Goal: Task Accomplishment & Management: Complete application form

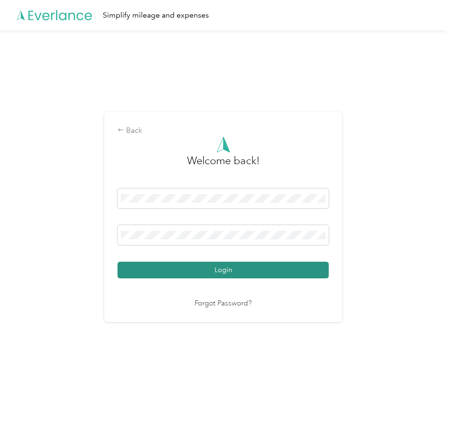
click at [196, 267] on button "Login" at bounding box center [222, 269] width 211 height 17
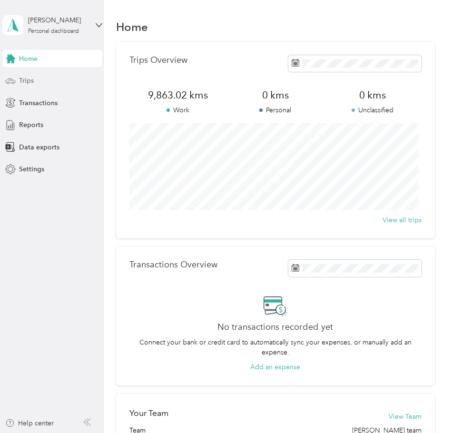
click at [18, 83] on div "Trips" at bounding box center [52, 80] width 100 height 17
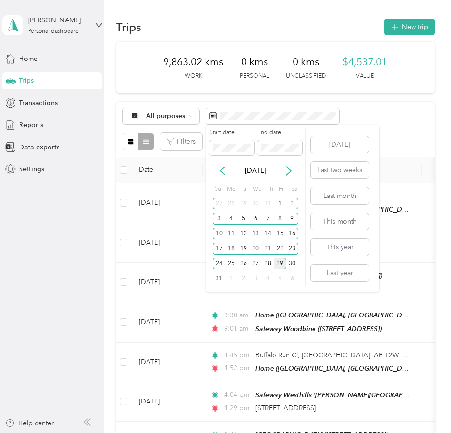
click at [280, 262] on div "29" at bounding box center [280, 264] width 12 height 12
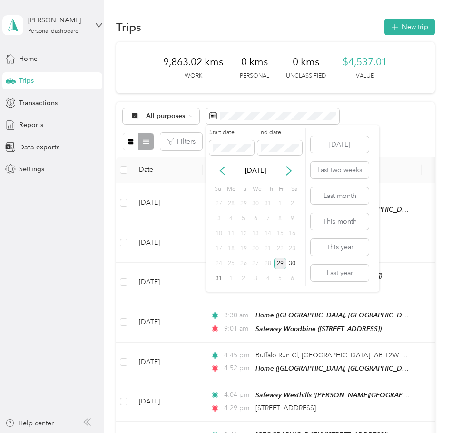
click at [280, 262] on div "29" at bounding box center [280, 264] width 12 height 12
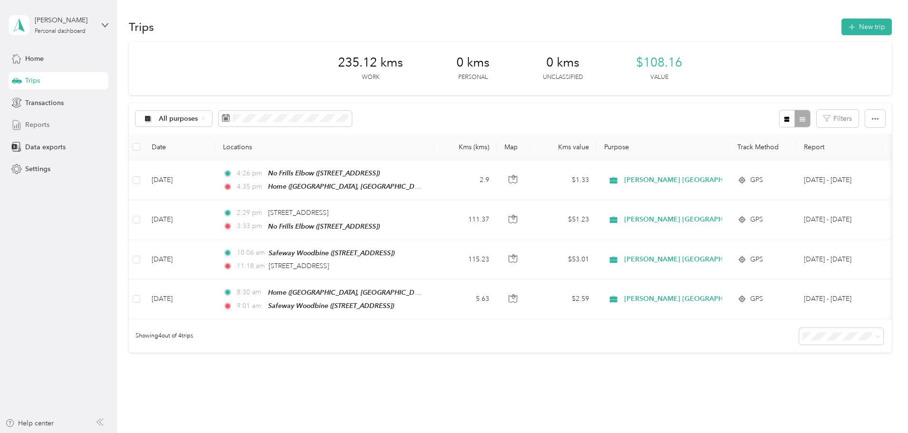
click at [35, 123] on span "Reports" at bounding box center [37, 125] width 24 height 10
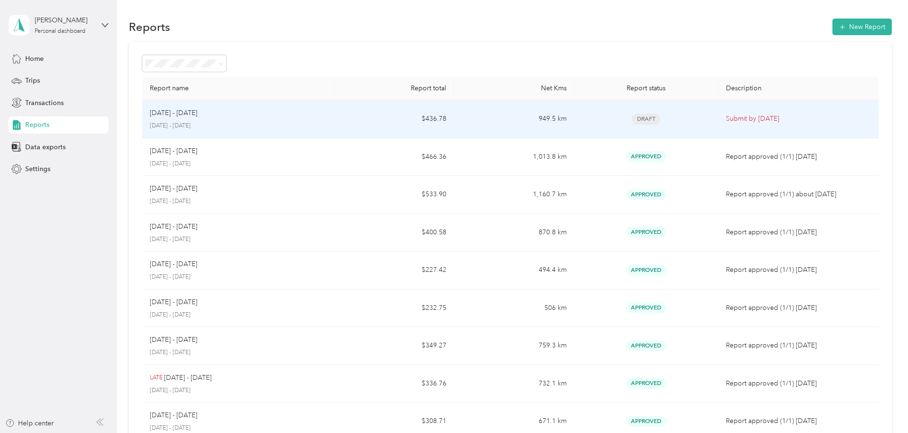
click at [304, 111] on div "[DATE] - [DATE]" at bounding box center [238, 113] width 177 height 10
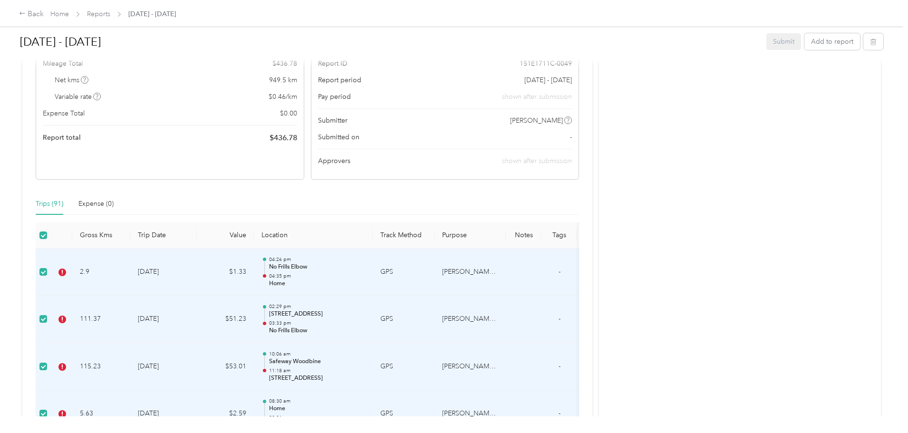
scroll to position [143, 0]
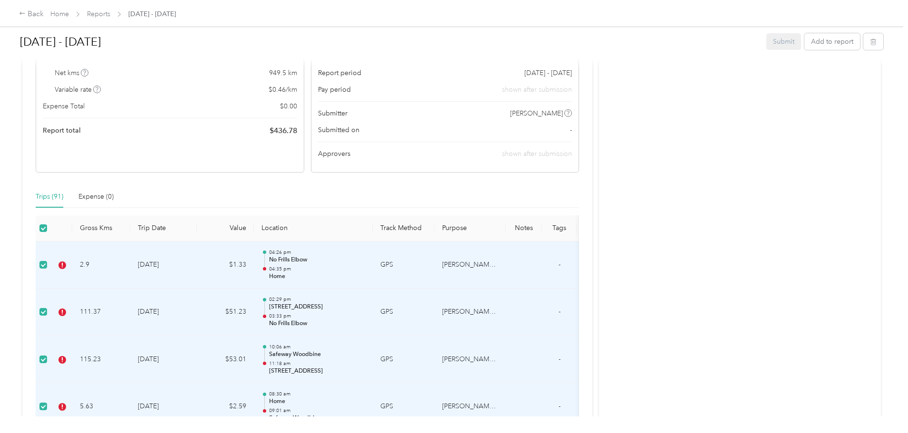
click at [254, 263] on td "$1.33" at bounding box center [225, 266] width 57 height 48
click at [197, 261] on td "[DATE]" at bounding box center [163, 266] width 67 height 48
click at [197, 265] on td "[DATE]" at bounding box center [163, 266] width 67 height 48
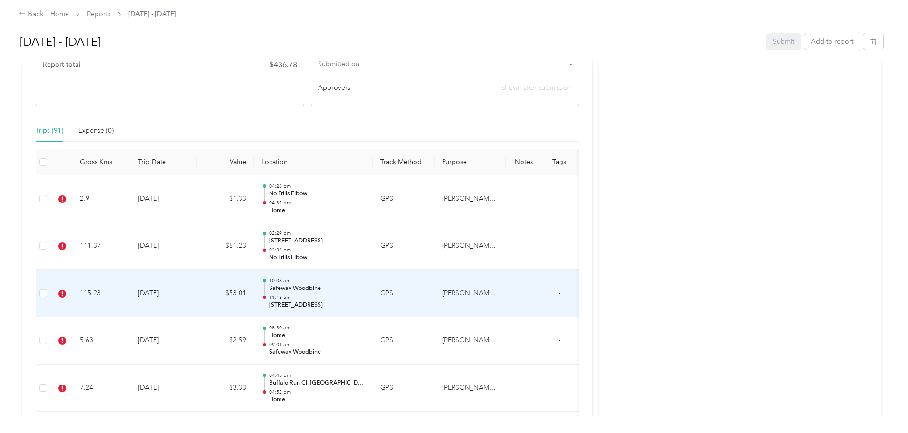
scroll to position [285, 0]
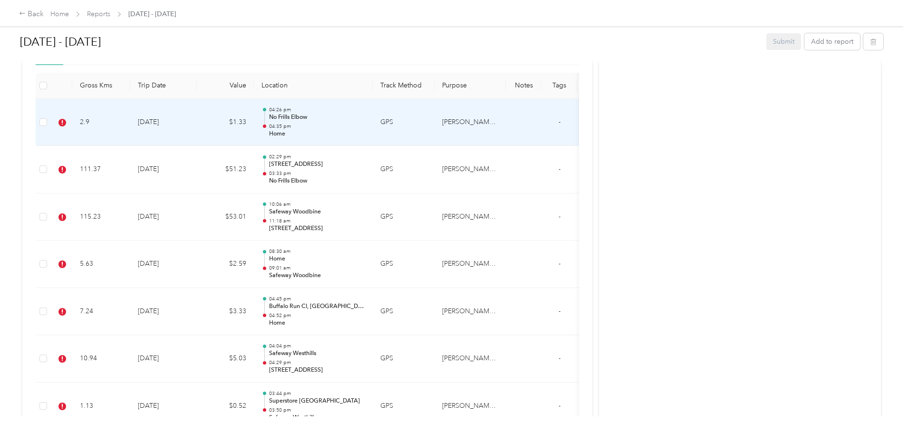
click at [254, 117] on td "$1.33" at bounding box center [225, 123] width 57 height 48
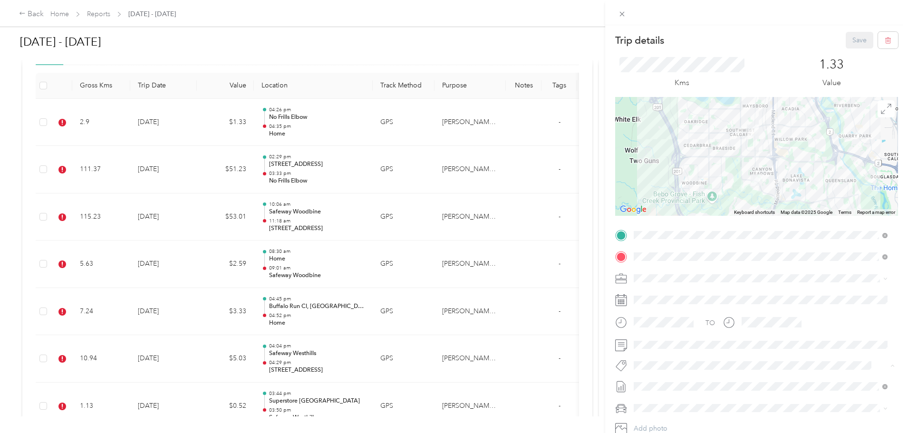
drag, startPoint x: 664, startPoint y: 383, endPoint x: 657, endPoint y: 383, distance: 6.2
click at [450, 383] on span "Syndicated Retail Cost Capture" at bounding box center [685, 382] width 83 height 9
click at [450, 41] on button "Save" at bounding box center [860, 40] width 28 height 17
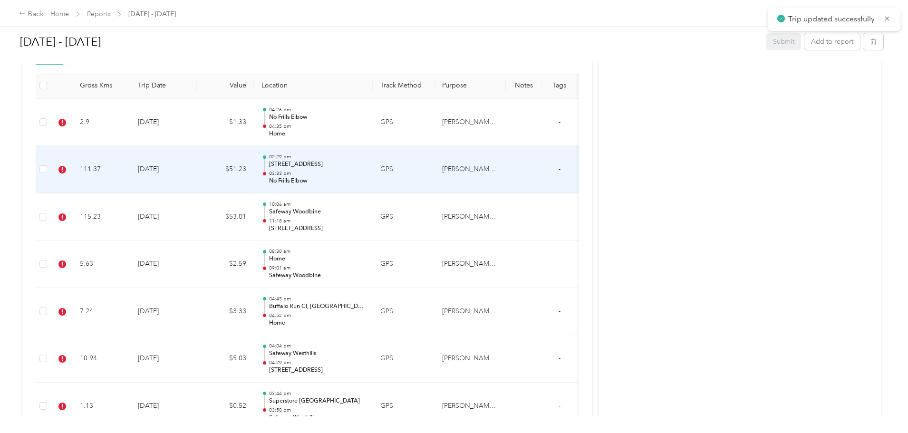
click at [130, 169] on td "111.37" at bounding box center [101, 170] width 58 height 48
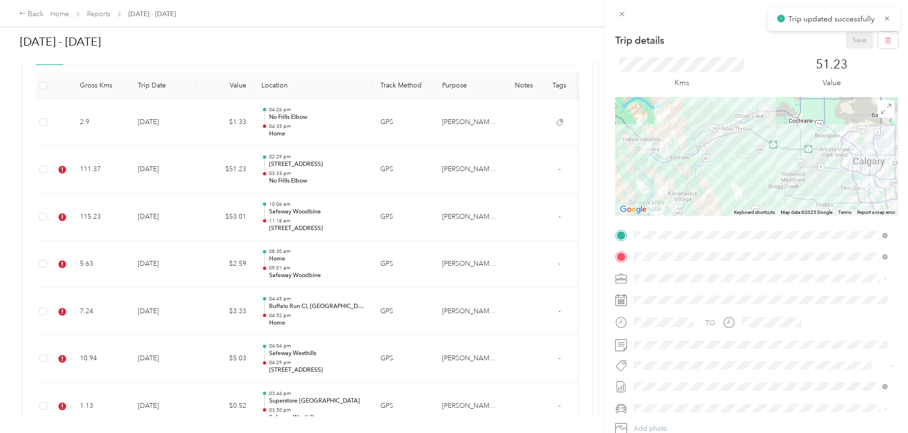
click at [450, 380] on span "Syndicated Retail Cost Capture" at bounding box center [685, 382] width 83 height 9
click at [450, 36] on button "Save" at bounding box center [860, 40] width 28 height 17
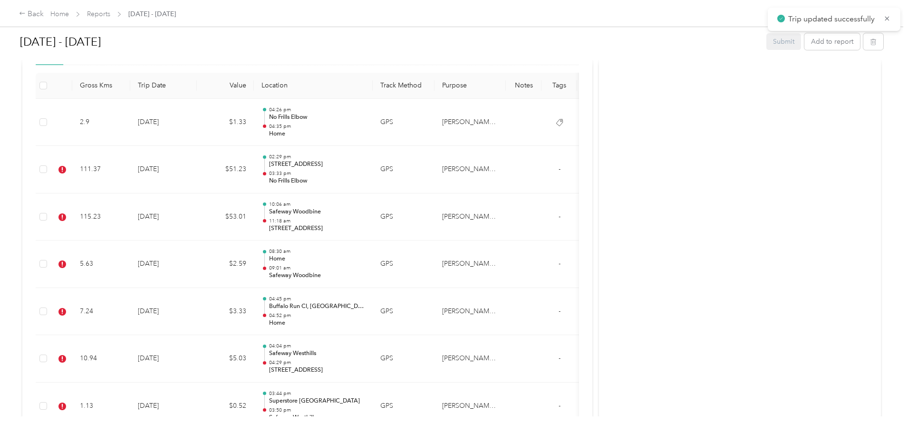
click at [130, 224] on td "115.23" at bounding box center [101, 217] width 58 height 48
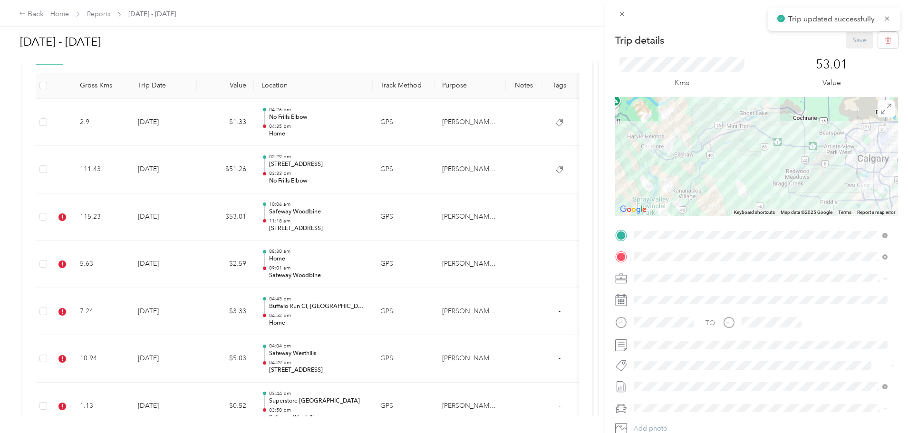
click at [450, 381] on span "Syndicated Retail Cost Capture" at bounding box center [685, 382] width 83 height 9
click at [450, 45] on button "Save" at bounding box center [860, 40] width 28 height 17
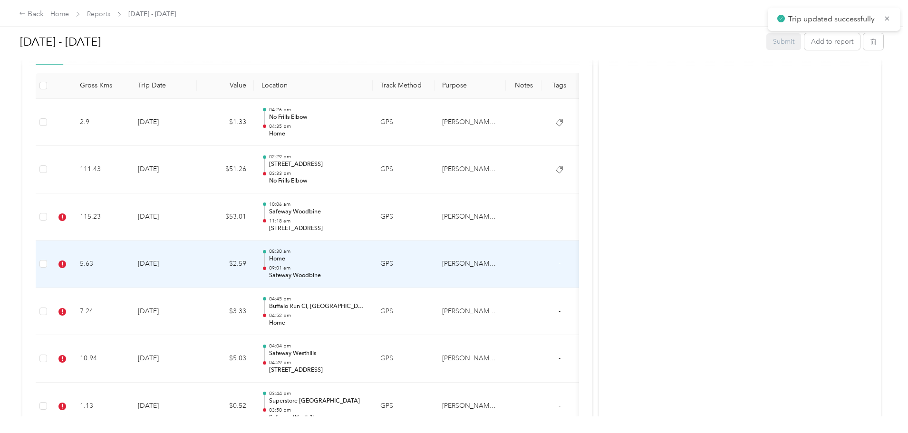
click at [130, 262] on td "5.63" at bounding box center [101, 265] width 58 height 48
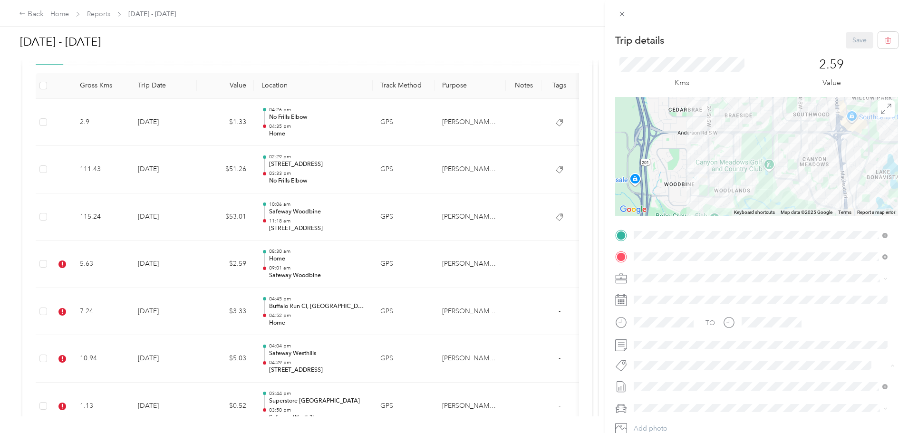
click at [450, 384] on button "Syndicated Retail Cost Capture" at bounding box center [685, 383] width 96 height 12
click at [450, 42] on button "Save" at bounding box center [860, 40] width 28 height 17
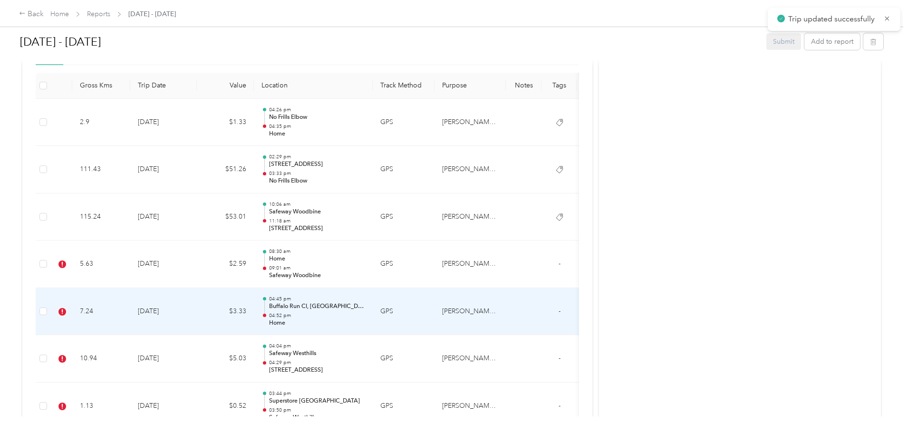
click at [130, 312] on td "7.24" at bounding box center [101, 312] width 58 height 48
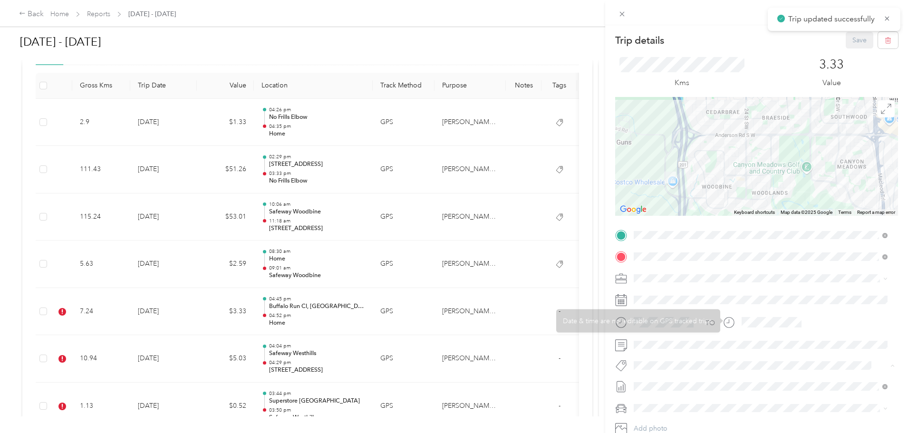
click at [450, 387] on li "Syndicated Retail Cost Capture" at bounding box center [760, 382] width 261 height 19
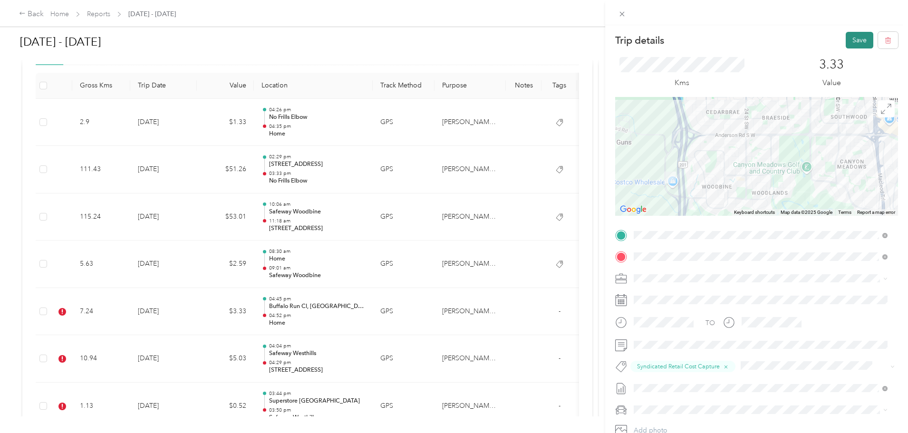
click at [450, 40] on button "Save" at bounding box center [860, 40] width 28 height 17
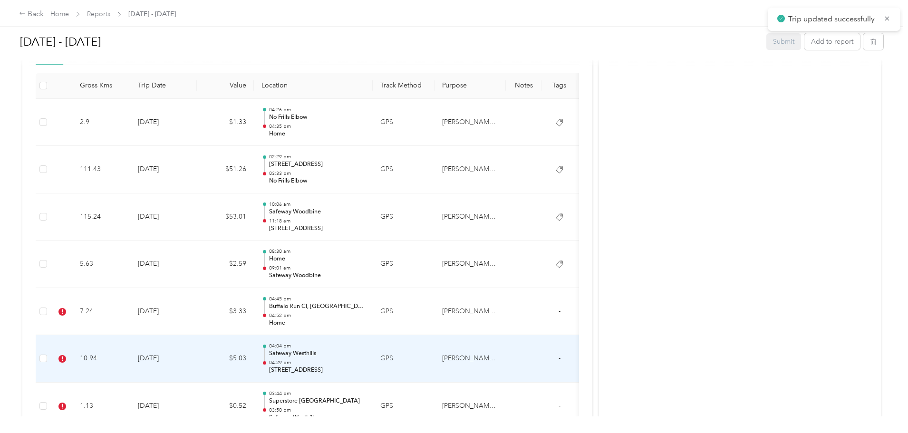
click at [130, 353] on td "10.94" at bounding box center [101, 359] width 58 height 48
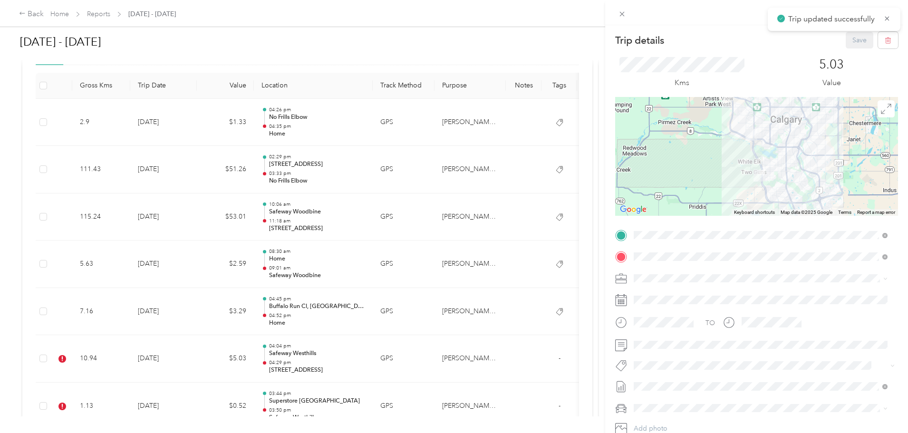
click at [450, 384] on span "Syndicated Retail Cost Capture" at bounding box center [685, 381] width 83 height 9
click at [450, 41] on button "Save" at bounding box center [860, 40] width 28 height 17
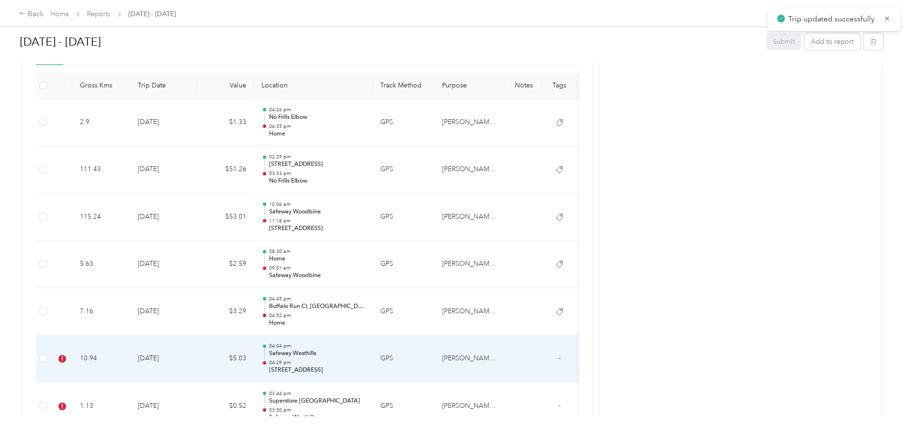
click at [130, 356] on td "10.94" at bounding box center [101, 359] width 58 height 48
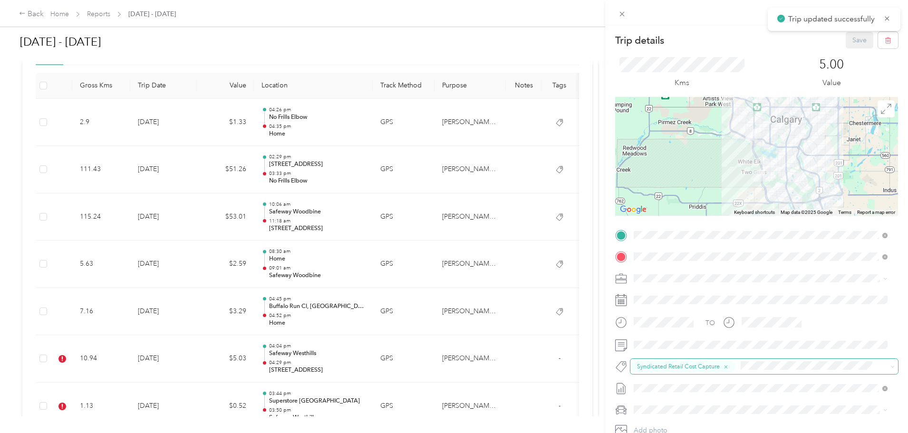
click at [450, 367] on span "Syndicated Retail Cost Capture" at bounding box center [678, 366] width 83 height 9
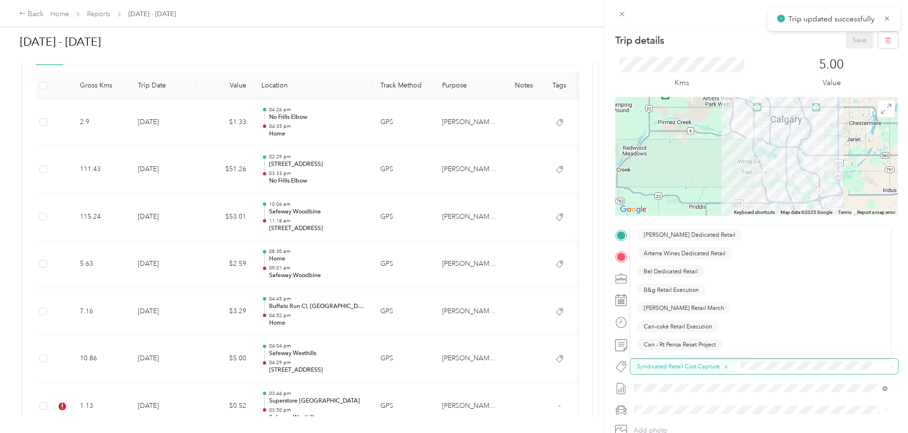
click at [450, 367] on span "Syndicated Retail Cost Capture" at bounding box center [678, 366] width 83 height 9
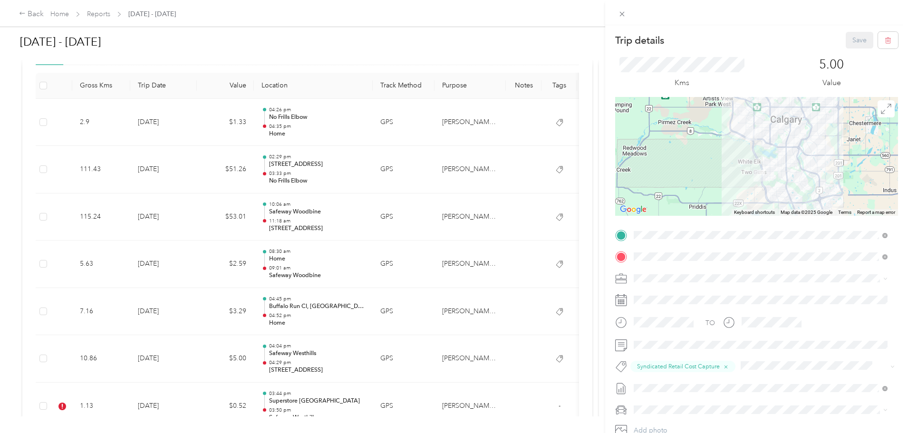
click at [187, 401] on div "Trip details Save This trip cannot be edited because it is either under review,…" at bounding box center [454, 216] width 908 height 433
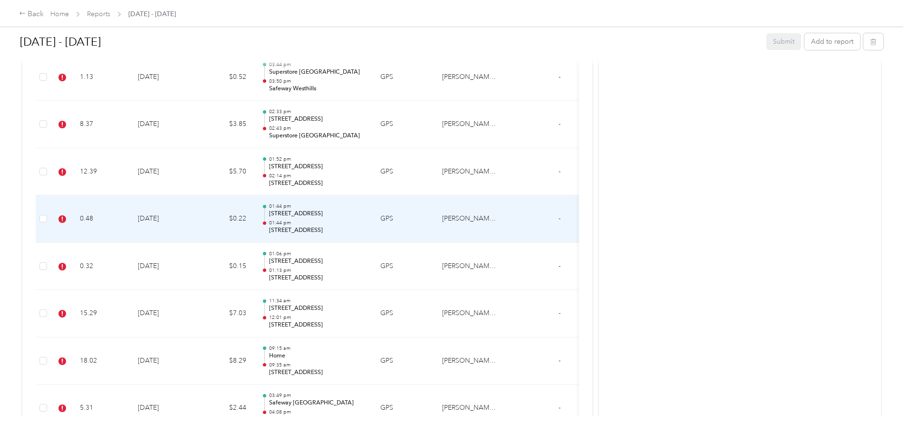
scroll to position [618, 0]
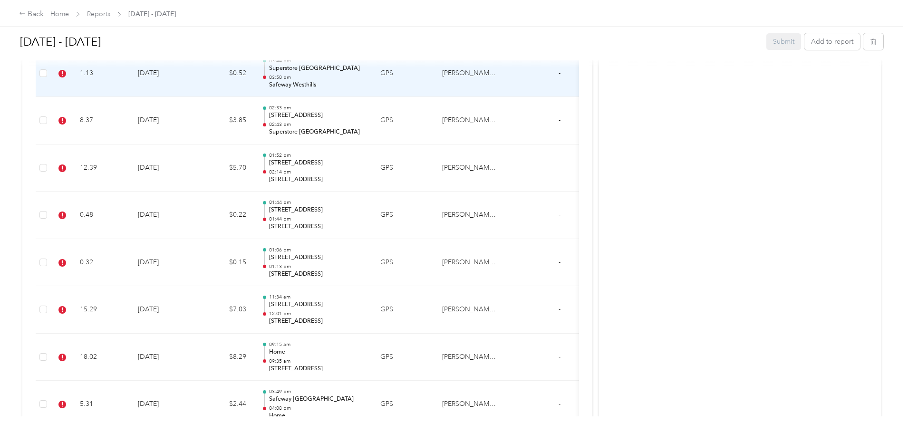
click at [130, 82] on td "1.13" at bounding box center [101, 74] width 58 height 48
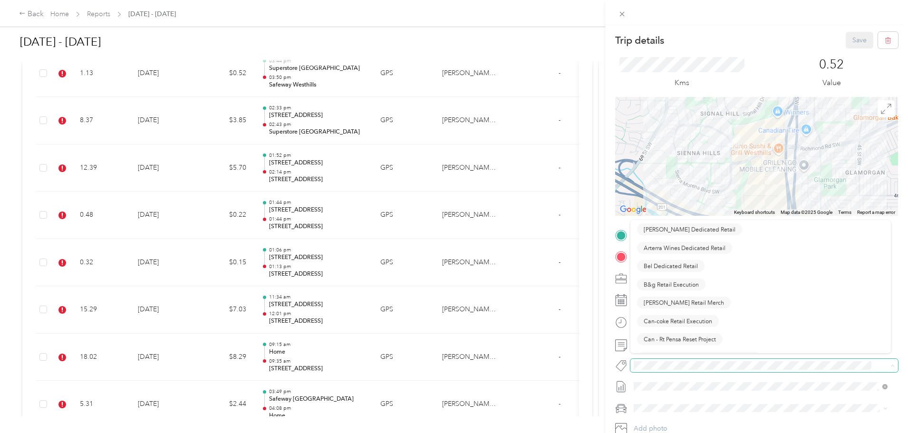
click at [450, 361] on span at bounding box center [755, 366] width 251 height 10
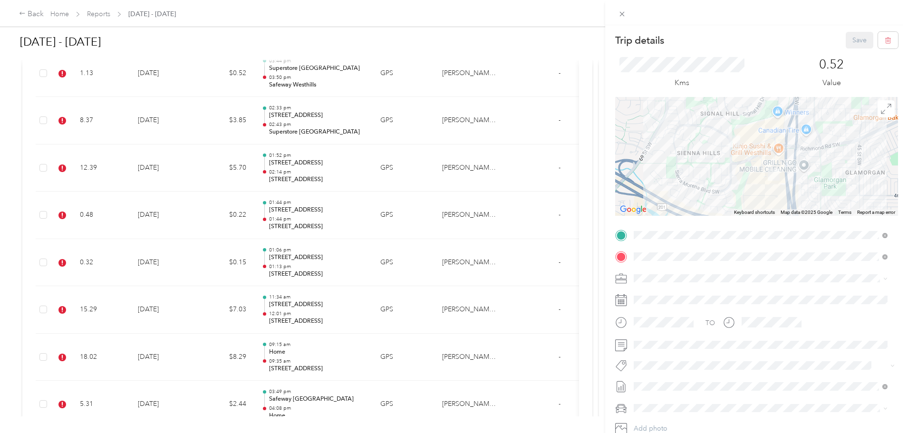
click at [450, 432] on div "Trip details Save This trip cannot be edited because it is either under review,…" at bounding box center [451, 433] width 903 height 0
click at [450, 378] on span "Syndicated Retail Cost Capture" at bounding box center [685, 382] width 83 height 9
click at [450, 39] on button "Save" at bounding box center [860, 40] width 28 height 17
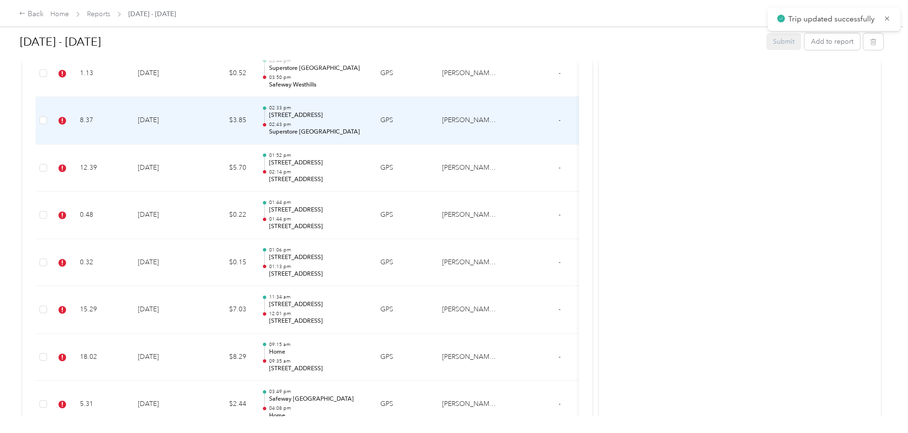
click at [130, 132] on td "8.37" at bounding box center [101, 121] width 58 height 48
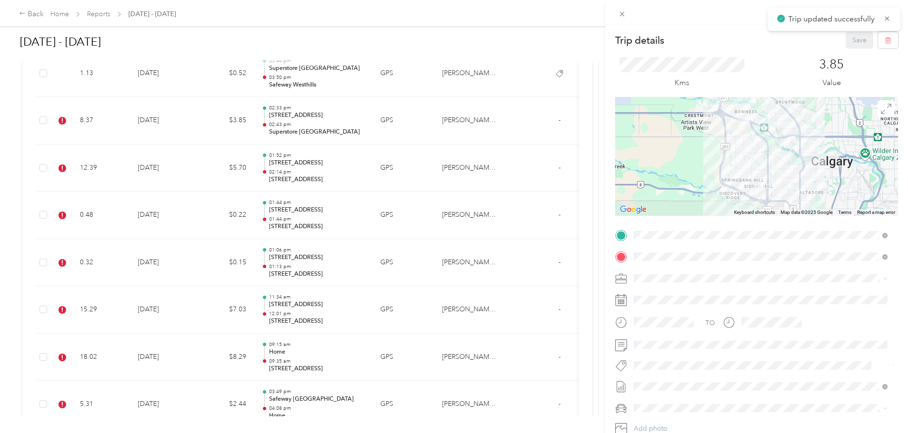
click at [450, 384] on span "Syndicated Retail Cost Capture" at bounding box center [685, 382] width 83 height 9
click at [450, 39] on button "Save" at bounding box center [860, 40] width 28 height 17
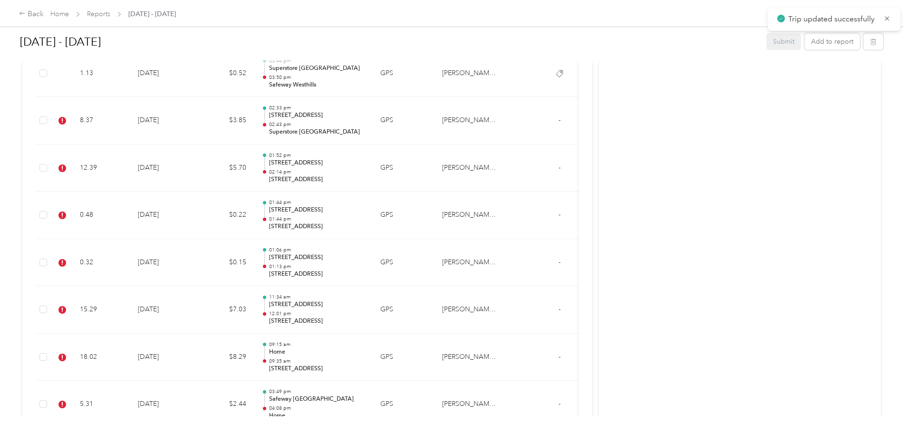
click at [197, 180] on td "[DATE]" at bounding box center [163, 169] width 67 height 48
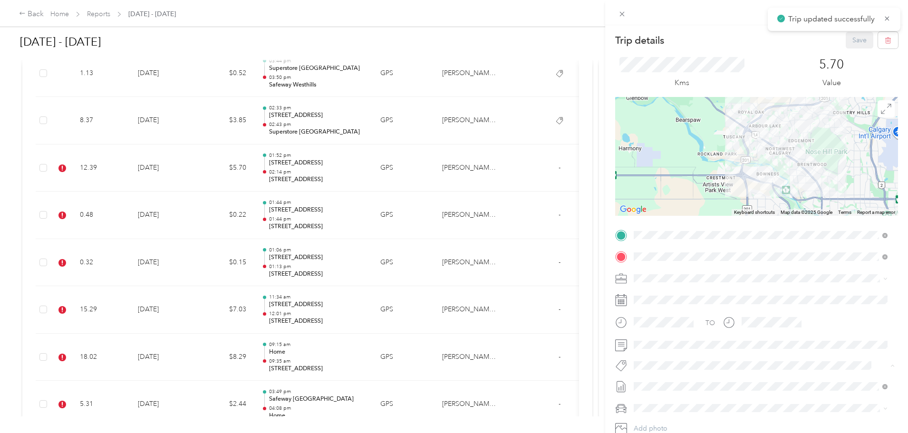
click at [450, 381] on span "Syndicated Retail Cost Capture" at bounding box center [685, 382] width 83 height 9
click at [450, 32] on button "Save" at bounding box center [860, 40] width 28 height 17
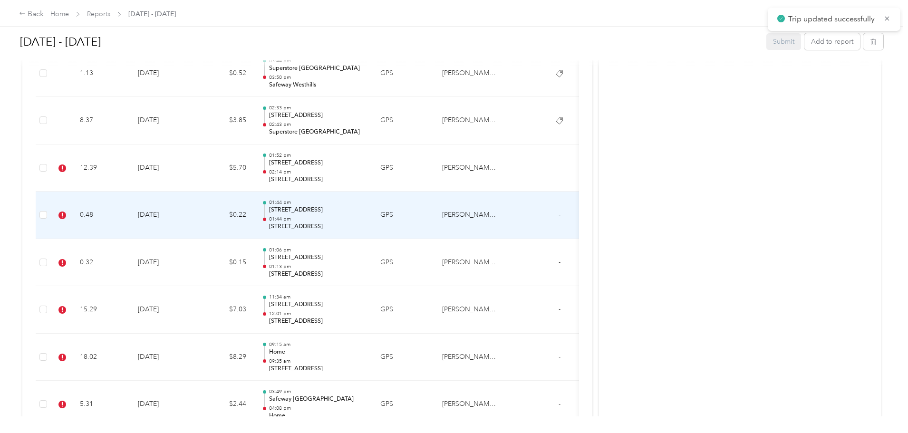
click at [130, 221] on td "0.48" at bounding box center [101, 216] width 58 height 48
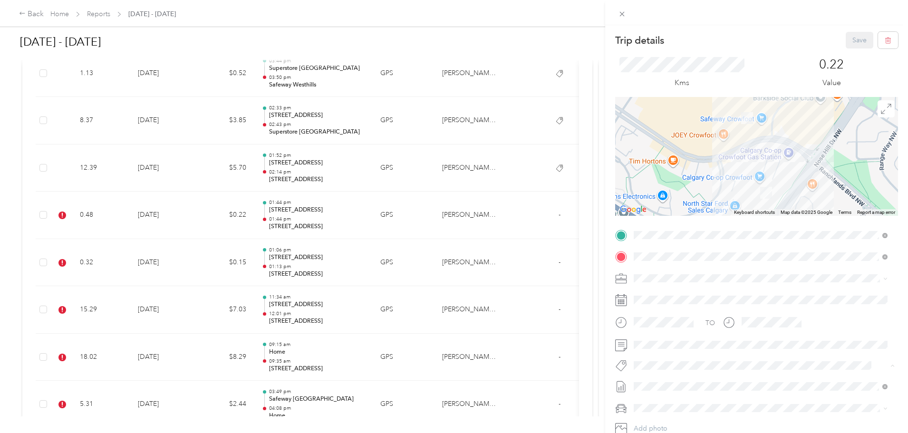
click at [450, 378] on span "Syndicated Retail Cost Capture" at bounding box center [685, 382] width 83 height 9
click at [450, 38] on button "Save" at bounding box center [860, 40] width 28 height 17
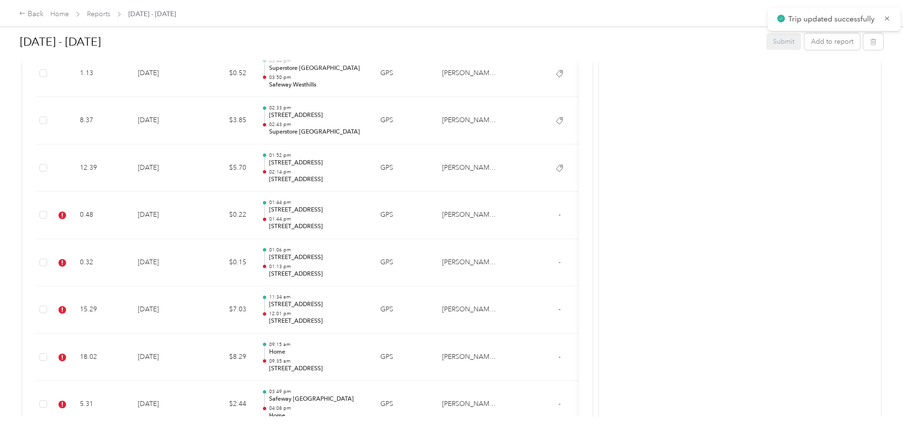
click at [197, 263] on td "[DATE]" at bounding box center [163, 263] width 67 height 48
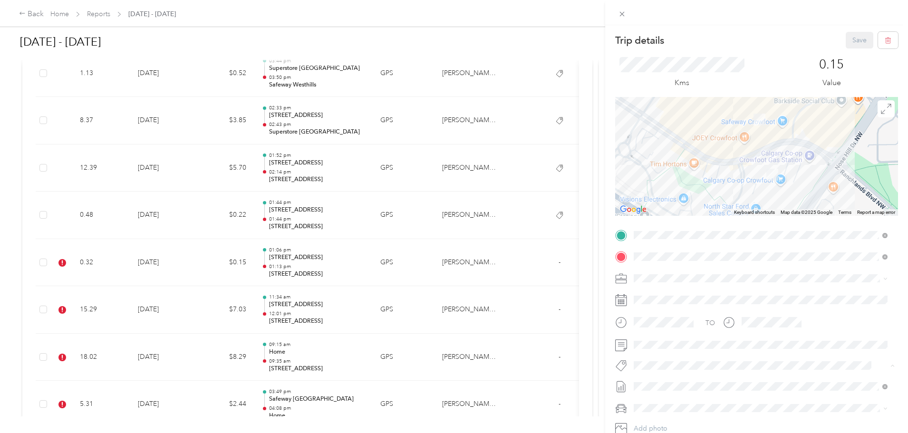
click at [450, 378] on span "Syndicated Retail Cost Capture" at bounding box center [685, 382] width 83 height 9
click at [450, 44] on button "Save" at bounding box center [860, 40] width 28 height 17
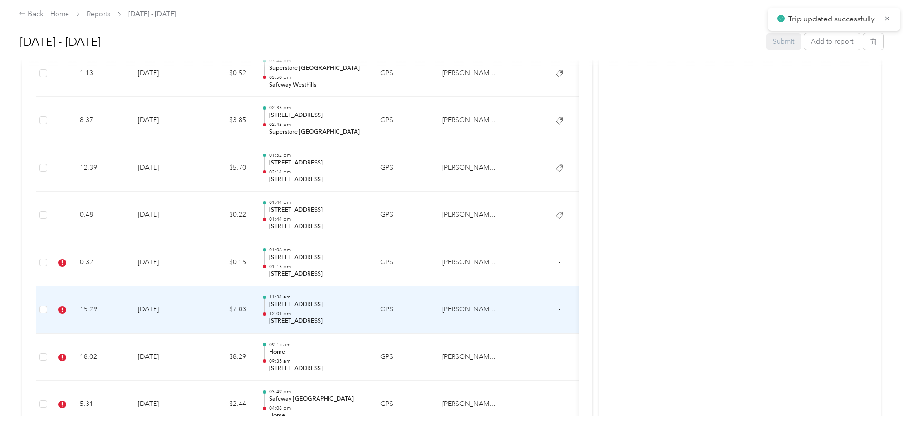
click at [130, 288] on td "15.29" at bounding box center [101, 310] width 58 height 48
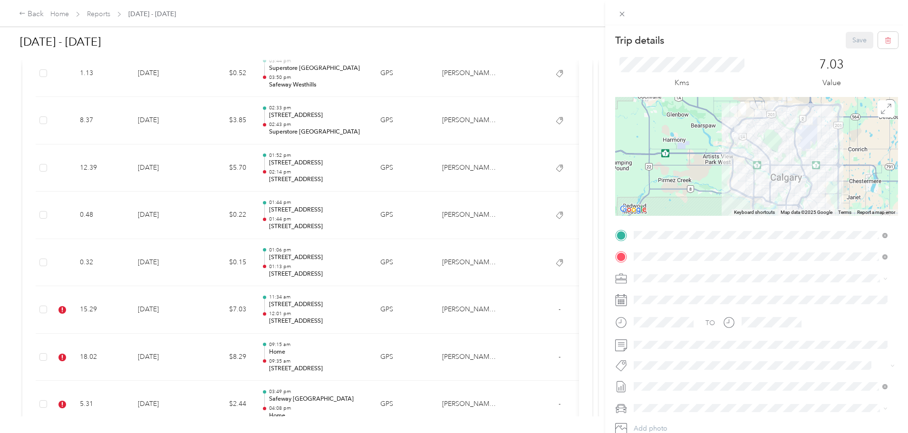
drag, startPoint x: 701, startPoint y: 379, endPoint x: 729, endPoint y: 335, distance: 52.4
click at [450, 379] on span "Syndicated Retail Cost Capture" at bounding box center [685, 382] width 83 height 9
click at [450, 39] on button "Save" at bounding box center [860, 40] width 28 height 17
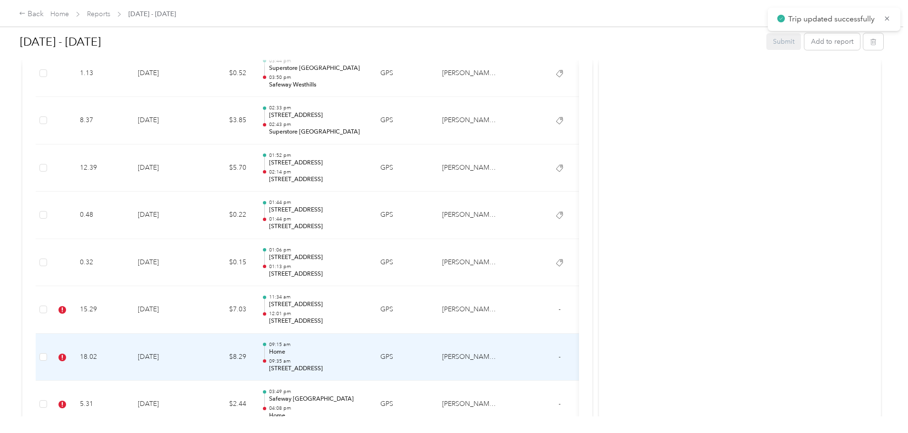
click at [130, 359] on td "18.02" at bounding box center [101, 358] width 58 height 48
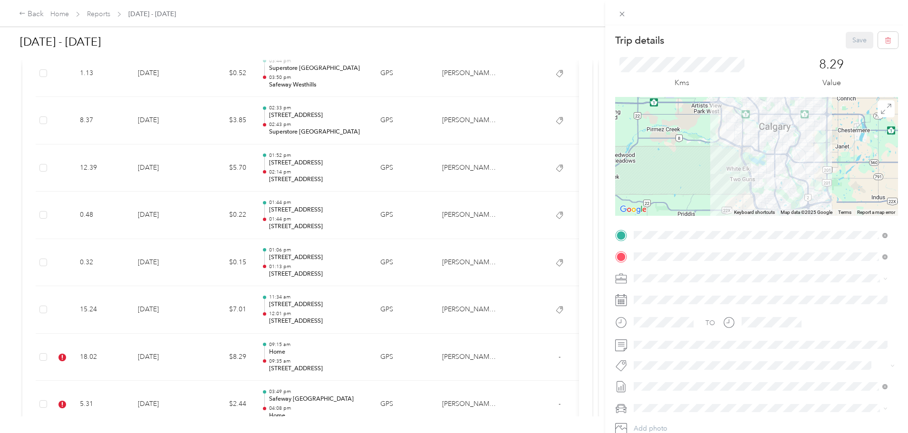
click at [450, 384] on button "Syndicated Retail Cost Capture" at bounding box center [685, 382] width 96 height 12
click at [450, 38] on button "Save" at bounding box center [860, 40] width 28 height 17
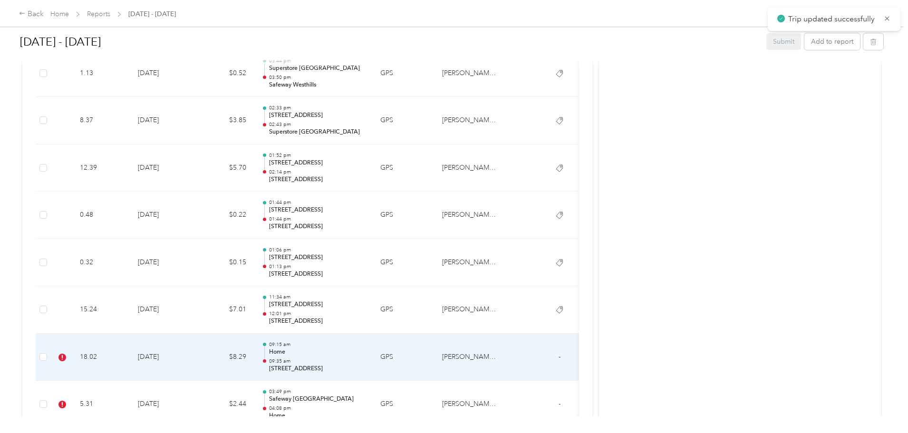
click at [197, 357] on td "[DATE]" at bounding box center [163, 358] width 67 height 48
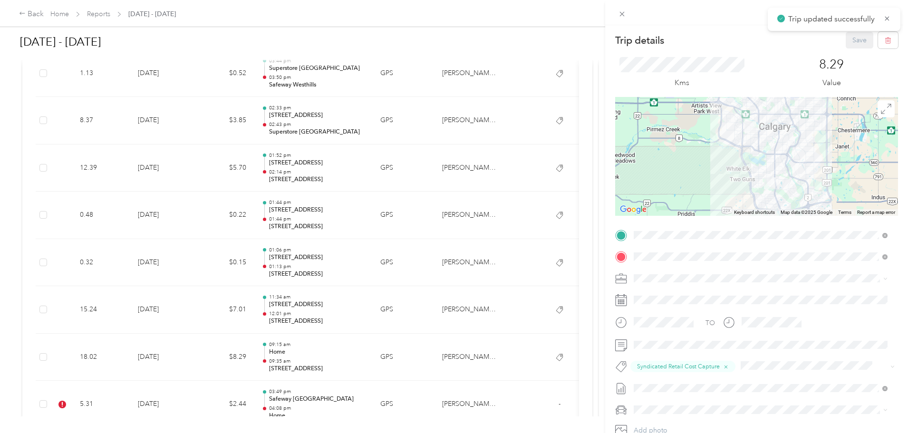
click at [244, 410] on div "Trip details Save This trip cannot be edited because it is either under review,…" at bounding box center [454, 216] width 908 height 433
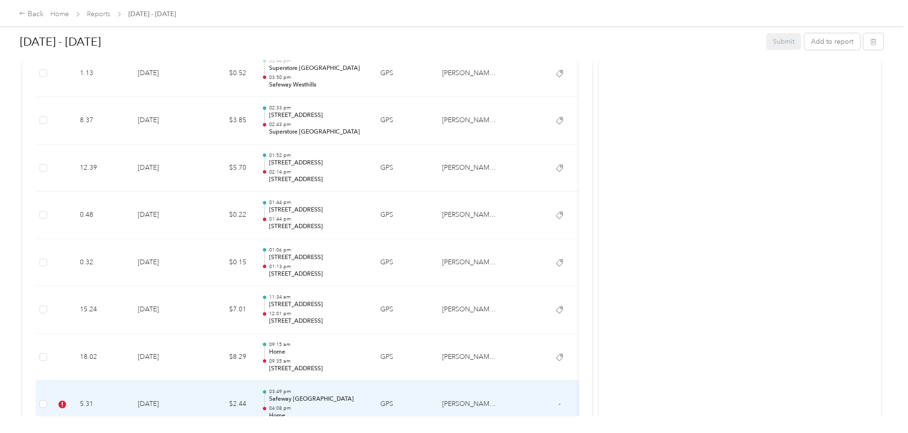
click at [331, 388] on td "03:49 pm [GEOGRAPHIC_DATA] 04:08 pm Home" at bounding box center [313, 405] width 119 height 48
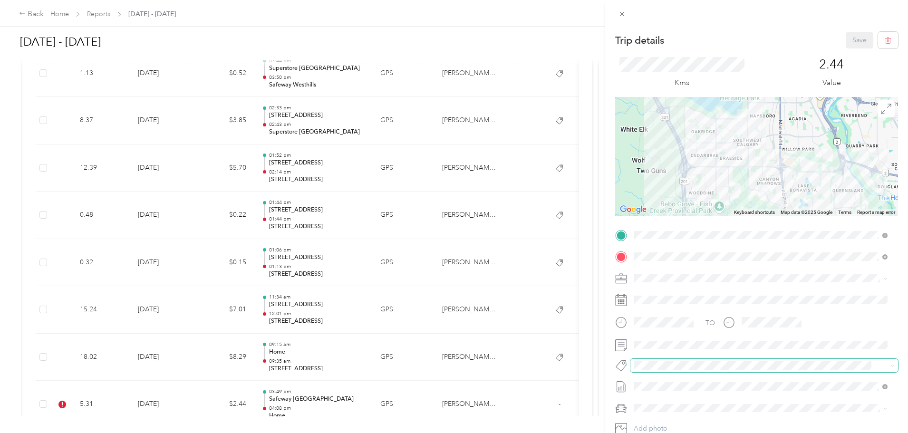
click at [450, 360] on span at bounding box center [764, 365] width 268 height 13
click at [450, 432] on div "Trip details Save This trip cannot be edited because it is either under review,…" at bounding box center [451, 433] width 903 height 0
click at [450, 380] on span "Syndicated Retail Cost Capture" at bounding box center [685, 382] width 83 height 9
click at [450, 39] on button "Save" at bounding box center [860, 40] width 28 height 17
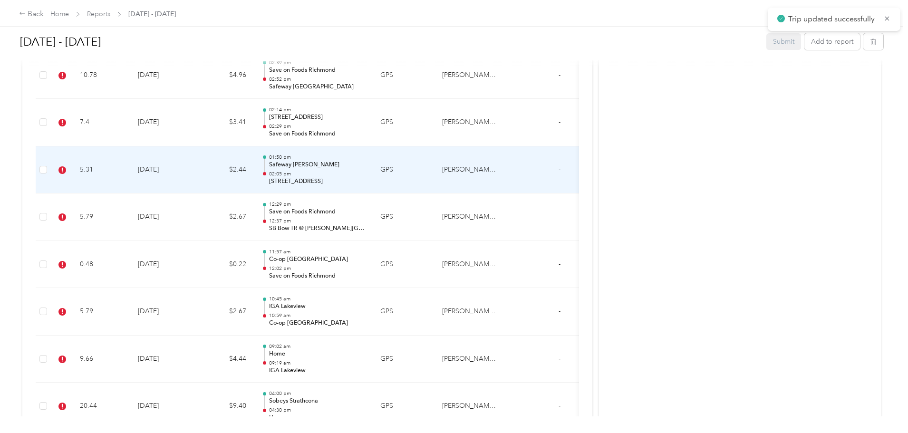
scroll to position [998, 0]
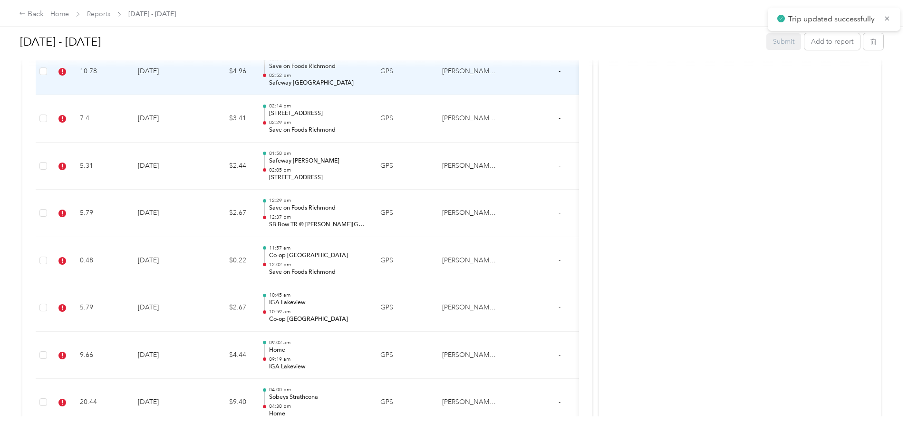
click at [197, 89] on td "[DATE]" at bounding box center [163, 72] width 67 height 48
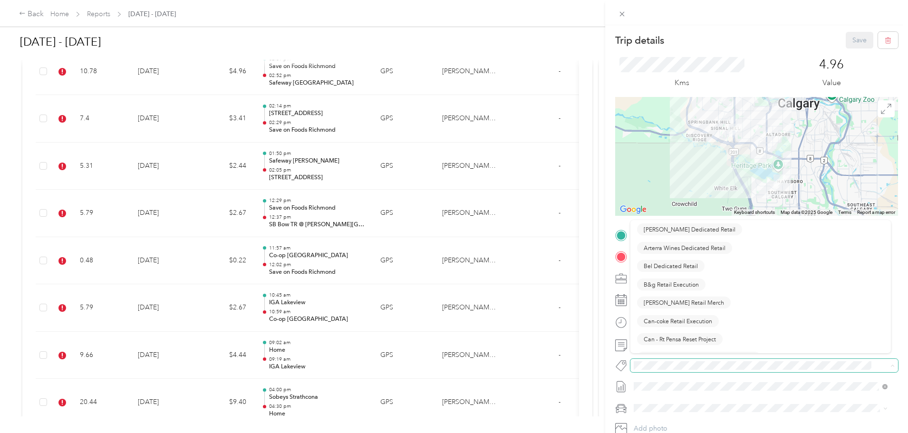
click at [450, 370] on span at bounding box center [755, 366] width 251 height 10
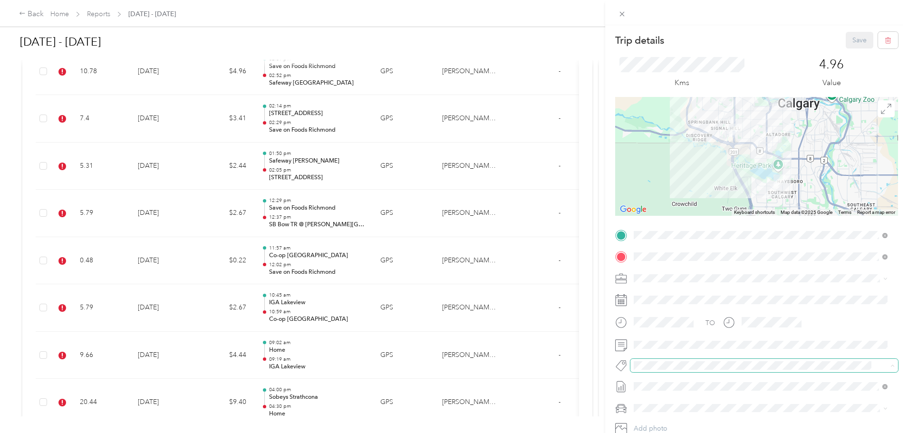
drag, startPoint x: 692, startPoint y: 382, endPoint x: 699, endPoint y: 371, distance: 12.8
click at [450, 432] on div "Trip details Save This trip cannot be edited because it is either under review,…" at bounding box center [451, 433] width 903 height 0
click at [450, 385] on button "Syndicated Retail Cost Capture" at bounding box center [685, 383] width 96 height 12
click at [450, 43] on button "Save" at bounding box center [860, 40] width 28 height 17
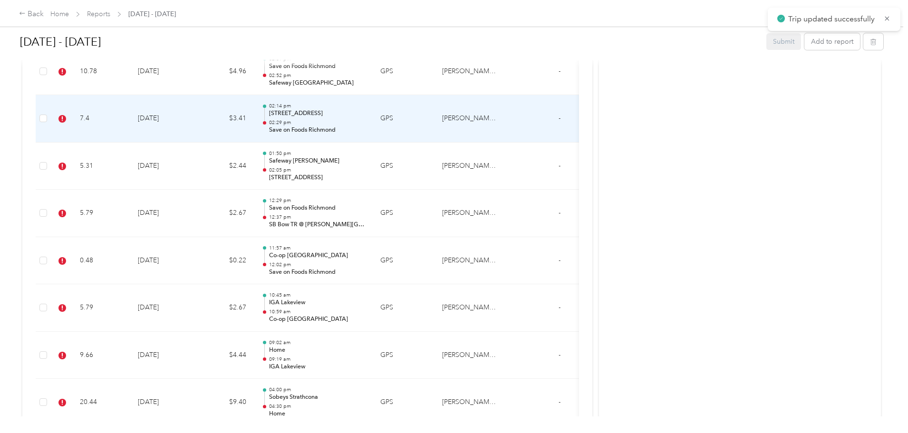
click at [130, 115] on td "7.4" at bounding box center [101, 119] width 58 height 48
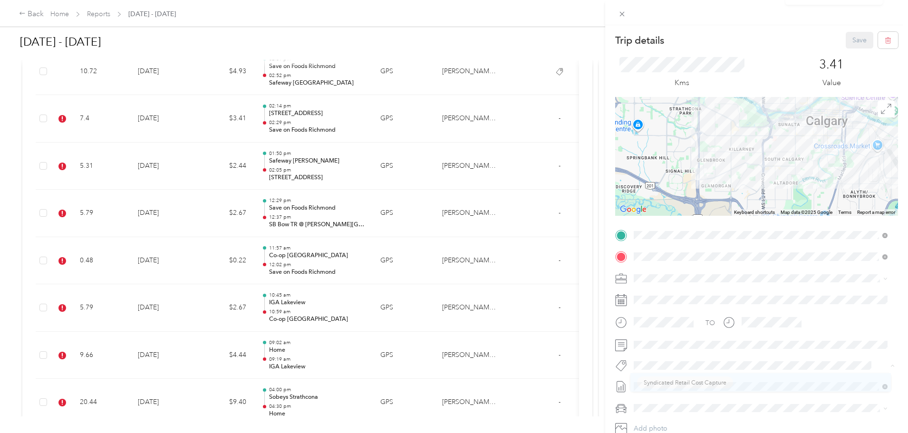
click at [450, 381] on span "Syndicated Retail Cost Capture" at bounding box center [685, 382] width 83 height 9
click at [450, 44] on button "Save" at bounding box center [860, 40] width 28 height 17
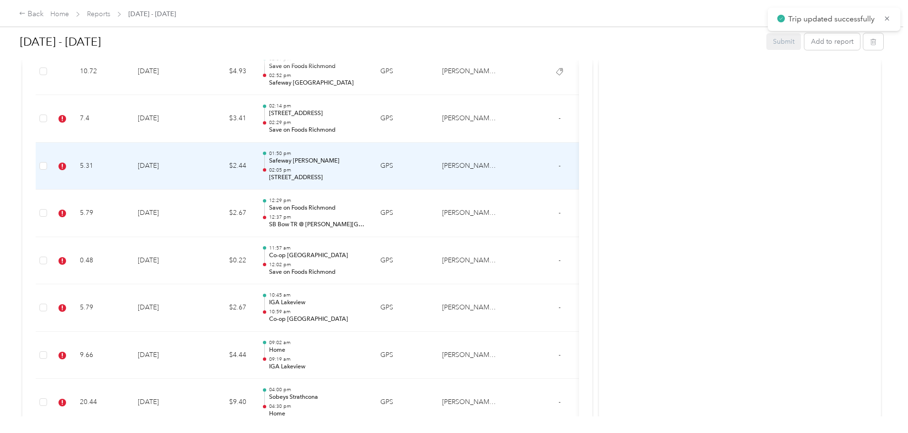
click at [130, 180] on td "5.31" at bounding box center [101, 167] width 58 height 48
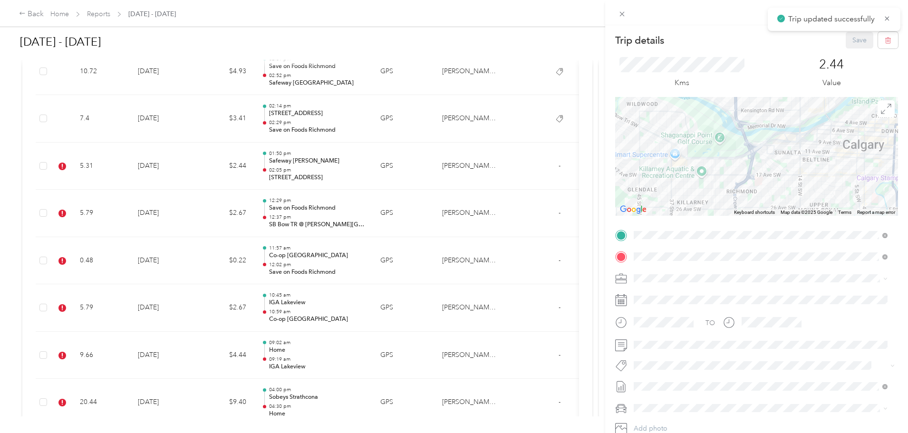
drag, startPoint x: 683, startPoint y: 384, endPoint x: 696, endPoint y: 375, distance: 16.2
click at [450, 384] on button "Syndicated Retail Cost Capture" at bounding box center [685, 383] width 96 height 12
click at [450, 40] on button "Save" at bounding box center [860, 40] width 28 height 17
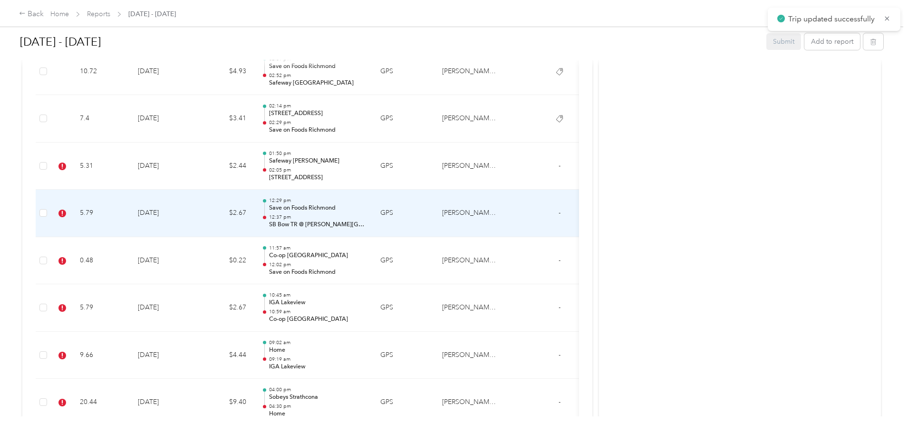
click at [197, 215] on td "[DATE]" at bounding box center [163, 214] width 67 height 48
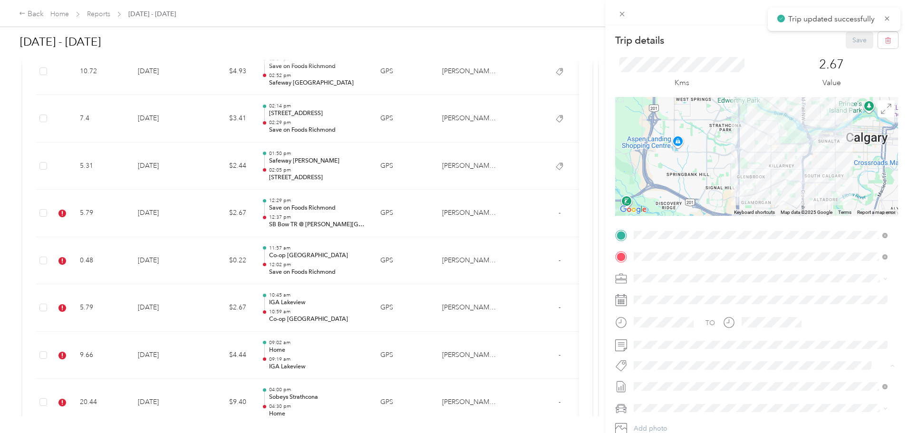
click at [450, 377] on button "Syndicated Retail Cost Capture" at bounding box center [685, 383] width 96 height 12
click at [450, 34] on button "Save" at bounding box center [860, 40] width 28 height 17
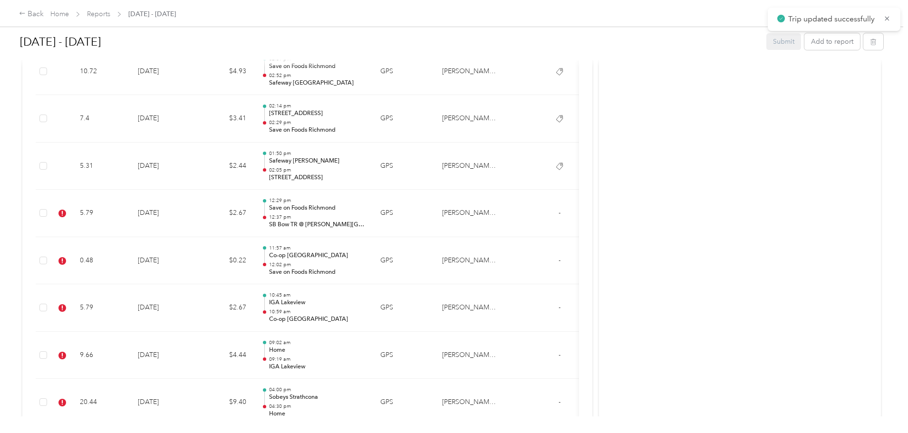
click at [450, 39] on div "Trip details Save This trip cannot be edited because it is either under review,…" at bounding box center [454, 216] width 908 height 433
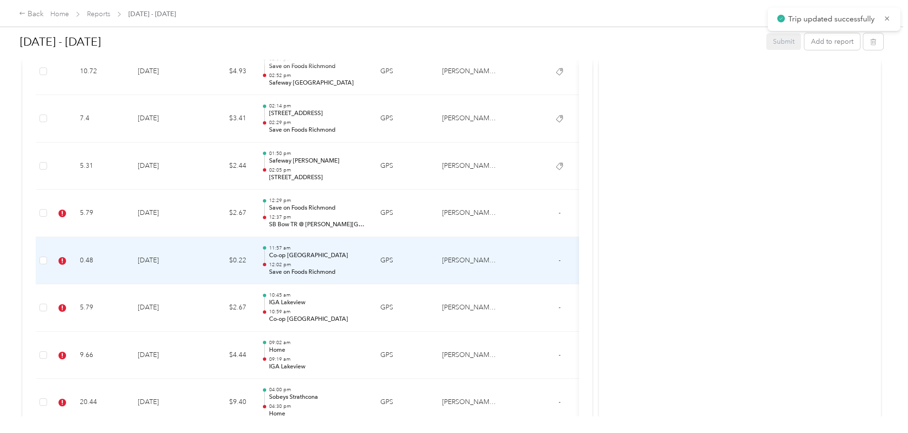
click at [130, 257] on td "0.48" at bounding box center [101, 261] width 58 height 48
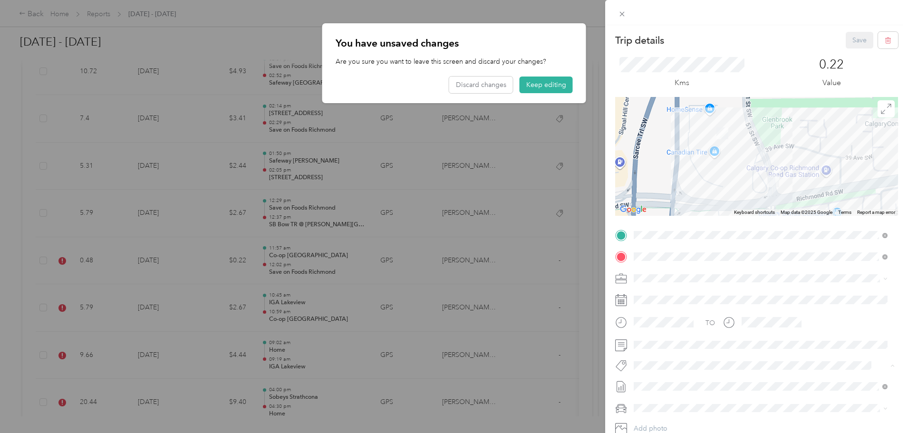
click at [450, 380] on span "Syndicated Retail Cost Capture" at bounding box center [685, 382] width 83 height 9
click at [450, 41] on button "Save" at bounding box center [860, 40] width 28 height 17
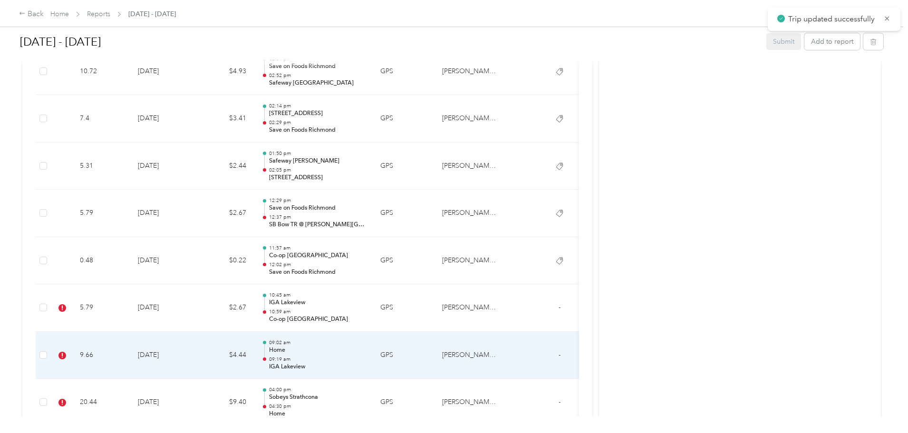
click at [130, 353] on td "9.66" at bounding box center [101, 356] width 58 height 48
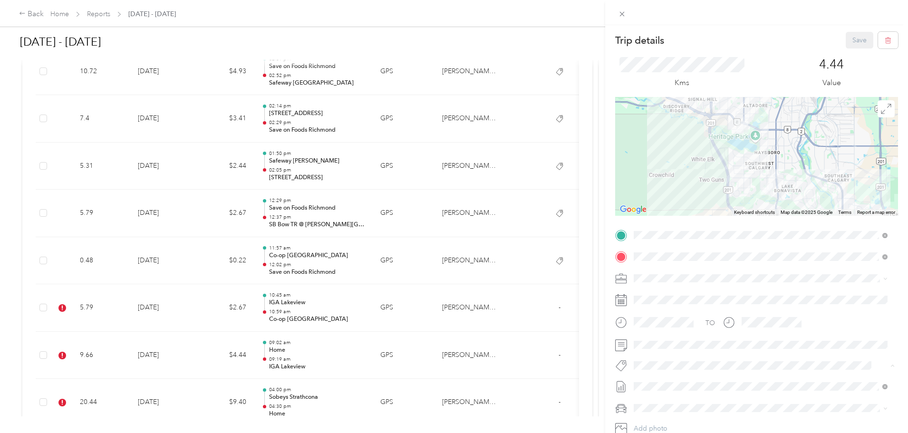
click at [450, 380] on span "Syndicated Retail Cost Capture" at bounding box center [685, 382] width 83 height 9
click at [450, 38] on button "Save" at bounding box center [860, 40] width 28 height 17
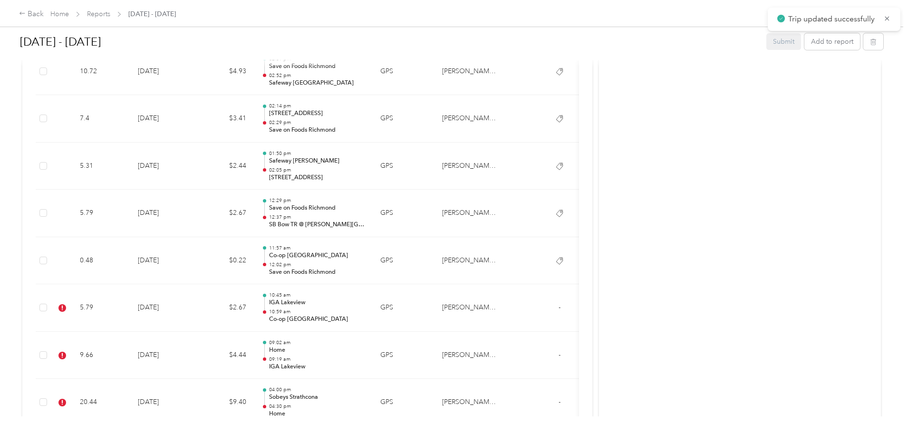
click at [130, 356] on td "9.66" at bounding box center [101, 356] width 58 height 48
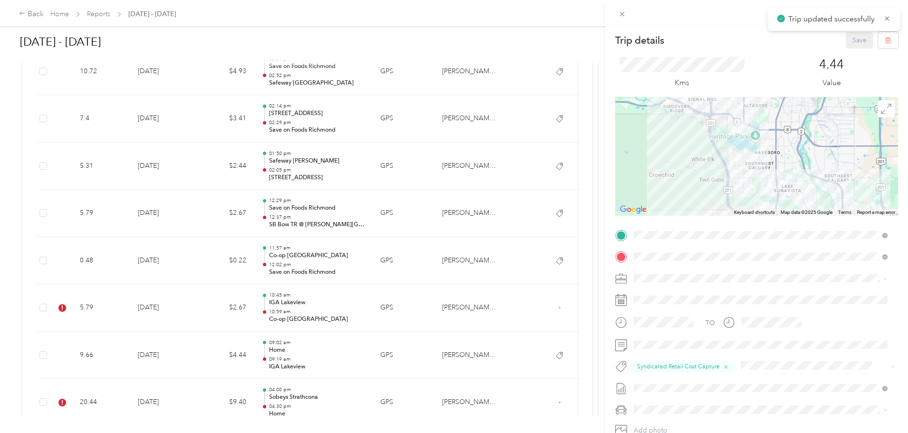
click at [186, 311] on div "Trip details Save This trip cannot be edited because it is either under review,…" at bounding box center [454, 216] width 908 height 433
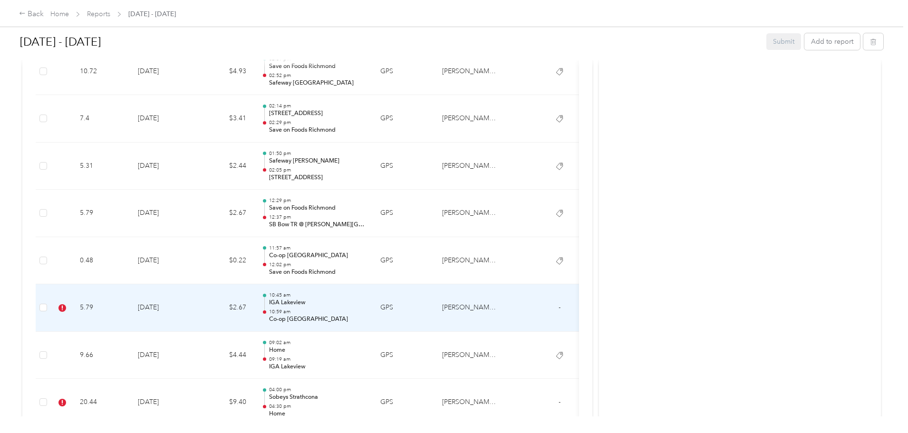
click at [130, 307] on td "5.79" at bounding box center [101, 308] width 58 height 48
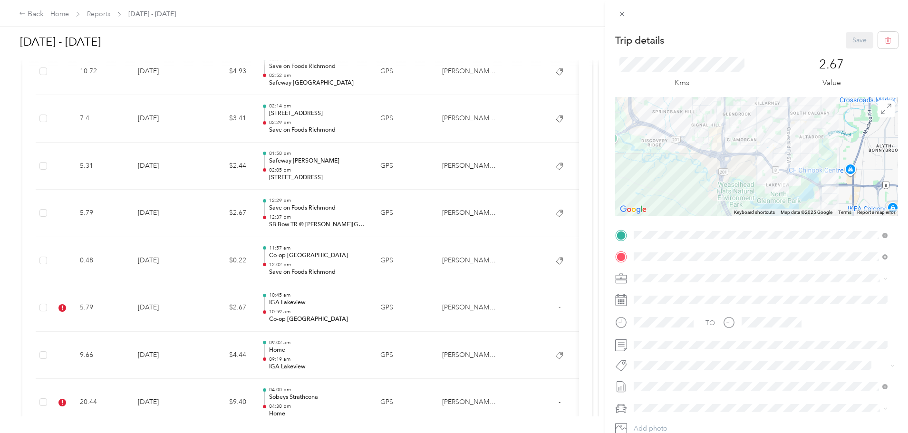
click at [450, 381] on span "Syndicated Retail Cost Capture" at bounding box center [685, 382] width 83 height 9
click at [450, 31] on div "Trip details Save This trip cannot be edited because it is either under review,…" at bounding box center [756, 241] width 303 height 433
click at [450, 33] on button "Save" at bounding box center [860, 40] width 28 height 17
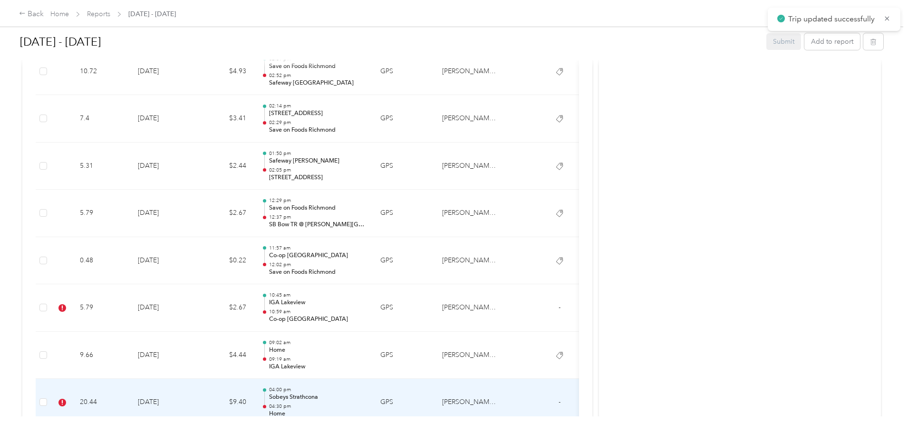
click at [130, 396] on td "20.44" at bounding box center [101, 403] width 58 height 48
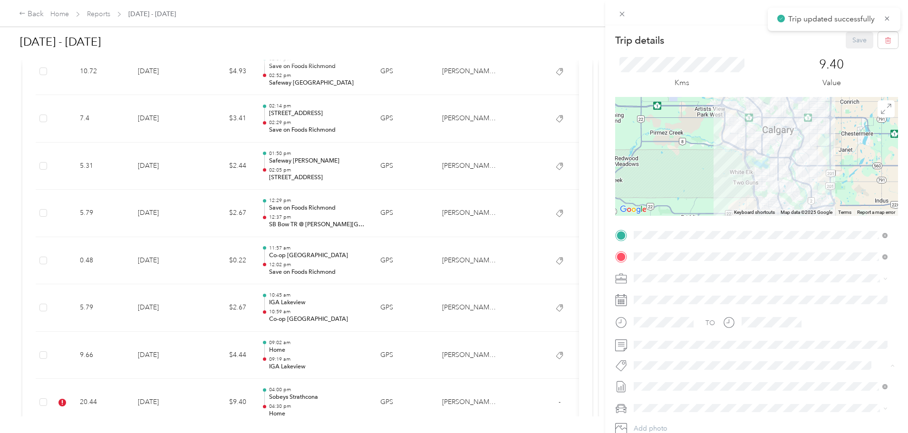
click at [450, 380] on span "Syndicated Retail Cost Capture" at bounding box center [685, 382] width 83 height 9
click at [450, 38] on button "Save" at bounding box center [860, 40] width 28 height 17
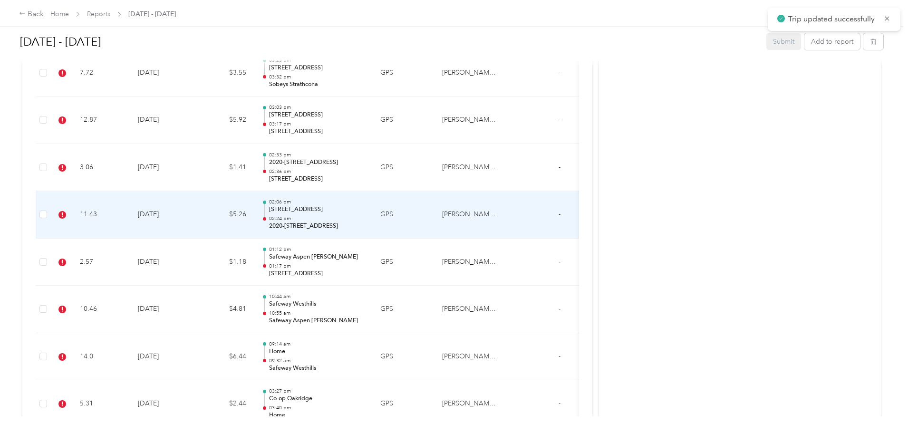
scroll to position [1379, 0]
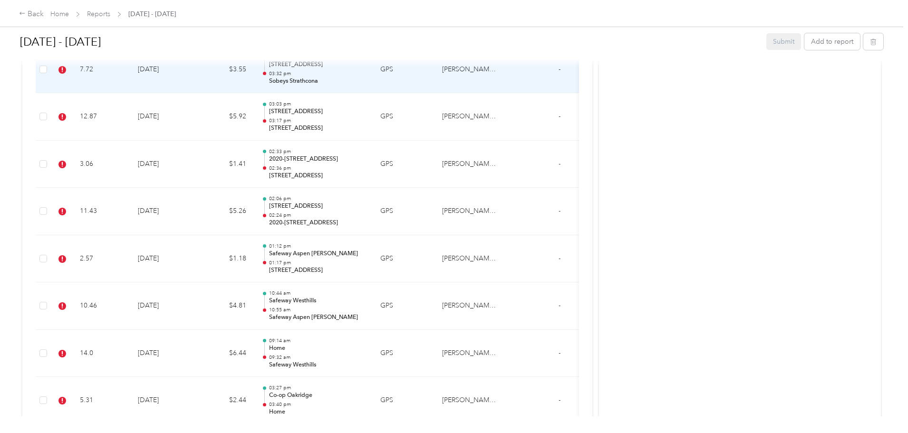
click at [130, 75] on td "7.72" at bounding box center [101, 70] width 58 height 48
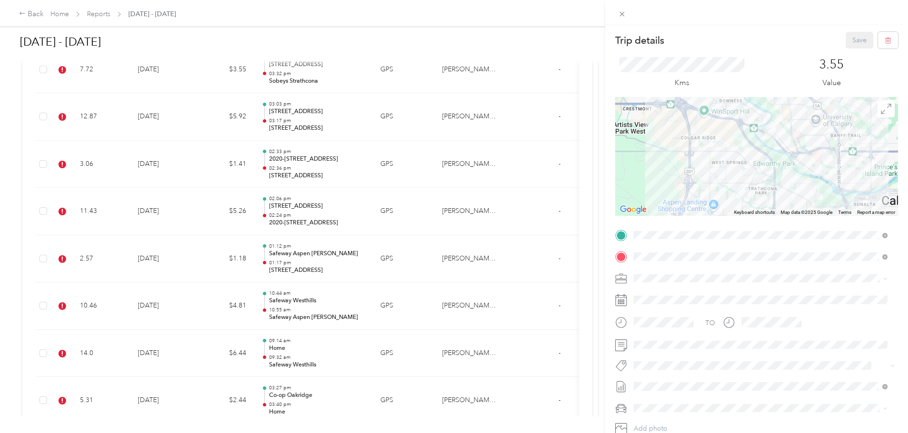
click at [450, 363] on div at bounding box center [756, 365] width 283 height 13
click at [450, 361] on span at bounding box center [755, 366] width 251 height 10
click at [450, 432] on div "Trip details Save This trip cannot be edited because it is either under review,…" at bounding box center [451, 433] width 903 height 0
click at [450, 382] on span "Syndicated Retail Cost Capture" at bounding box center [685, 381] width 83 height 9
click at [450, 40] on button "Save" at bounding box center [860, 40] width 28 height 17
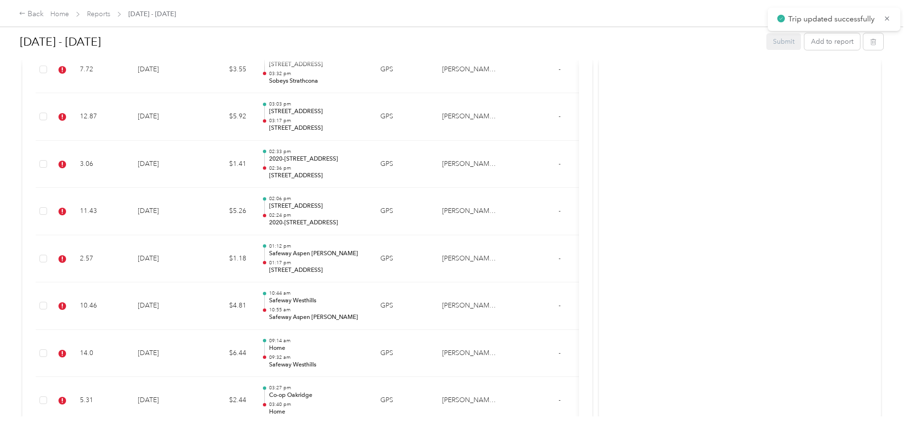
click at [197, 110] on td "[DATE]" at bounding box center [163, 117] width 67 height 48
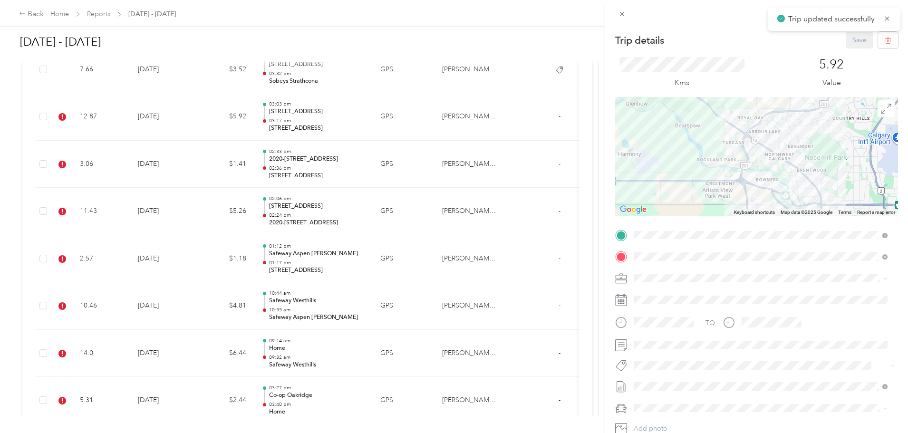
click at [450, 380] on span "Syndicated Retail Cost Capture" at bounding box center [685, 382] width 83 height 9
click at [450, 38] on button "Save" at bounding box center [860, 40] width 28 height 17
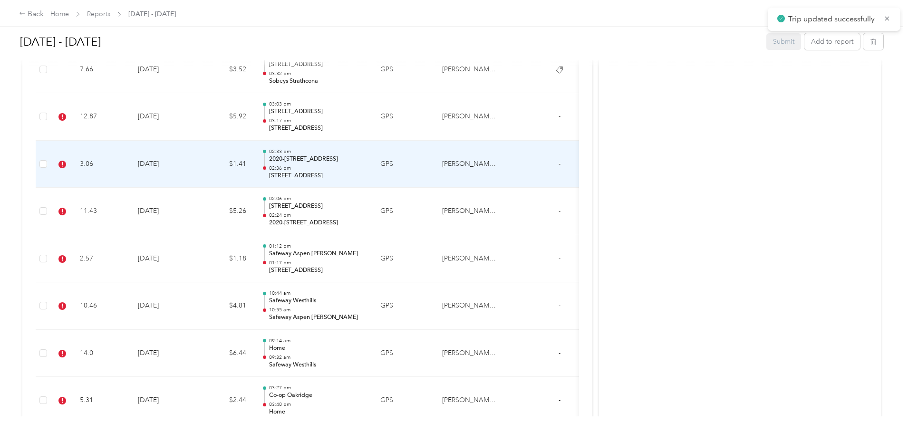
click at [130, 148] on td "3.06" at bounding box center [101, 165] width 58 height 48
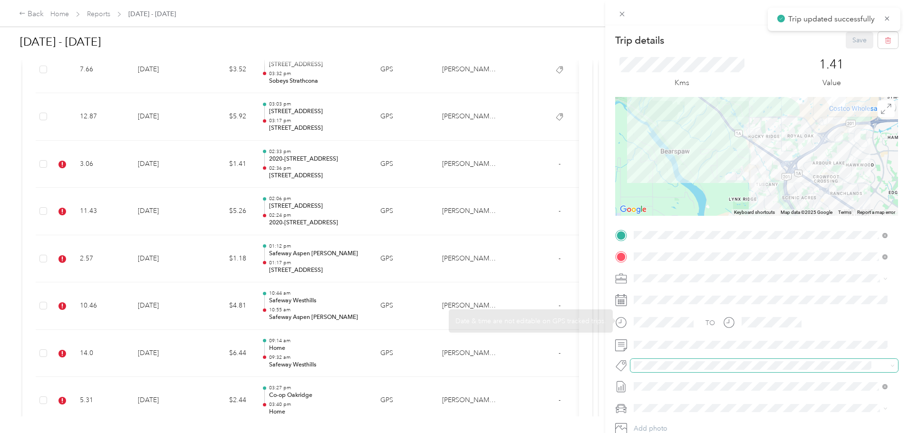
click at [450, 370] on span at bounding box center [755, 366] width 251 height 10
click at [450, 432] on div "Trip details Save This trip cannot be edited because it is either under review,…" at bounding box center [451, 433] width 903 height 0
click at [450, 386] on button "Syndicated Retail Cost Capture" at bounding box center [685, 381] width 96 height 12
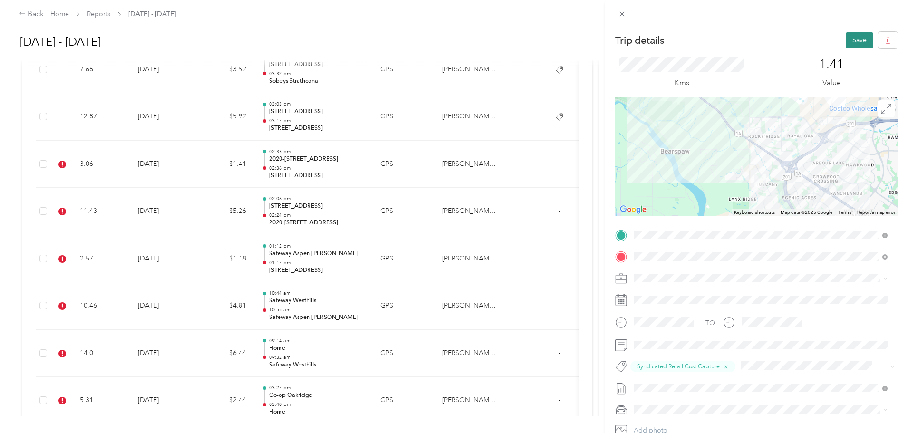
click at [450, 39] on button "Save" at bounding box center [860, 40] width 28 height 17
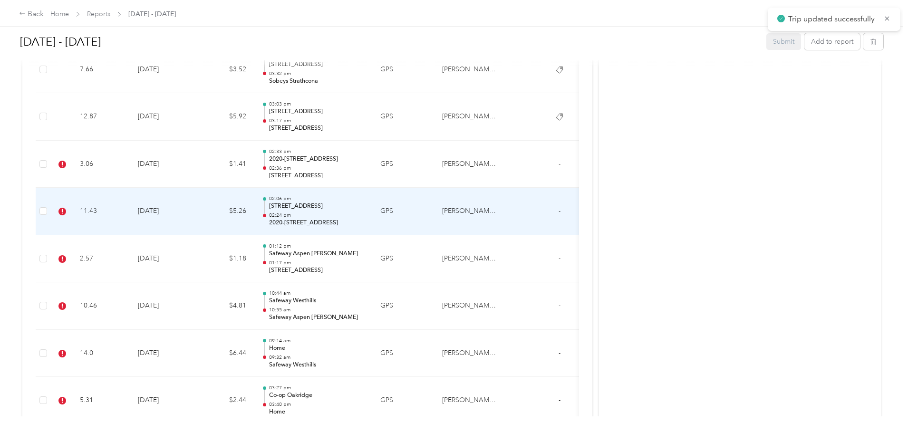
click at [130, 215] on td "11.43" at bounding box center [101, 212] width 58 height 48
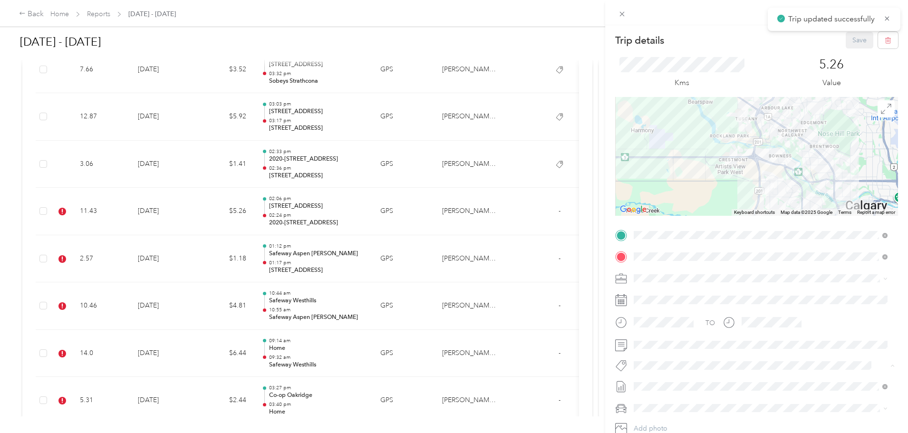
click at [450, 378] on span "Syndicated Retail Cost Capture" at bounding box center [685, 382] width 83 height 9
click at [450, 36] on button "Save" at bounding box center [860, 40] width 28 height 17
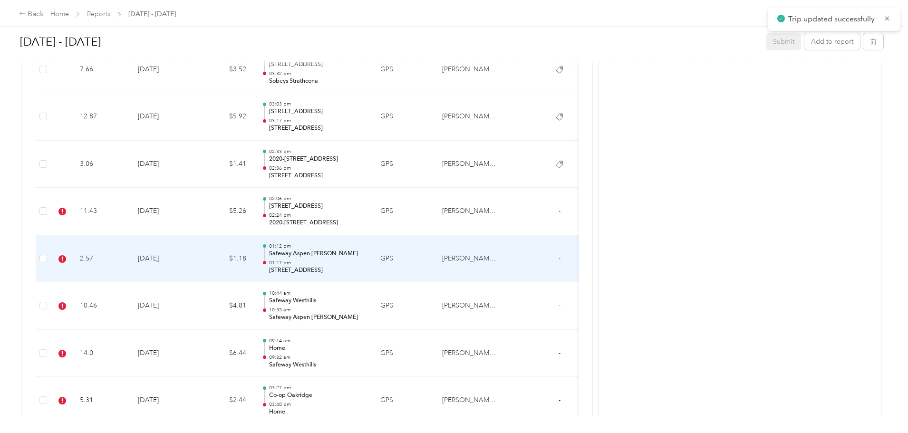
click at [130, 261] on td "2.57" at bounding box center [101, 259] width 58 height 48
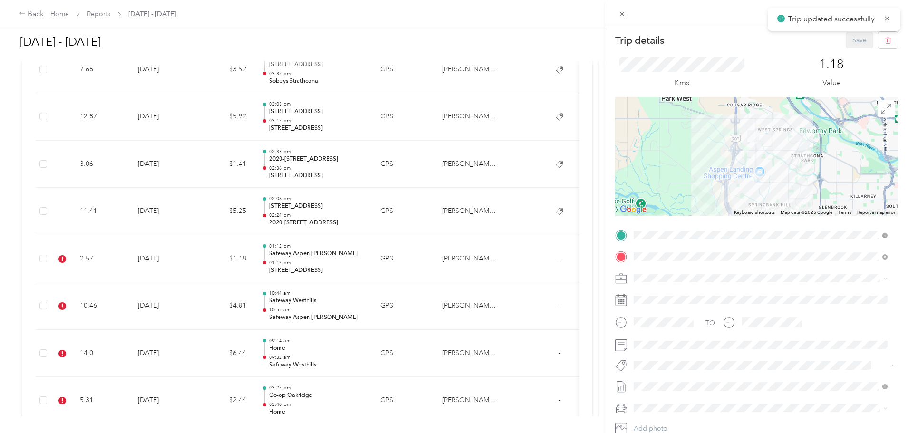
click at [450, 380] on span "Syndicated Retail Cost Capture" at bounding box center [685, 382] width 83 height 9
click at [450, 39] on button "Save" at bounding box center [860, 40] width 28 height 17
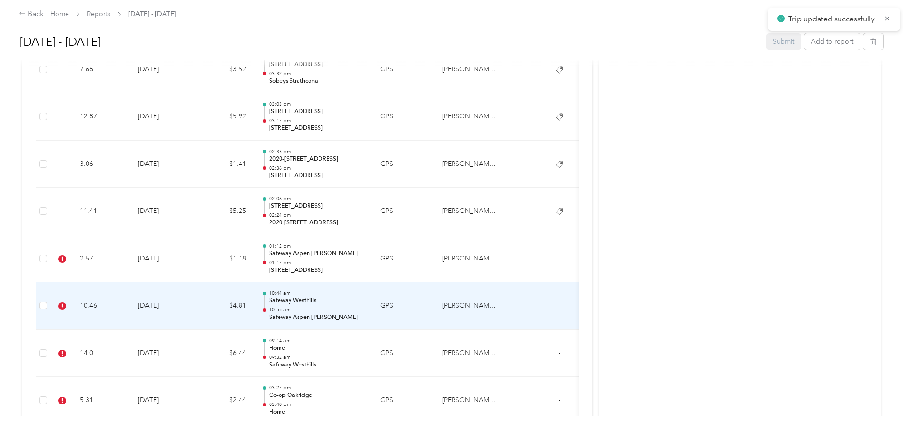
click at [130, 305] on td "10.46" at bounding box center [101, 306] width 58 height 48
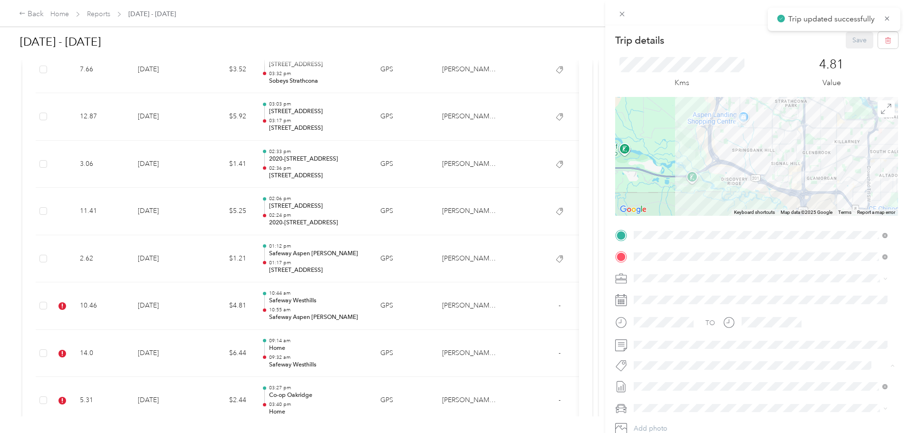
click at [450, 381] on span "Syndicated Retail Cost Capture" at bounding box center [685, 382] width 83 height 9
click at [450, 45] on button "Save" at bounding box center [860, 40] width 28 height 17
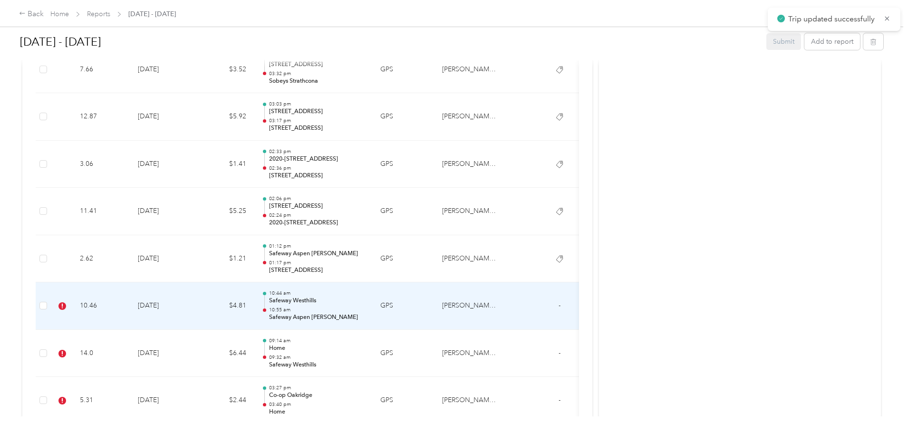
click at [130, 308] on td "10.46" at bounding box center [101, 306] width 58 height 48
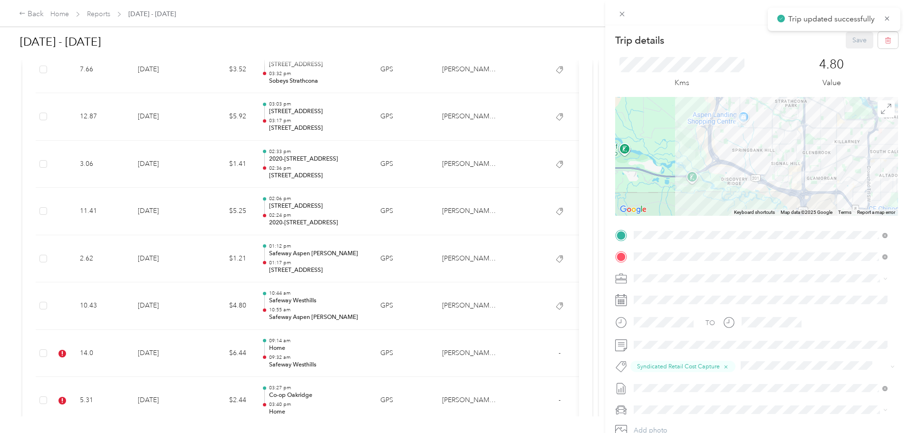
click at [246, 370] on div "Trip details Save This trip cannot be edited because it is either under review,…" at bounding box center [454, 216] width 908 height 433
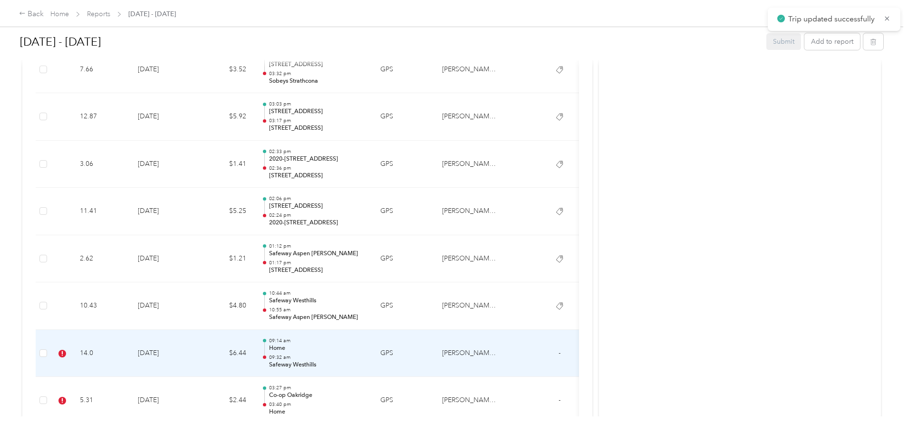
click at [197, 361] on td "[DATE]" at bounding box center [163, 354] width 67 height 48
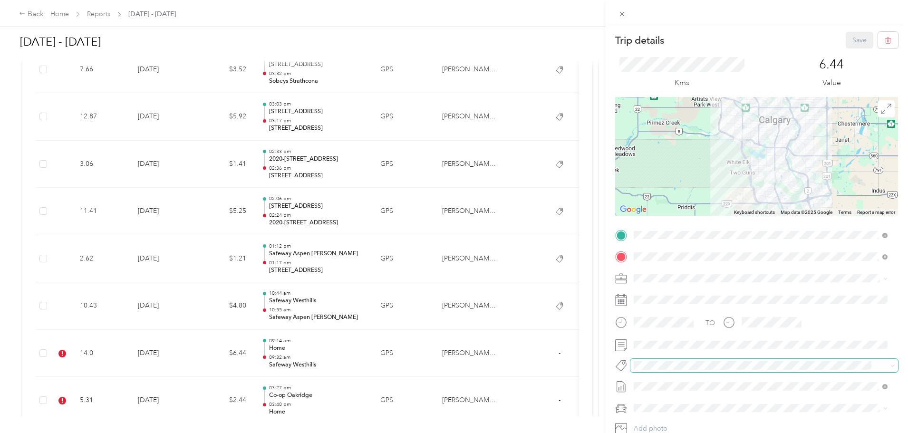
click at [450, 370] on span at bounding box center [755, 366] width 251 height 10
drag, startPoint x: 667, startPoint y: 379, endPoint x: 690, endPoint y: 355, distance: 33.6
click at [450, 432] on div "Trip details Save This trip cannot be edited because it is either under review,…" at bounding box center [451, 433] width 903 height 0
click at [450, 375] on div "TO Add photo" at bounding box center [756, 343] width 283 height 230
click at [450, 382] on span "Syndicated Retail Cost Capture" at bounding box center [685, 382] width 83 height 9
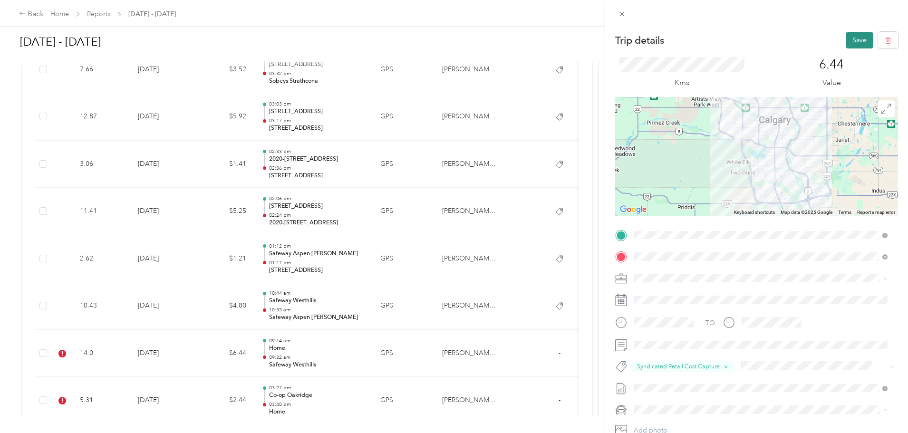
click at [450, 35] on button "Save" at bounding box center [860, 40] width 28 height 17
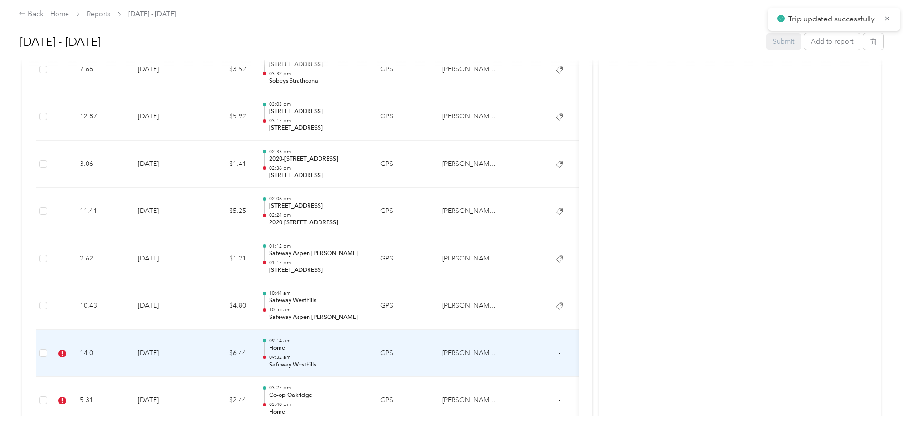
click at [130, 364] on td "14.0" at bounding box center [101, 354] width 58 height 48
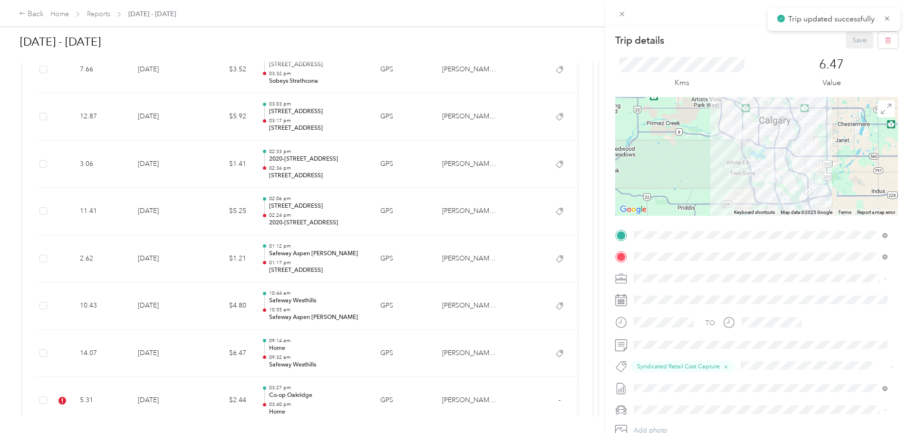
click at [254, 390] on div "Trip details Save This trip cannot be edited because it is either under review,…" at bounding box center [454, 216] width 908 height 433
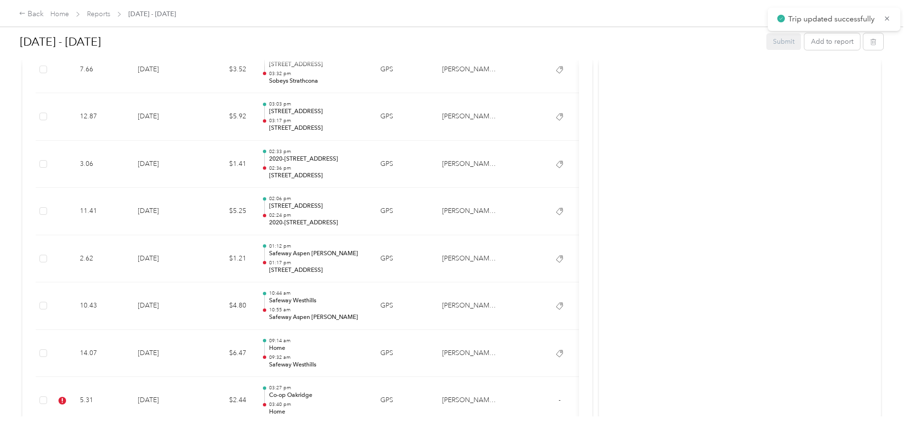
click at [197, 392] on td "[DATE]" at bounding box center [163, 401] width 67 height 48
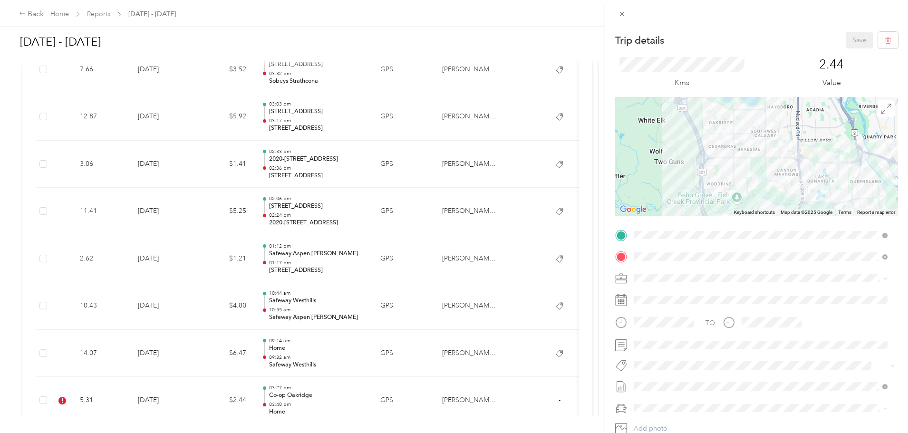
click at [450, 369] on div at bounding box center [756, 365] width 283 height 13
click at [450, 380] on span "Syndicated Retail Cost Capture" at bounding box center [685, 382] width 83 height 9
click at [450, 39] on button "Save" at bounding box center [860, 40] width 28 height 17
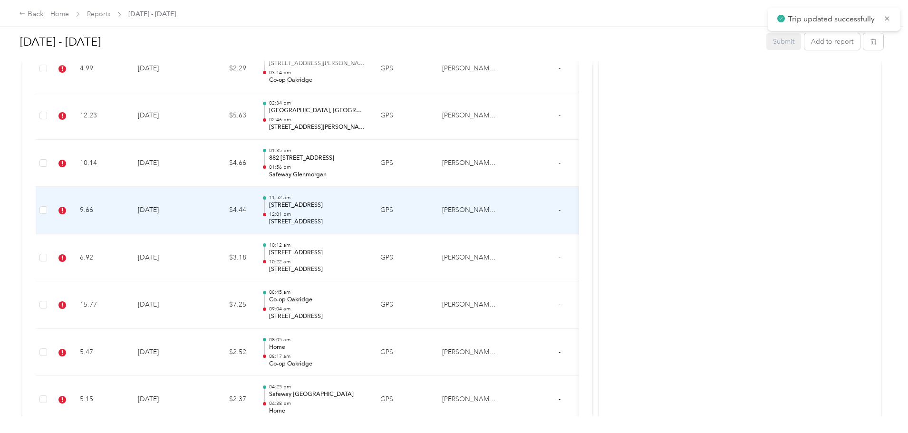
scroll to position [1759, 0]
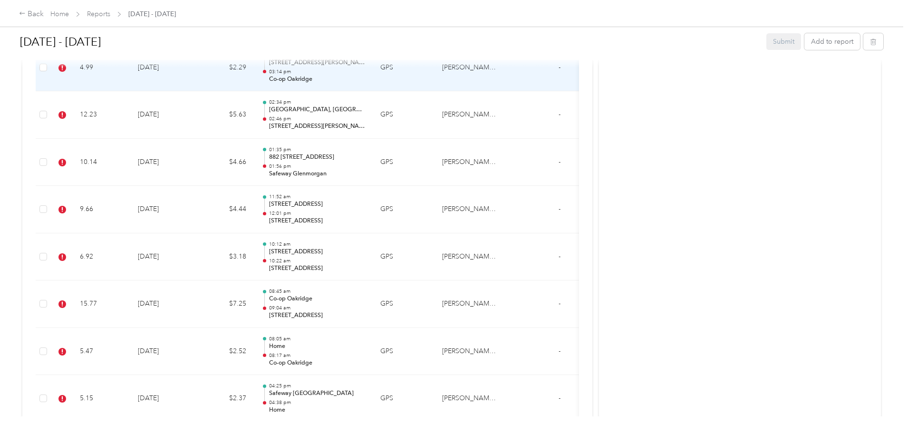
click at [130, 73] on td "4.99" at bounding box center [101, 68] width 58 height 48
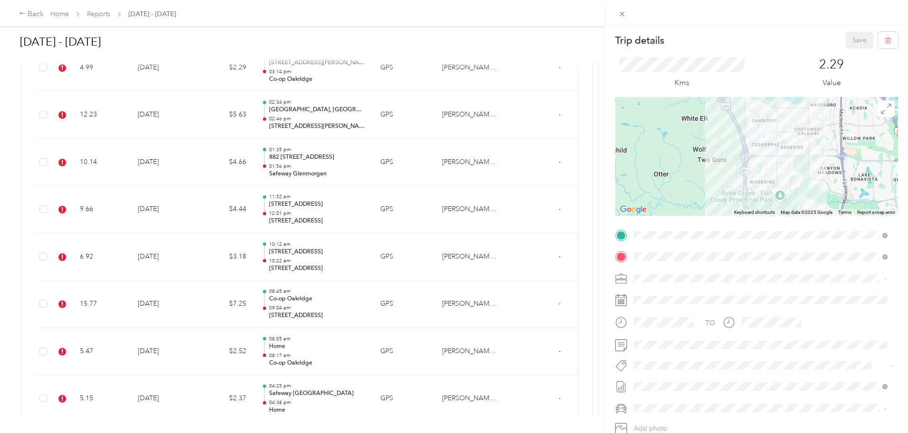
click at [450, 380] on span "Syndicated Retail Cost Capture" at bounding box center [685, 382] width 83 height 9
click at [450, 40] on button "Save" at bounding box center [860, 40] width 28 height 17
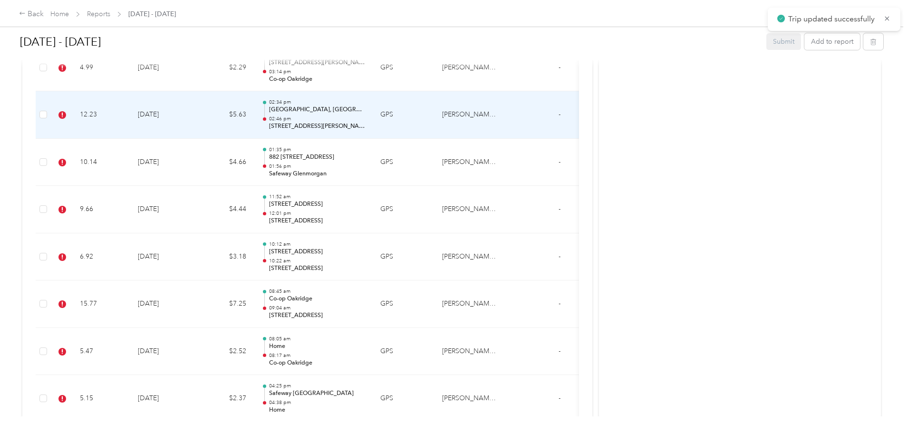
click at [130, 116] on td "12.23" at bounding box center [101, 115] width 58 height 48
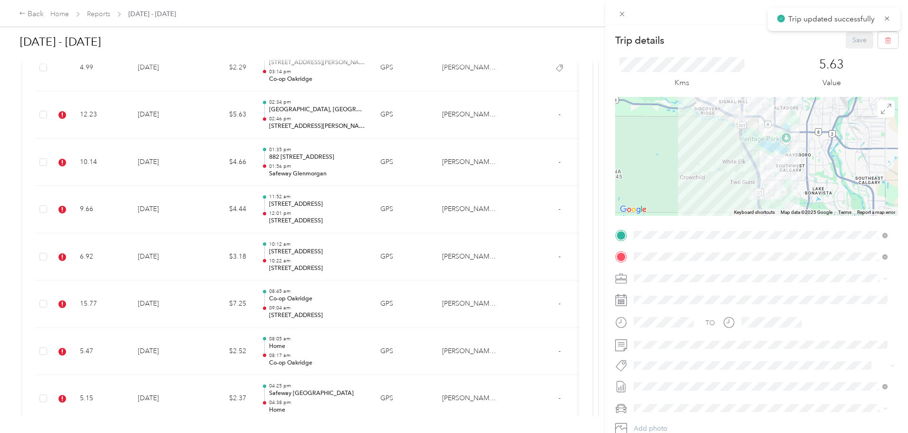
click at [450, 380] on span "Syndicated Retail Cost Capture" at bounding box center [685, 382] width 83 height 9
click at [450, 39] on button "Save" at bounding box center [860, 40] width 28 height 17
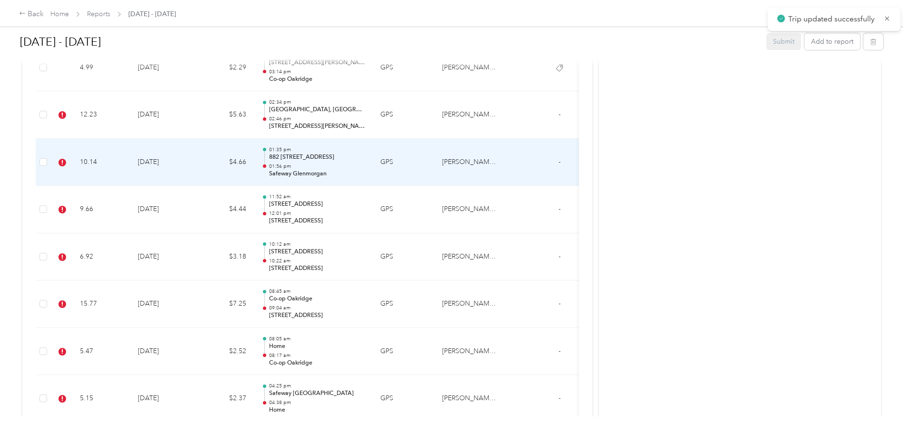
click at [130, 163] on td "10.14" at bounding box center [101, 163] width 58 height 48
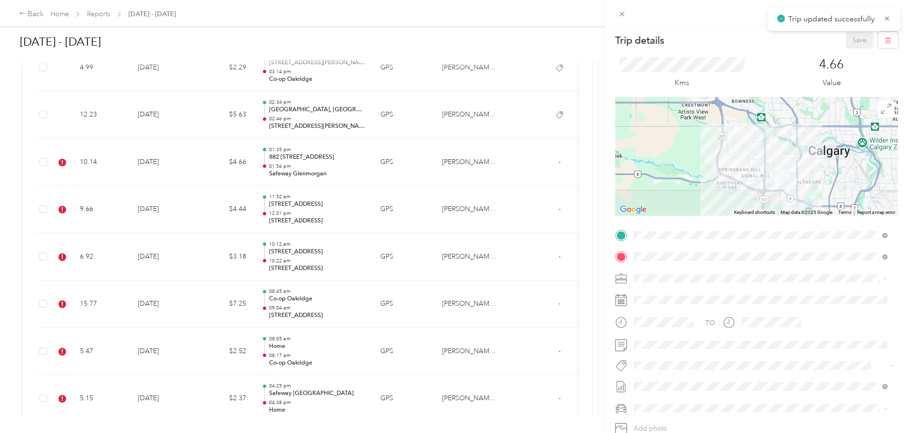
click at [450, 378] on span "Syndicated Retail Cost Capture" at bounding box center [685, 382] width 83 height 9
click at [450, 39] on button "Save" at bounding box center [860, 40] width 28 height 17
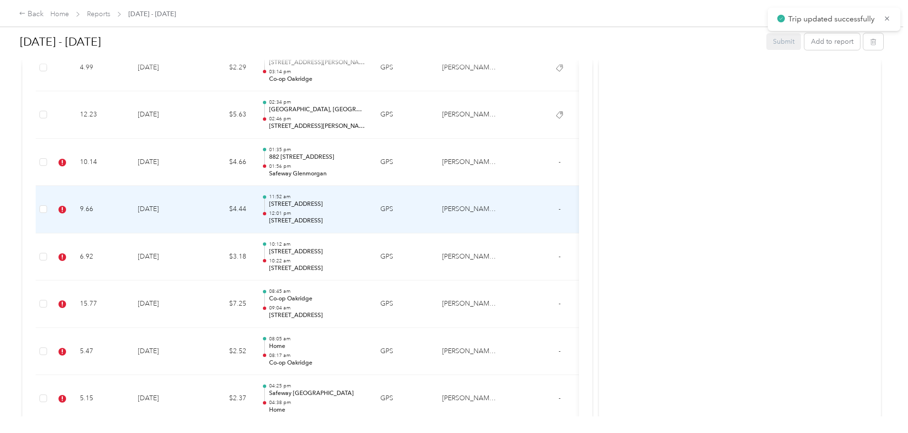
click at [130, 207] on td "9.66" at bounding box center [101, 210] width 58 height 48
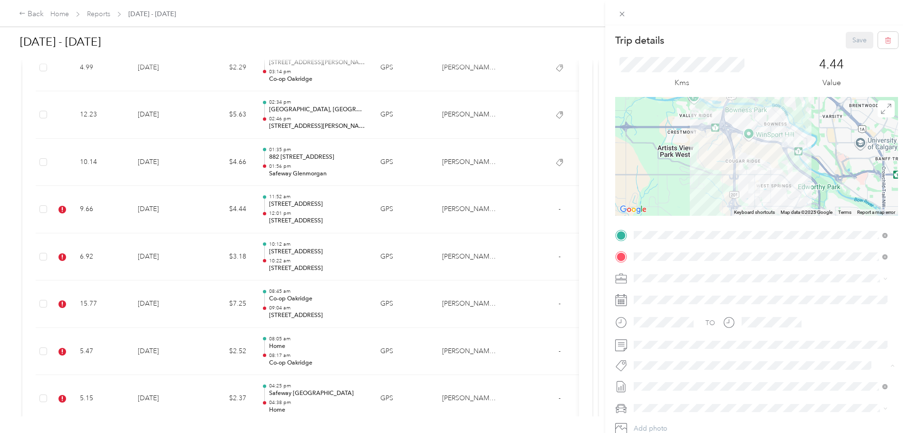
click at [450, 387] on li "Syndicated Retail Cost Capture" at bounding box center [760, 382] width 261 height 19
click at [450, 43] on button "Save" at bounding box center [860, 40] width 28 height 17
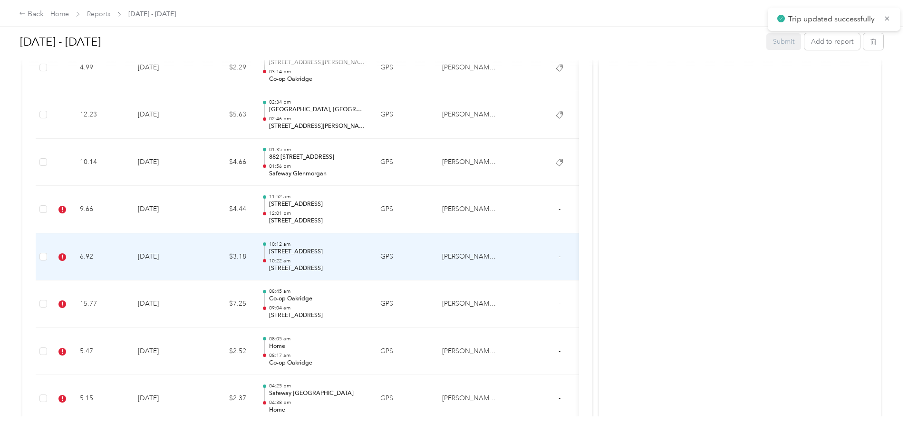
click at [130, 258] on td "6.92" at bounding box center [101, 257] width 58 height 48
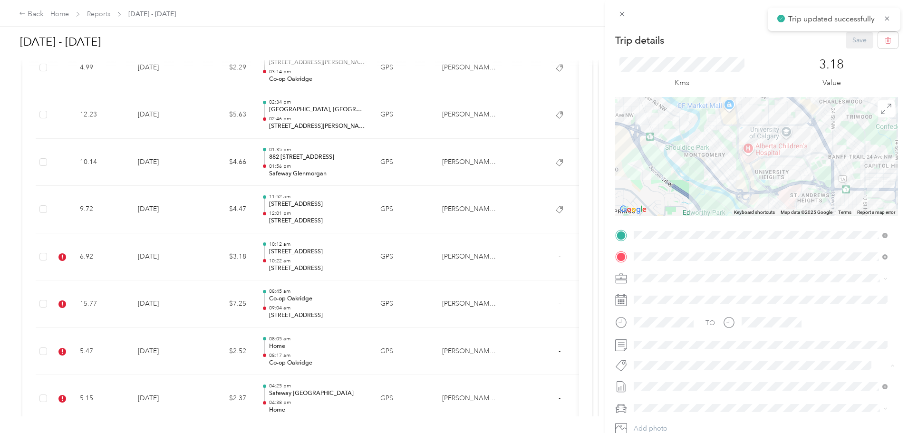
click at [450, 379] on span "Syndicated Retail Cost Capture" at bounding box center [685, 382] width 83 height 9
click at [450, 41] on button "Save" at bounding box center [860, 40] width 28 height 17
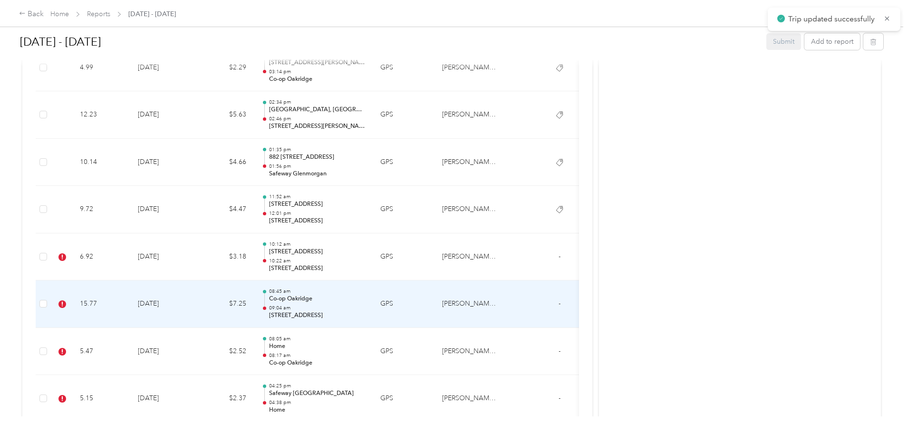
click at [130, 301] on td "15.77" at bounding box center [101, 304] width 58 height 48
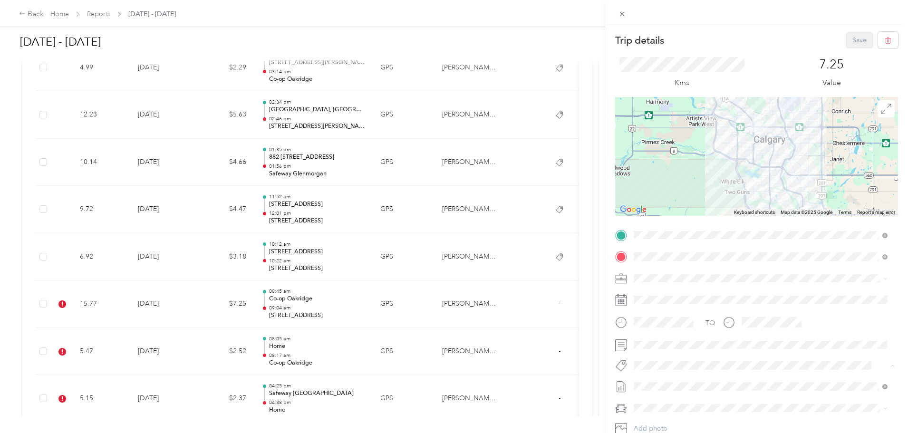
click at [450, 382] on span "Syndicated Retail Cost Capture" at bounding box center [685, 382] width 83 height 9
click at [450, 37] on button "Save" at bounding box center [860, 40] width 28 height 17
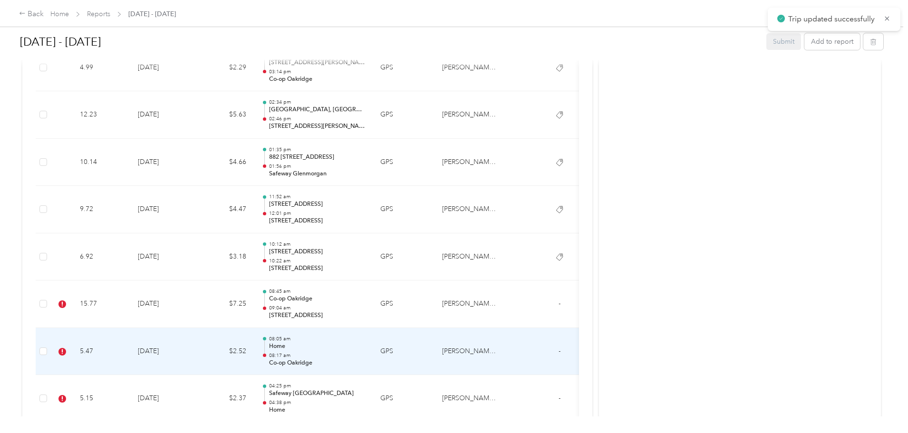
click at [130, 360] on td "5.47" at bounding box center [101, 352] width 58 height 48
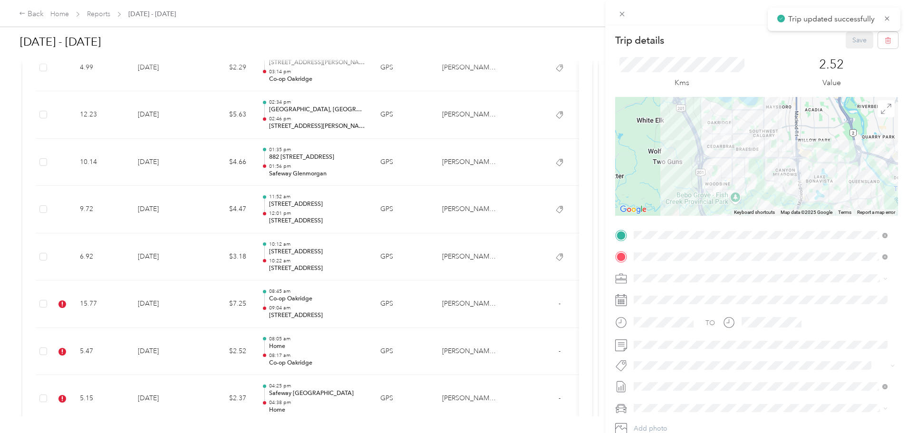
click at [450, 374] on div "TO Add photo" at bounding box center [756, 343] width 283 height 230
click at [450, 380] on span "Syndicated Retail Cost Capture" at bounding box center [685, 380] width 83 height 9
click at [450, 37] on button "Save" at bounding box center [860, 40] width 28 height 17
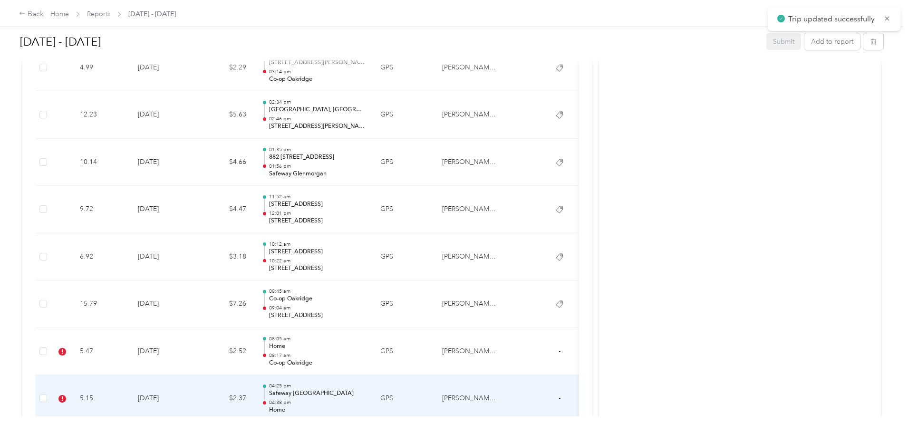
click at [130, 389] on td "5.15" at bounding box center [101, 399] width 58 height 48
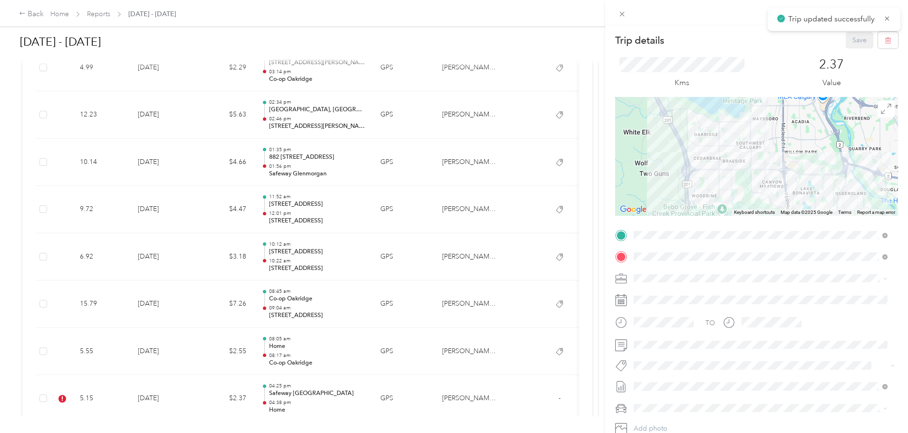
click at [450, 384] on span "Syndicated Retail Cost Capture" at bounding box center [685, 382] width 83 height 9
click at [450, 39] on button "Save" at bounding box center [860, 40] width 28 height 17
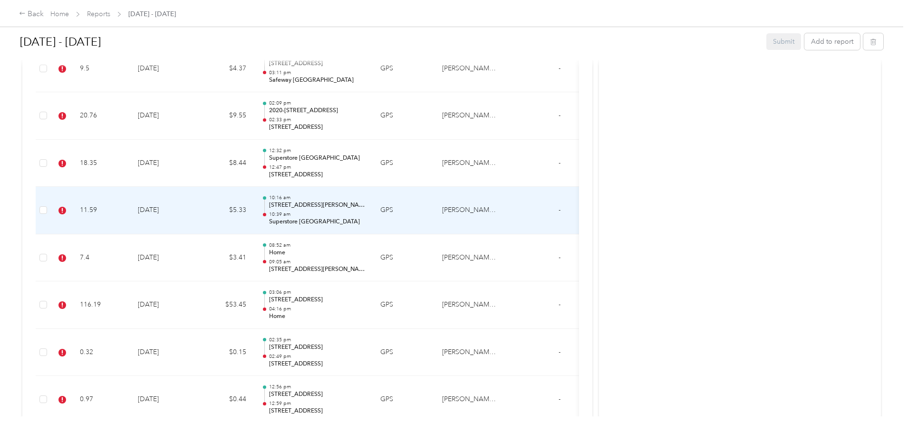
scroll to position [2139, 0]
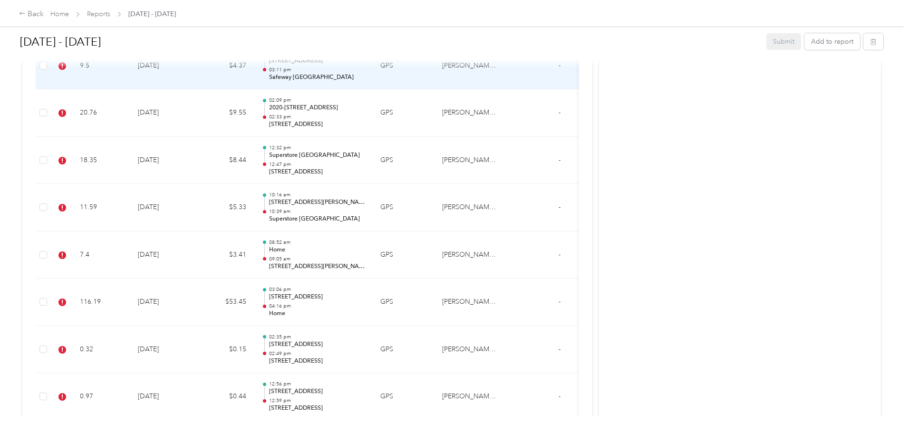
click at [254, 77] on td "$4.37" at bounding box center [225, 66] width 57 height 48
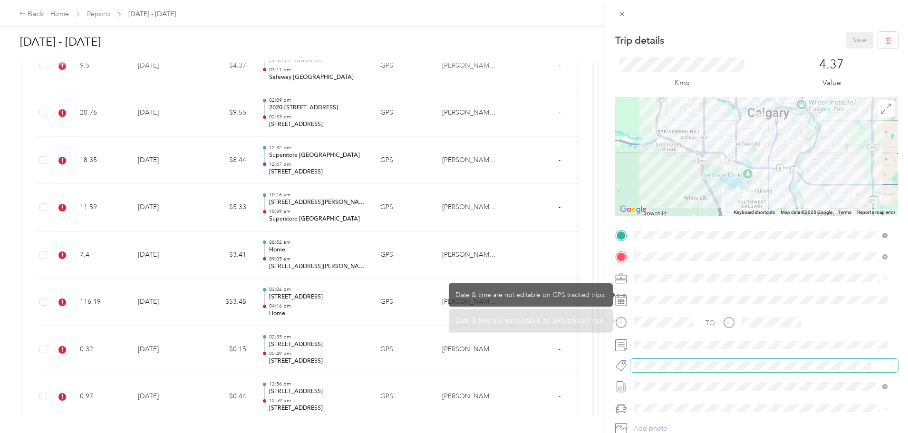
click at [450, 370] on span at bounding box center [755, 366] width 251 height 10
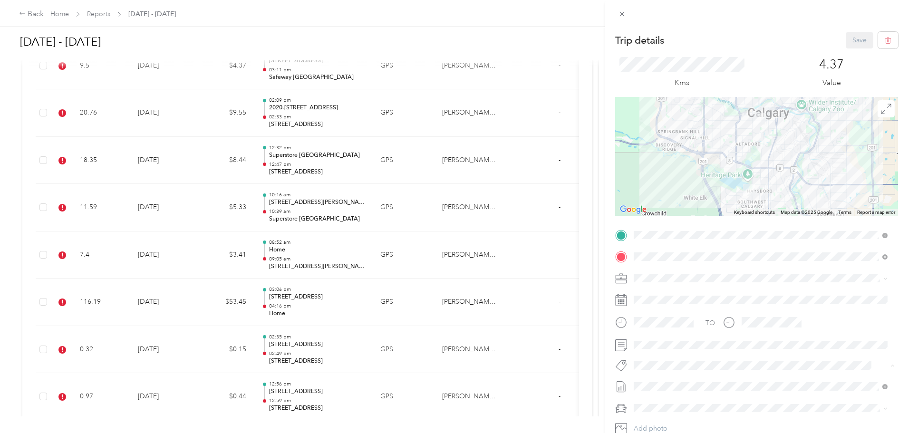
click at [450, 432] on div "Trip details Save This trip cannot be edited because it is either under review,…" at bounding box center [451, 433] width 903 height 0
click at [450, 375] on li "Syndicated Retail Cost Capture" at bounding box center [760, 382] width 261 height 19
click at [450, 35] on button "Save" at bounding box center [860, 40] width 28 height 17
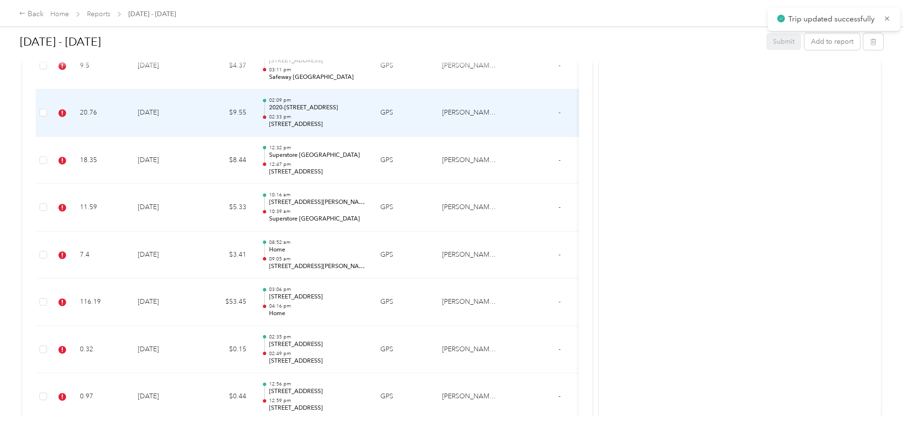
click at [130, 93] on td "20.76" at bounding box center [101, 113] width 58 height 48
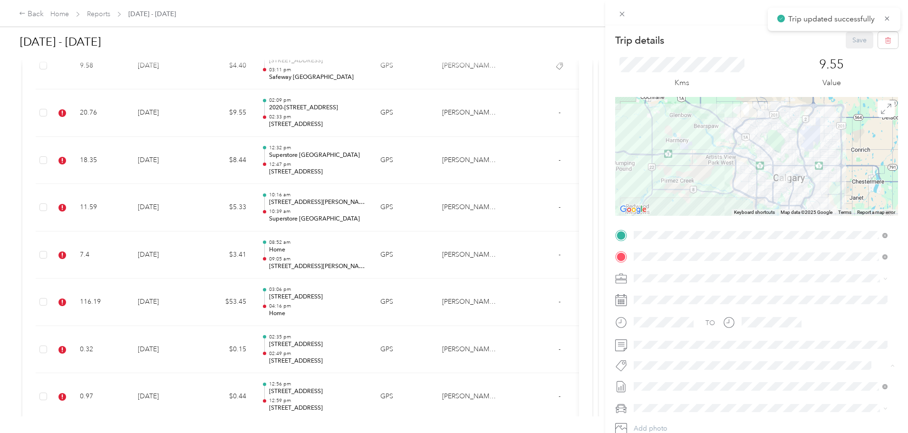
drag, startPoint x: 666, startPoint y: 375, endPoint x: 676, endPoint y: 374, distance: 10.5
click at [450, 374] on li "Syndicated Retail Cost Capture" at bounding box center [760, 382] width 261 height 19
click at [450, 42] on button "Save" at bounding box center [860, 40] width 28 height 17
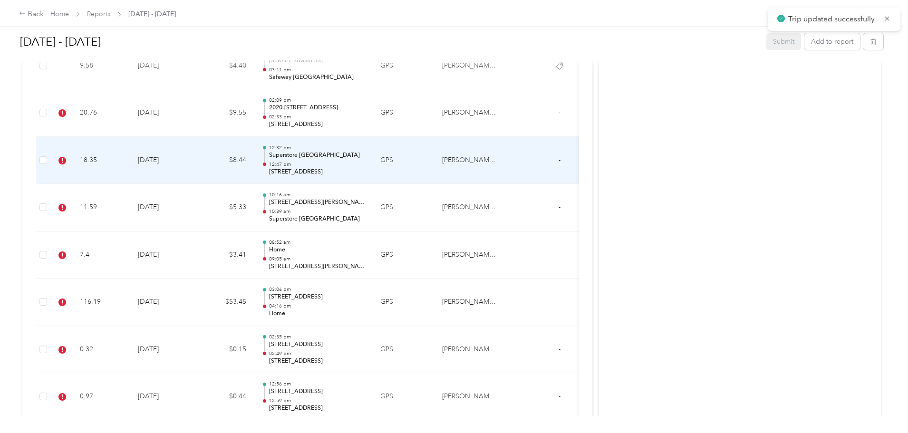
click at [197, 176] on td "[DATE]" at bounding box center [163, 161] width 67 height 48
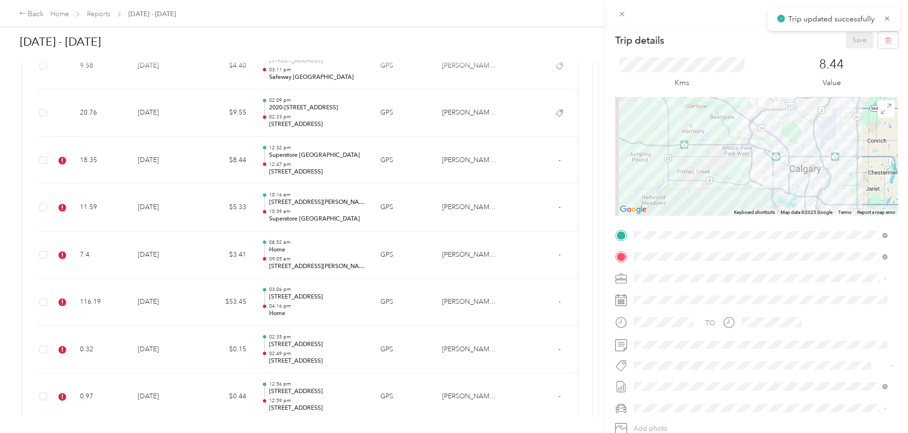
click at [450, 386] on li "Syndicated Retail Cost Capture" at bounding box center [760, 382] width 261 height 19
click at [450, 39] on button "Save" at bounding box center [860, 40] width 28 height 17
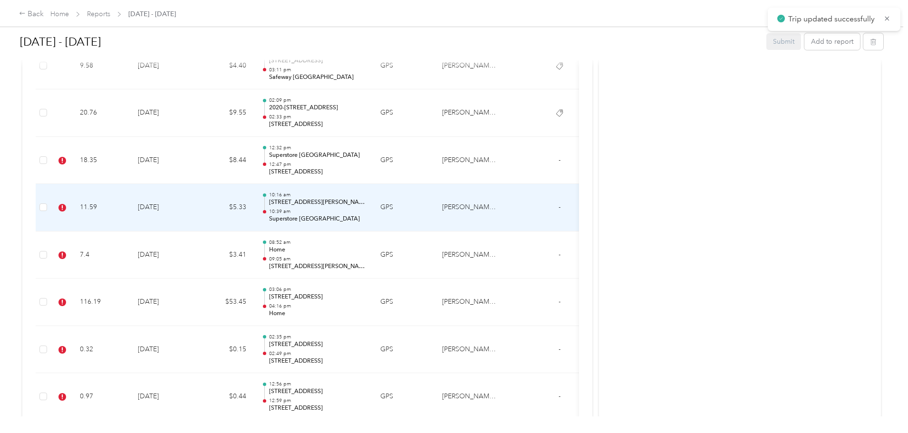
click at [130, 210] on td "11.59" at bounding box center [101, 208] width 58 height 48
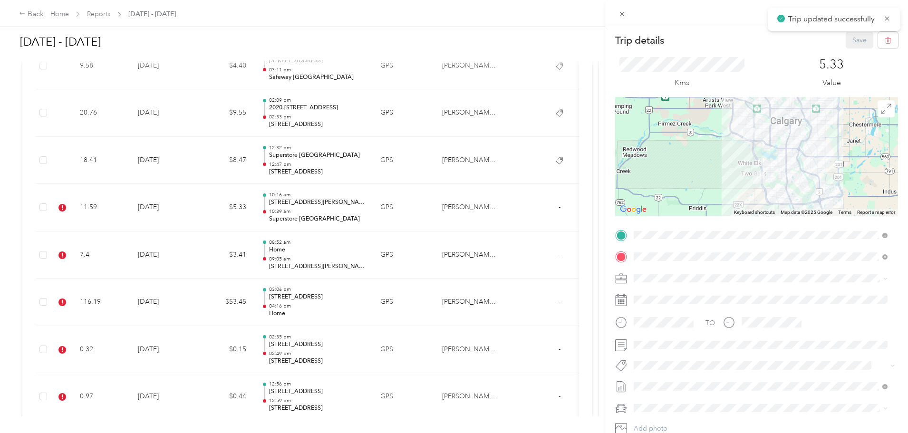
click at [450, 376] on li "Syndicated Retail Cost Capture" at bounding box center [760, 382] width 261 height 19
click at [450, 38] on button "Save" at bounding box center [860, 40] width 28 height 17
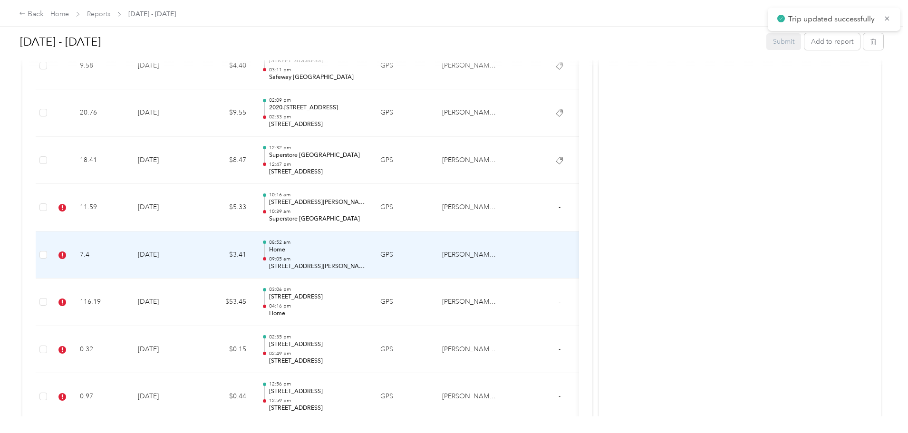
click at [130, 255] on td "7.4" at bounding box center [101, 256] width 58 height 48
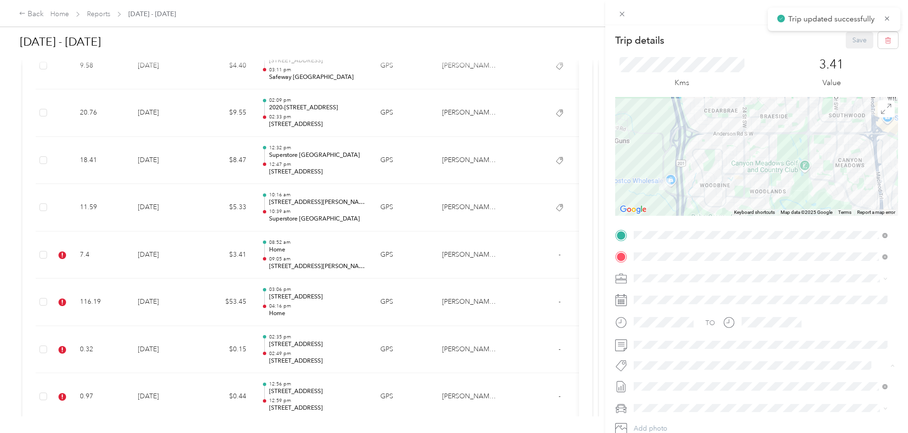
click at [450, 383] on span "Syndicated Retail Cost Capture" at bounding box center [685, 382] width 83 height 9
click at [450, 44] on button "Save" at bounding box center [860, 40] width 28 height 17
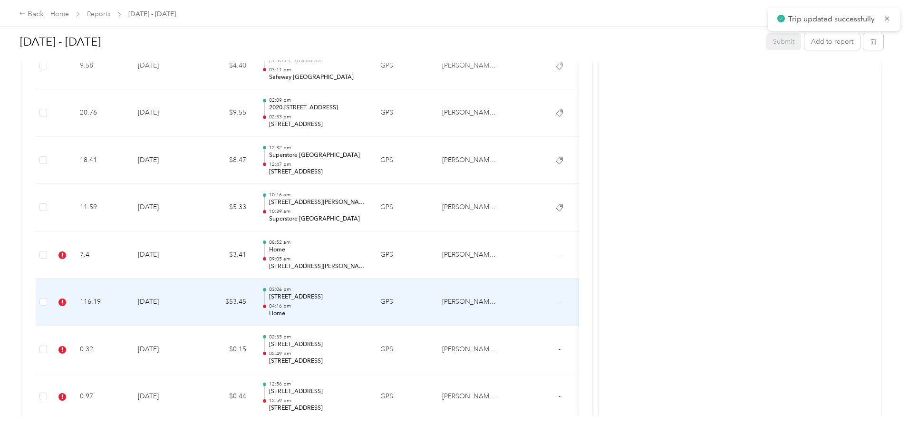
click at [130, 319] on td "116.19" at bounding box center [101, 303] width 58 height 48
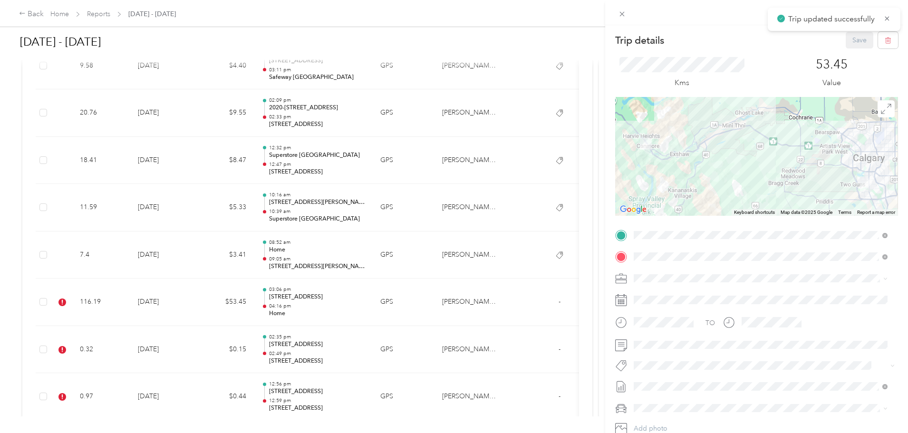
click at [450, 383] on span "Syndicated Retail Cost Capture" at bounding box center [685, 381] width 83 height 9
click at [450, 39] on button "Save" at bounding box center [860, 40] width 28 height 17
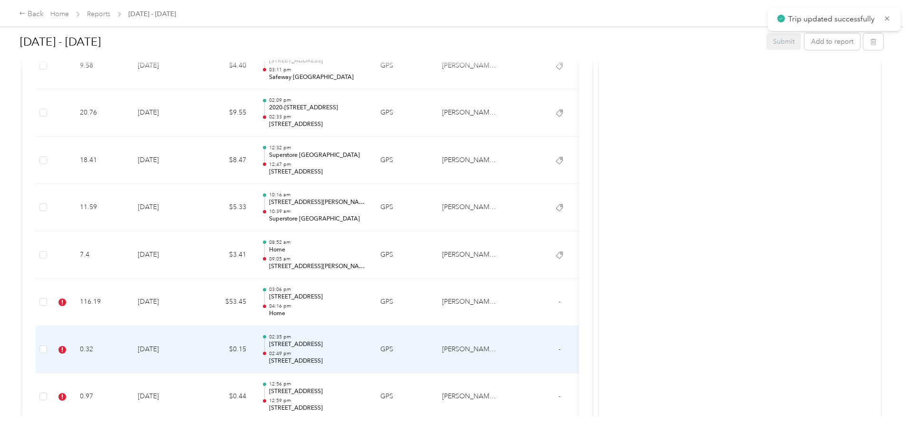
click at [130, 352] on td "0.32" at bounding box center [101, 350] width 58 height 48
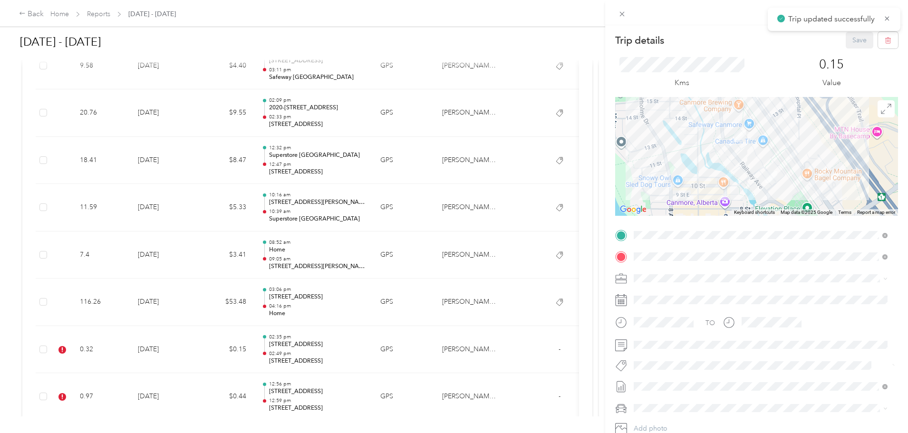
click at [450, 382] on span "Syndicated Retail Cost Capture" at bounding box center [685, 382] width 83 height 9
click at [450, 38] on button "Save" at bounding box center [860, 40] width 28 height 17
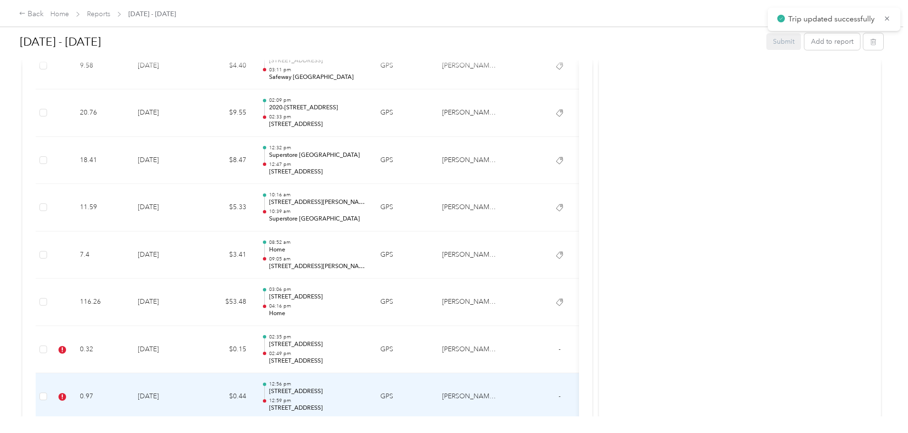
click at [130, 384] on td "0.97" at bounding box center [101, 397] width 58 height 48
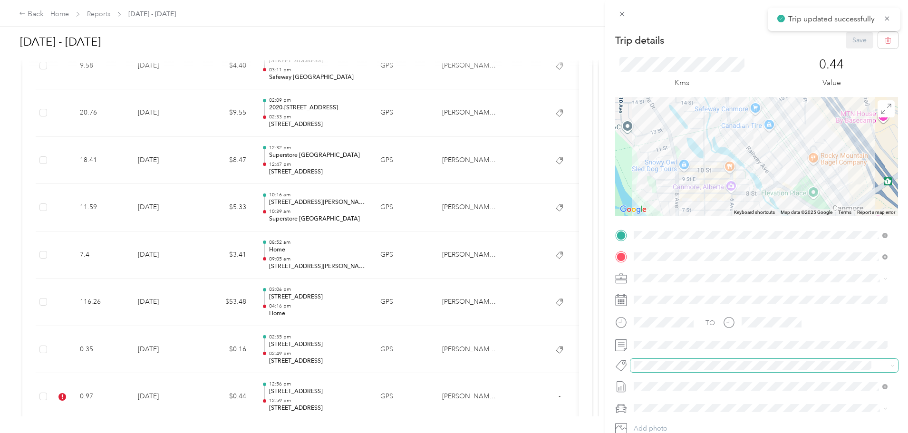
click at [450, 371] on span at bounding box center [764, 365] width 268 height 13
click at [450, 432] on div "Trip details Save This trip cannot be edited because it is either under review,…" at bounding box center [451, 433] width 903 height 0
click at [450, 382] on span "Syndicated Retail Cost Capture" at bounding box center [685, 382] width 83 height 9
click at [450, 46] on button "Save" at bounding box center [860, 40] width 28 height 17
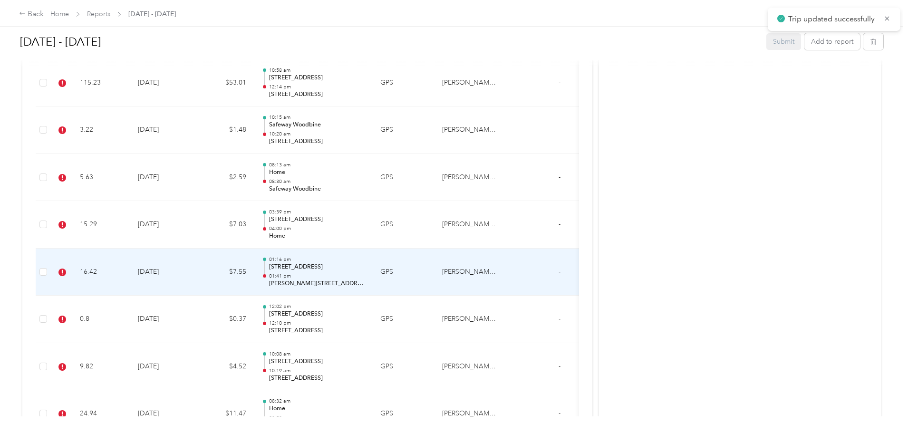
scroll to position [2520, 0]
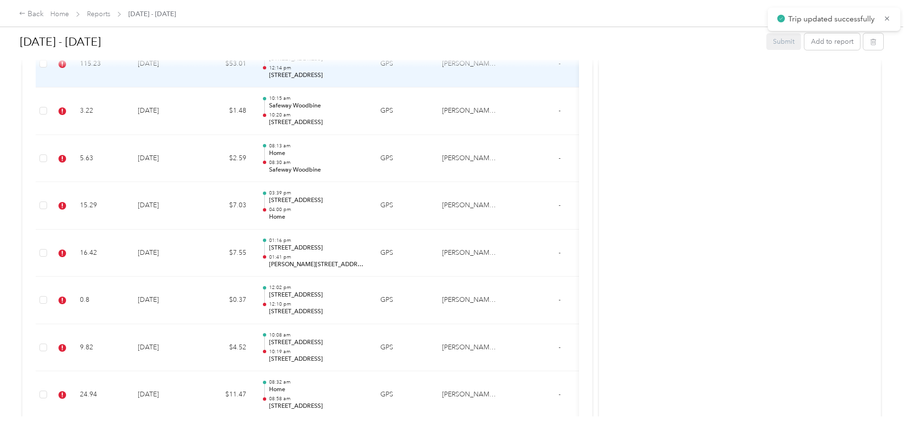
click at [130, 68] on td "115.23" at bounding box center [101, 64] width 58 height 48
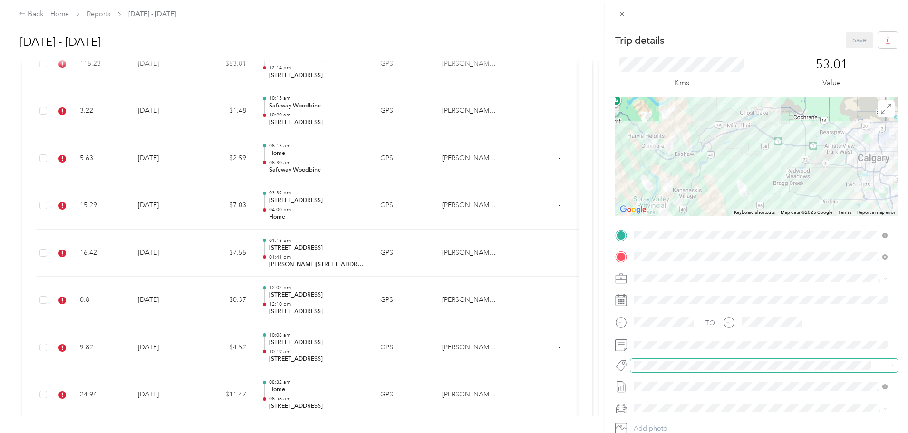
click at [450, 371] on span at bounding box center [764, 365] width 268 height 13
click at [450, 432] on div "Trip details Save This trip cannot be edited because it is either under review,…" at bounding box center [451, 433] width 903 height 0
click at [450, 373] on div "TO Add photo" at bounding box center [756, 343] width 283 height 230
click at [450, 381] on span "Syndicated Retail Cost Capture" at bounding box center [685, 382] width 83 height 9
click at [450, 44] on button "Save" at bounding box center [860, 40] width 28 height 17
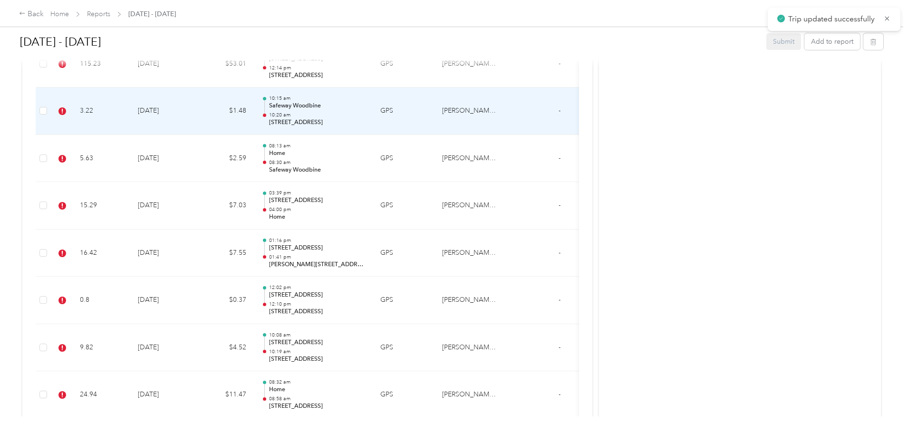
click at [130, 106] on td "3.22" at bounding box center [101, 111] width 58 height 48
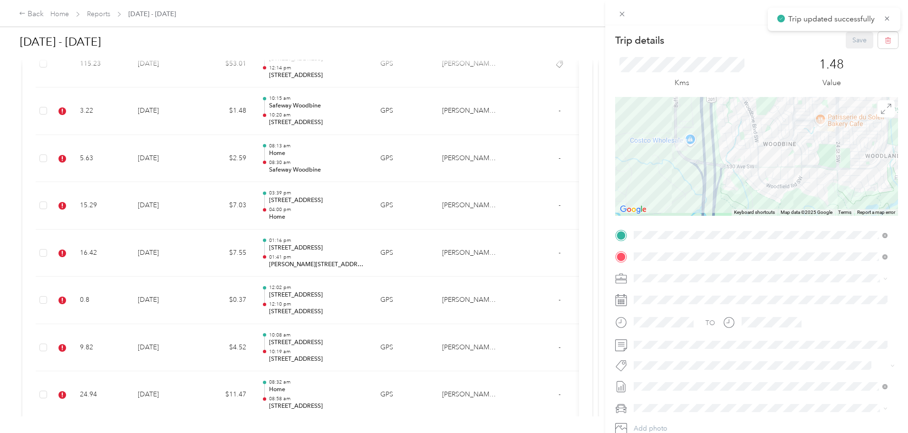
click at [450, 382] on span "Syndicated Retail Cost Capture" at bounding box center [685, 380] width 83 height 9
click at [450, 48] on button "Save" at bounding box center [860, 40] width 28 height 17
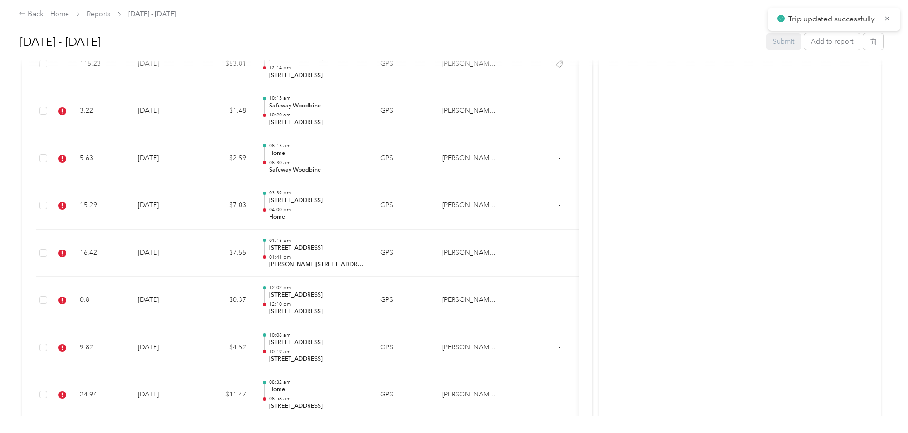
click at [450, 432] on div "Trip details Save This trip cannot be edited because it is either under review,…" at bounding box center [451, 433] width 903 height 0
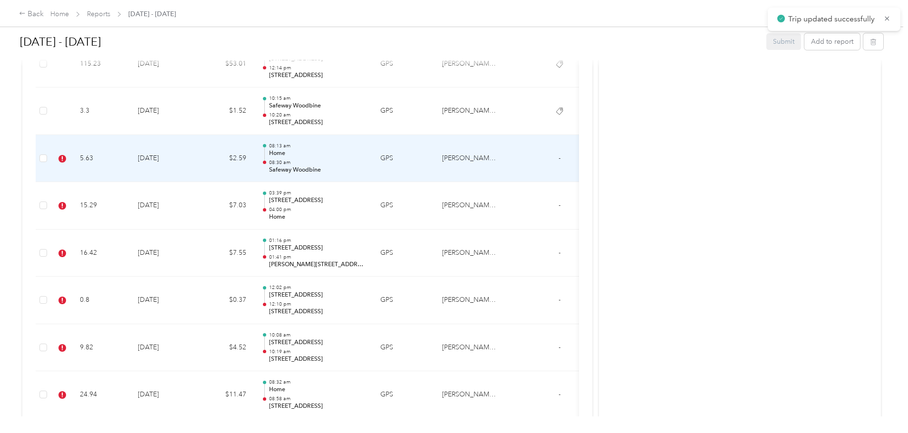
click at [130, 172] on td "5.63" at bounding box center [101, 159] width 58 height 48
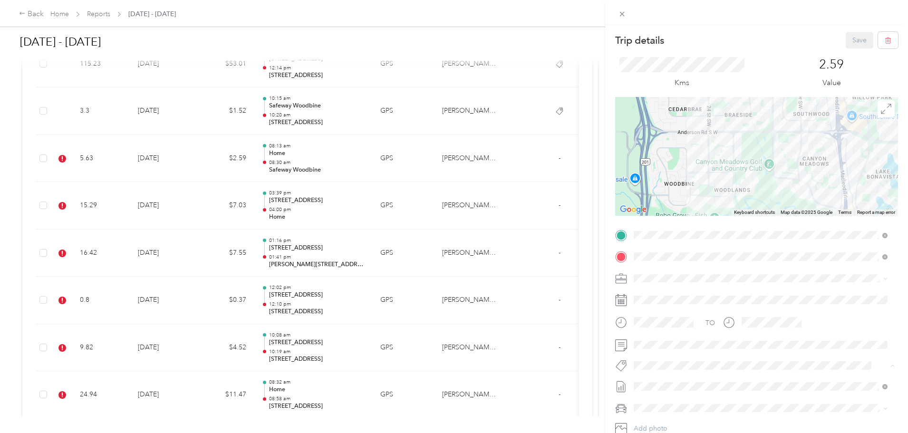
click at [450, 383] on span "Syndicated Retail Cost Capture" at bounding box center [685, 382] width 83 height 9
click at [450, 40] on button "Save" at bounding box center [860, 40] width 28 height 17
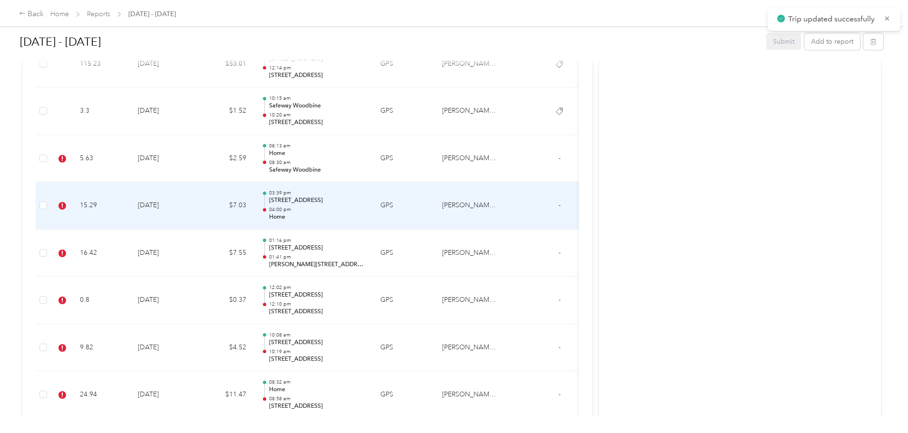
click at [130, 203] on td "15.29" at bounding box center [101, 206] width 58 height 48
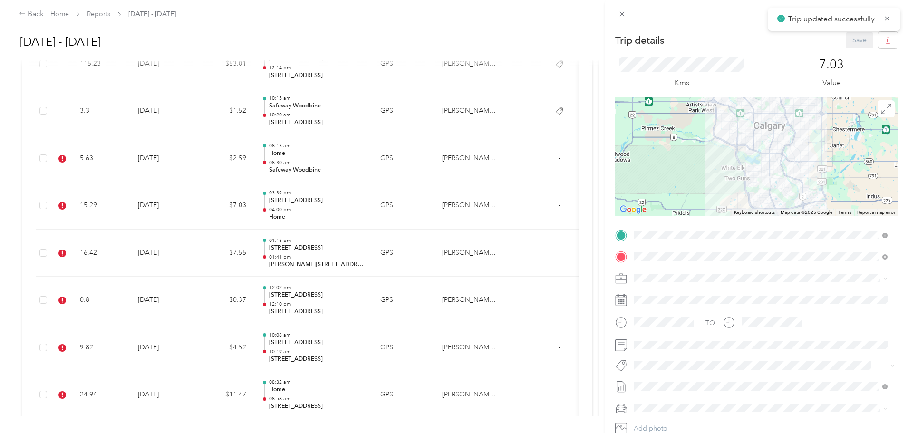
click at [450, 379] on span "Syndicated Retail Cost Capture" at bounding box center [685, 382] width 83 height 9
click at [450, 49] on div "Kms 7.03 Value" at bounding box center [756, 72] width 283 height 48
click at [450, 41] on button "Save" at bounding box center [860, 40] width 28 height 17
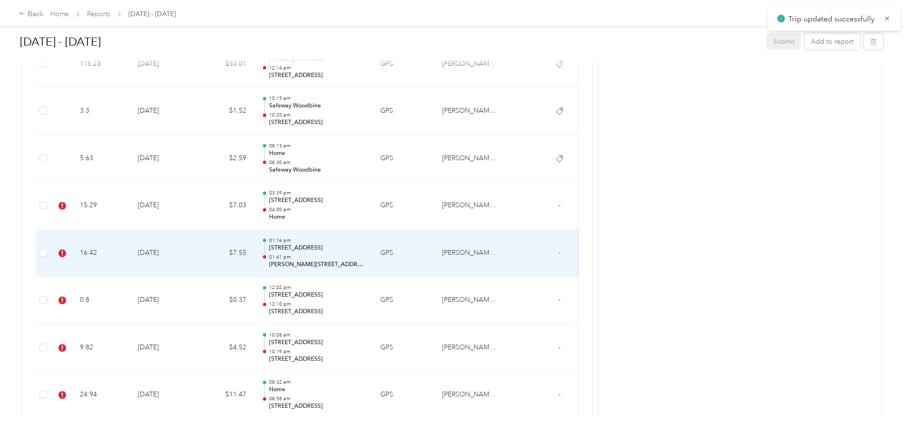
click at [130, 257] on td "16.42" at bounding box center [101, 254] width 58 height 48
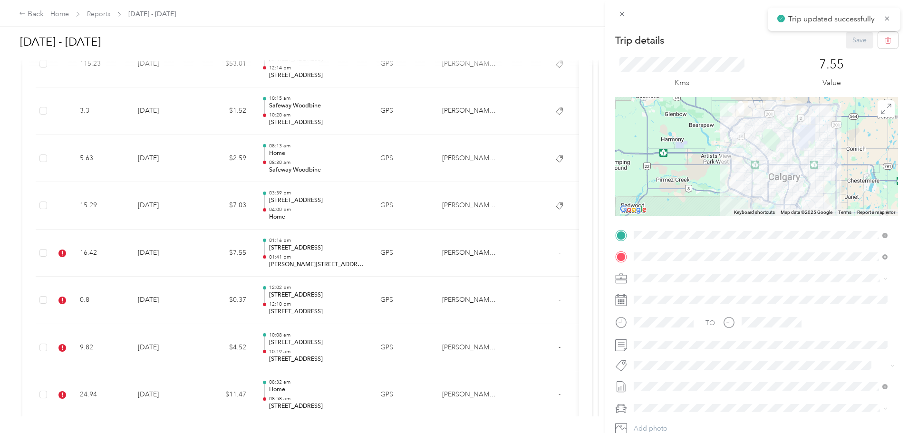
click at [450, 373] on div "TO Add photo" at bounding box center [756, 343] width 283 height 230
click at [450, 381] on span "Syndicated Retail Cost Capture" at bounding box center [685, 382] width 83 height 9
click at [450, 40] on button "Save" at bounding box center [860, 40] width 28 height 17
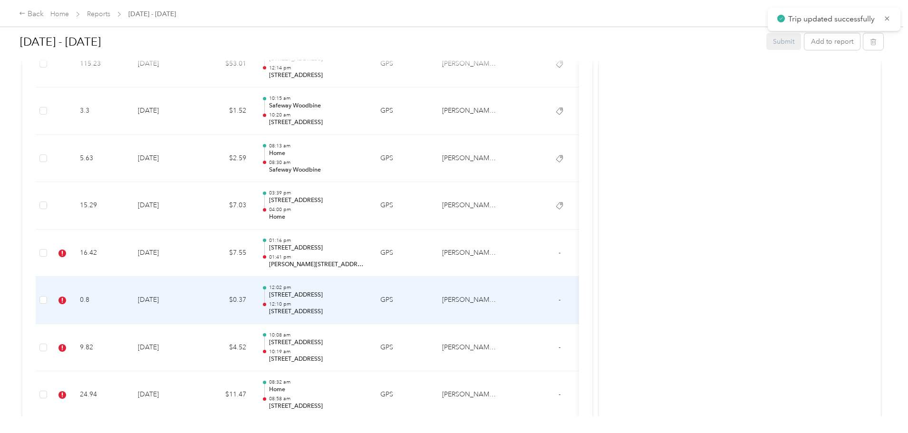
click at [130, 261] on td "16.42" at bounding box center [101, 254] width 58 height 48
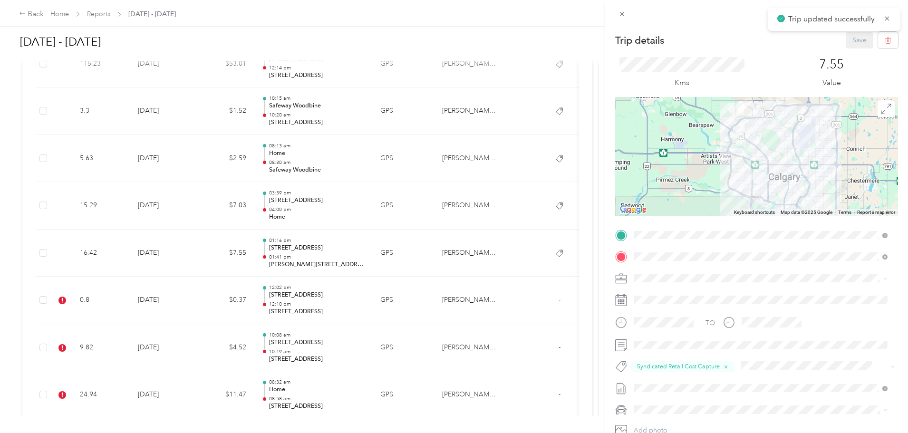
click at [205, 315] on div "Trip details Save This trip cannot be edited because it is either under review,…" at bounding box center [454, 216] width 908 height 433
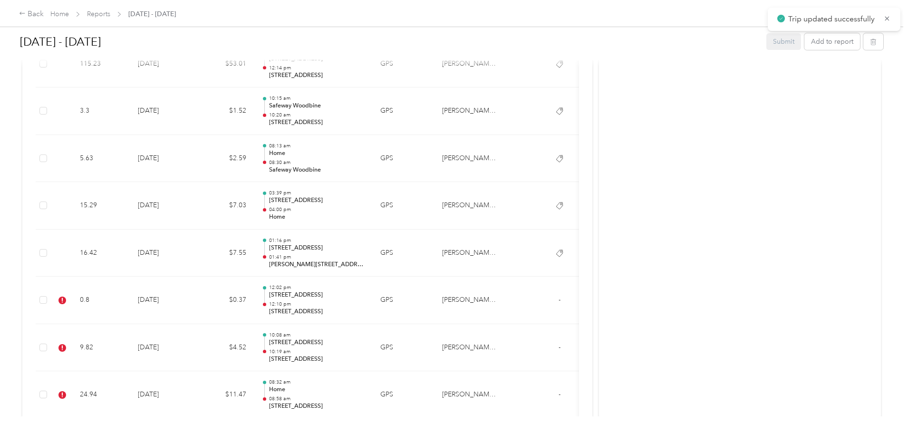
click at [130, 308] on td "0.8" at bounding box center [101, 301] width 58 height 48
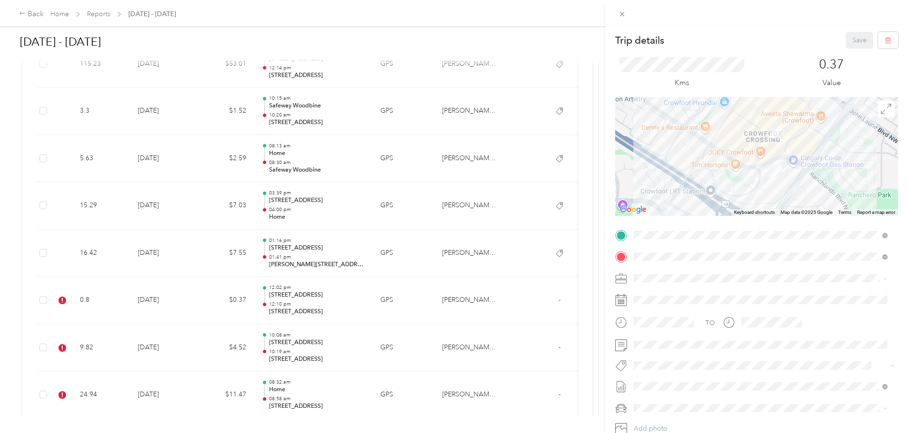
click at [450, 378] on span "Syndicated Retail Cost Capture" at bounding box center [685, 382] width 83 height 9
click at [450, 34] on button "Save" at bounding box center [860, 40] width 28 height 17
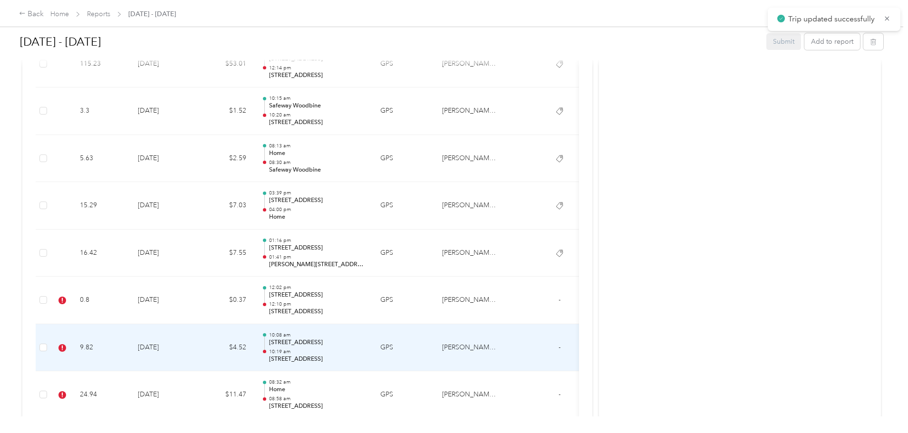
click at [130, 348] on td "9.82" at bounding box center [101, 348] width 58 height 48
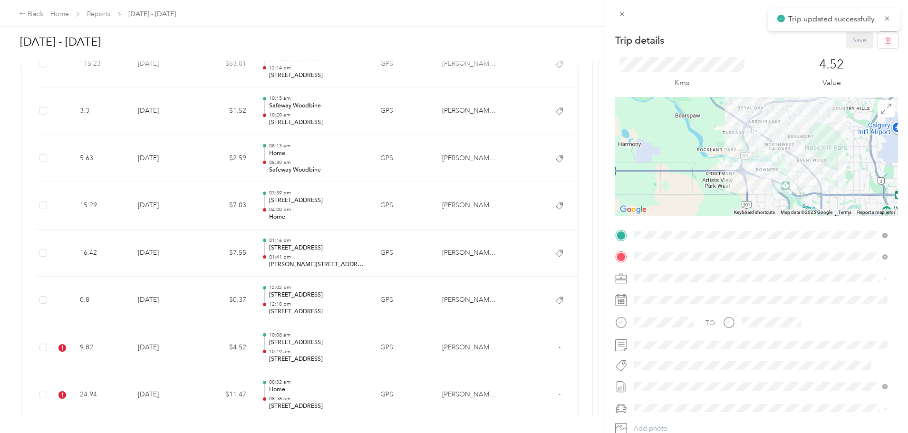
click at [450, 383] on span "Syndicated Retail Cost Capture" at bounding box center [685, 382] width 83 height 9
click at [450, 42] on button "Save" at bounding box center [860, 40] width 28 height 17
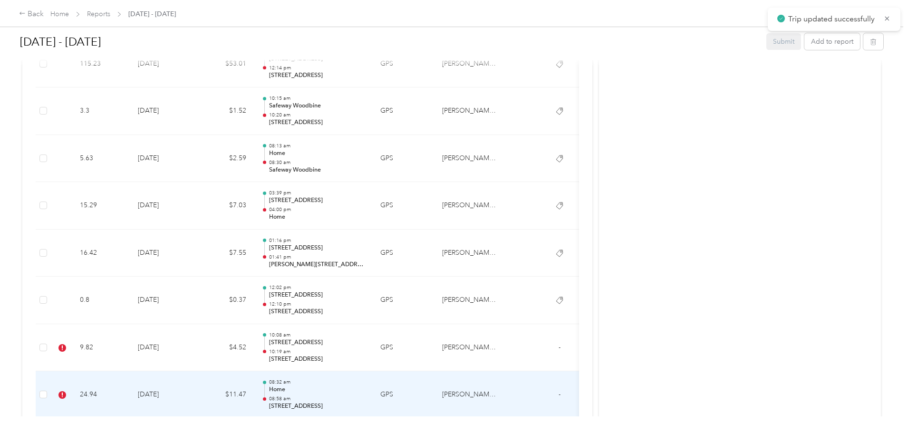
click at [130, 394] on td "24.94" at bounding box center [101, 395] width 58 height 48
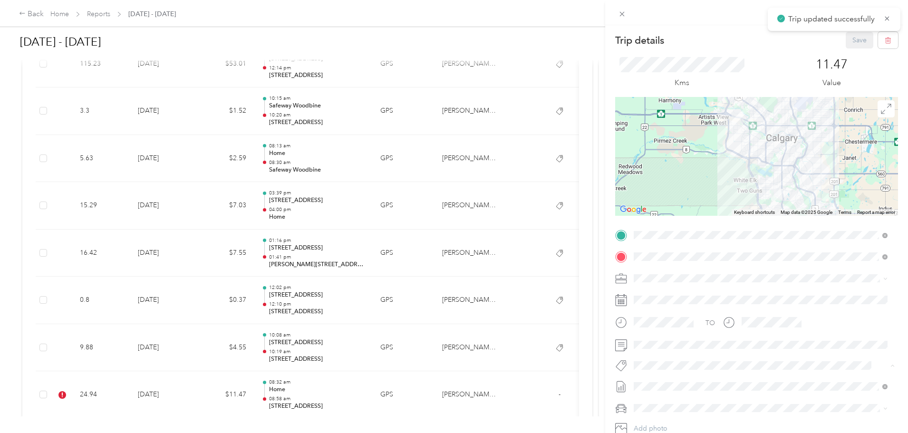
click at [450, 384] on button "Syndicated Retail Cost Capture" at bounding box center [685, 383] width 96 height 12
click at [450, 41] on button "Save" at bounding box center [860, 40] width 28 height 17
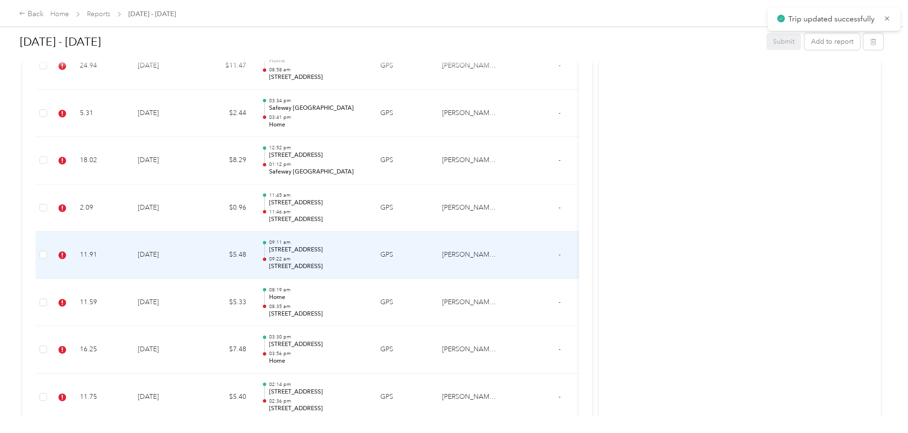
scroll to position [2852, 0]
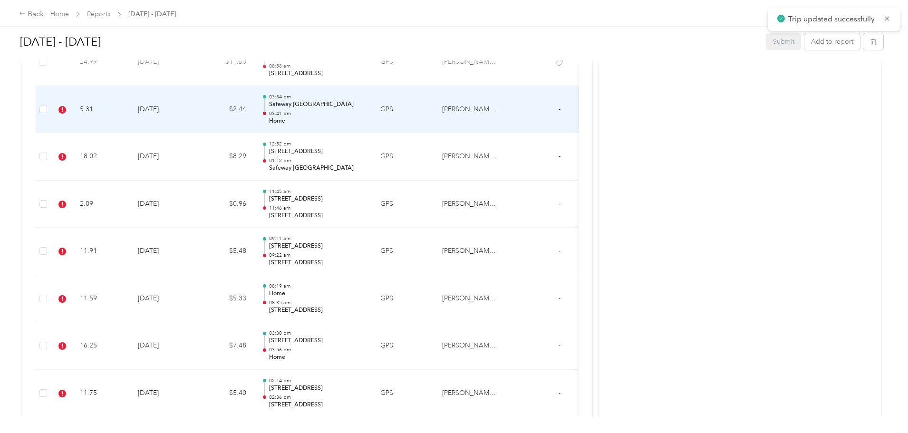
click at [130, 115] on td "5.31" at bounding box center [101, 110] width 58 height 48
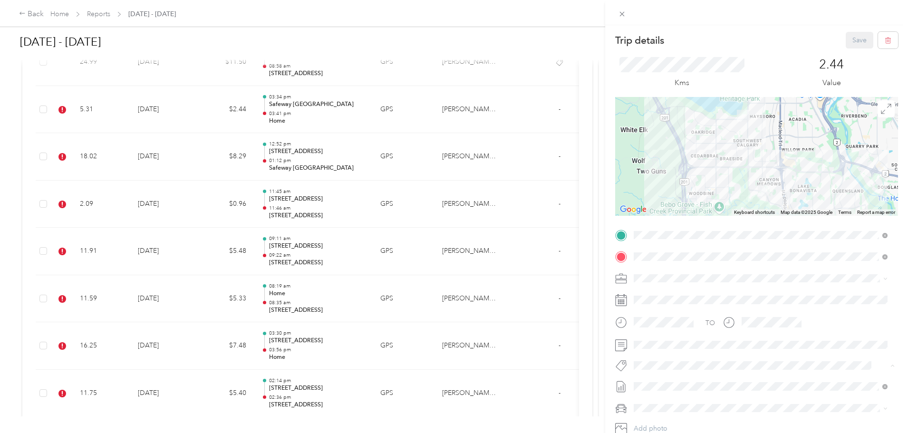
click at [450, 379] on span "Syndicated Retail Cost Capture" at bounding box center [685, 382] width 83 height 9
click at [450, 39] on button "Save" at bounding box center [860, 40] width 28 height 17
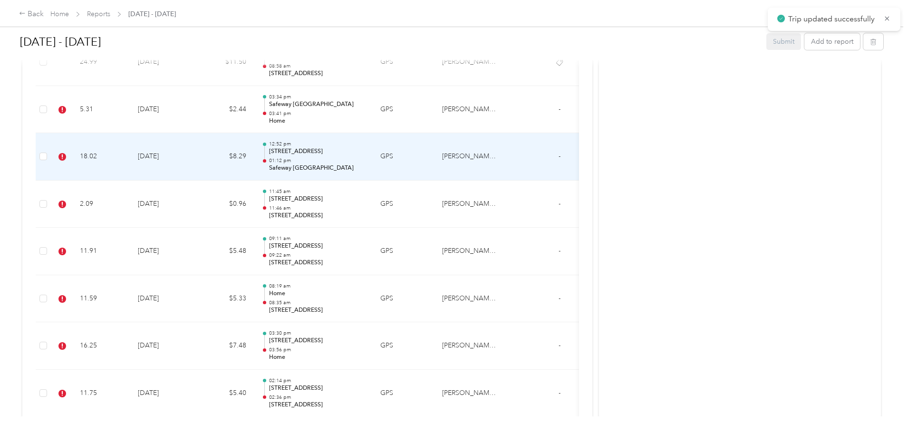
click at [130, 150] on td "18.02" at bounding box center [101, 157] width 58 height 48
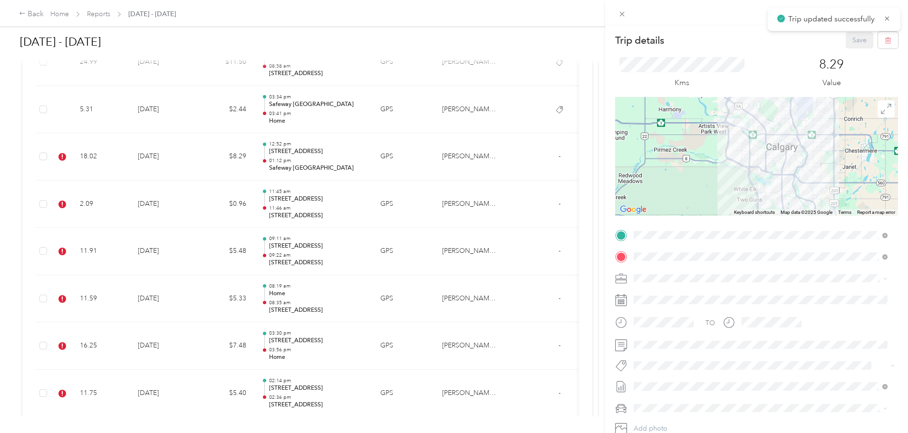
click at [450, 383] on span "Syndicated Retail Cost Capture" at bounding box center [685, 382] width 83 height 9
click at [450, 47] on button "Save" at bounding box center [860, 40] width 28 height 17
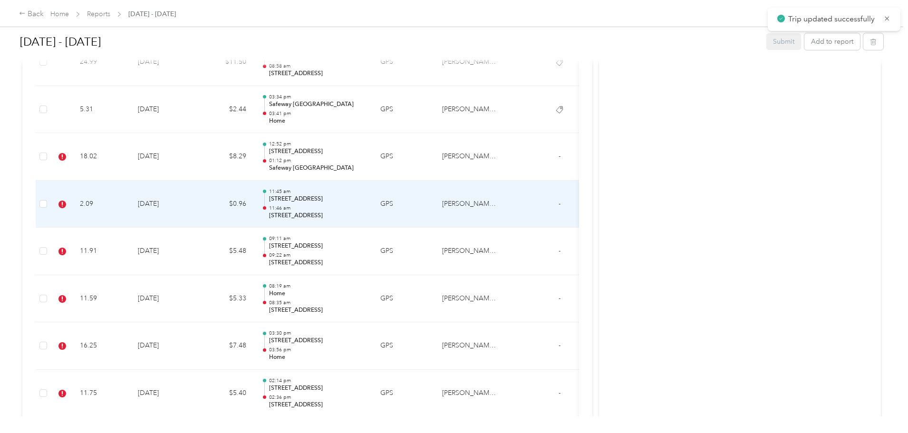
click at [130, 195] on td "2.09" at bounding box center [101, 205] width 58 height 48
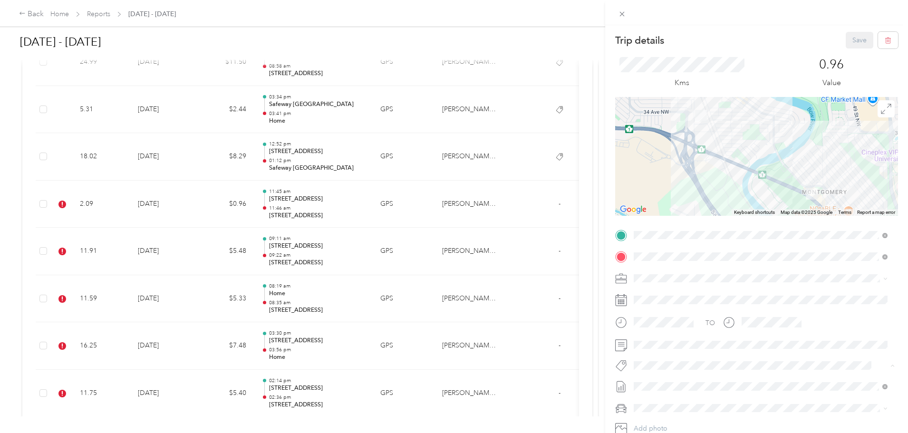
click at [450, 379] on span "Syndicated Retail Cost Capture" at bounding box center [685, 382] width 83 height 9
click at [450, 42] on button "Save" at bounding box center [860, 40] width 28 height 17
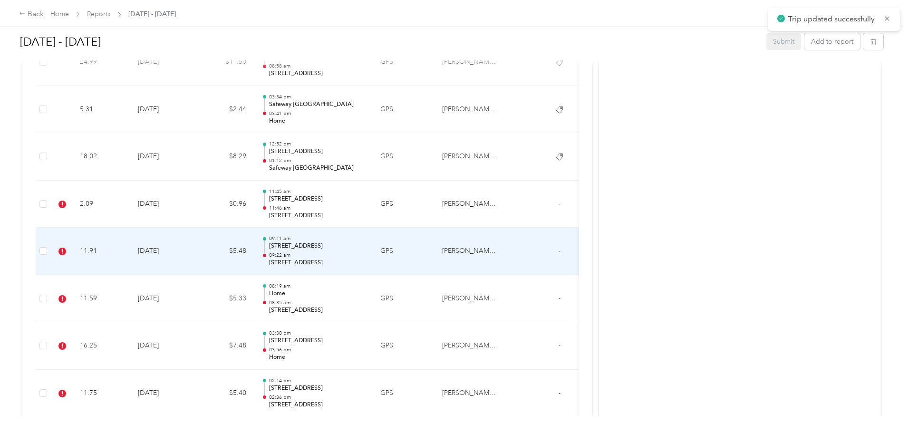
click at [130, 244] on td "11.91" at bounding box center [101, 252] width 58 height 48
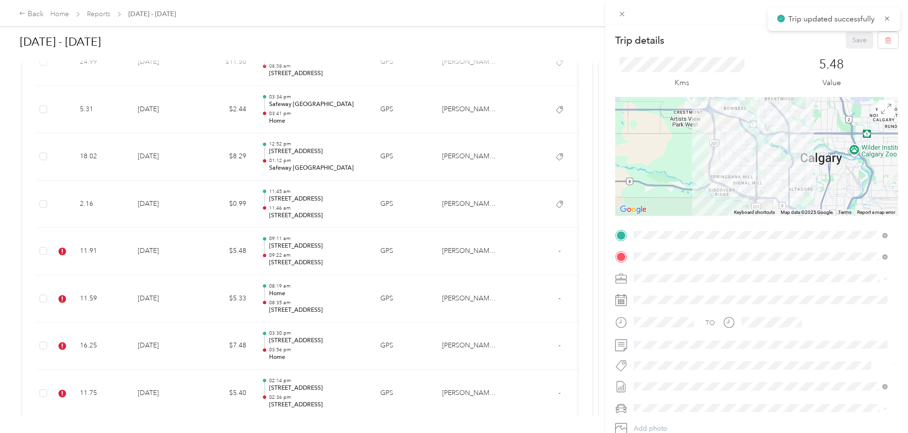
click at [450, 385] on button "Syndicated Retail Cost Capture" at bounding box center [685, 383] width 96 height 12
click at [450, 34] on button "Save" at bounding box center [860, 40] width 28 height 17
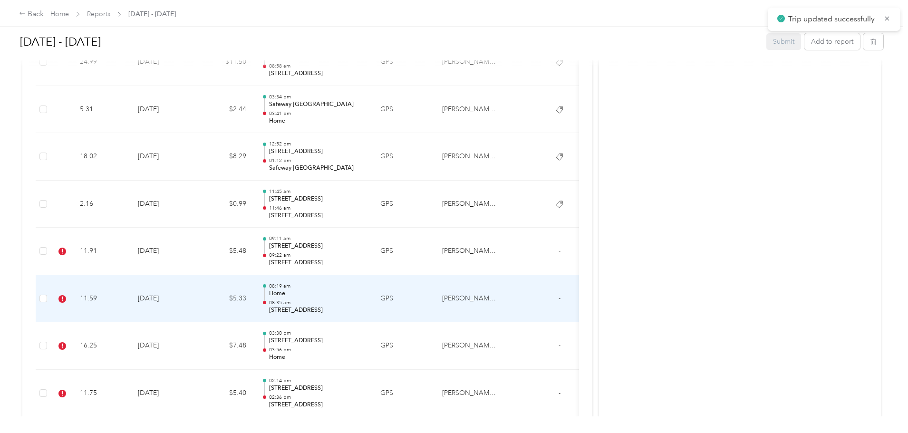
click at [130, 295] on td "11.59" at bounding box center [101, 299] width 58 height 48
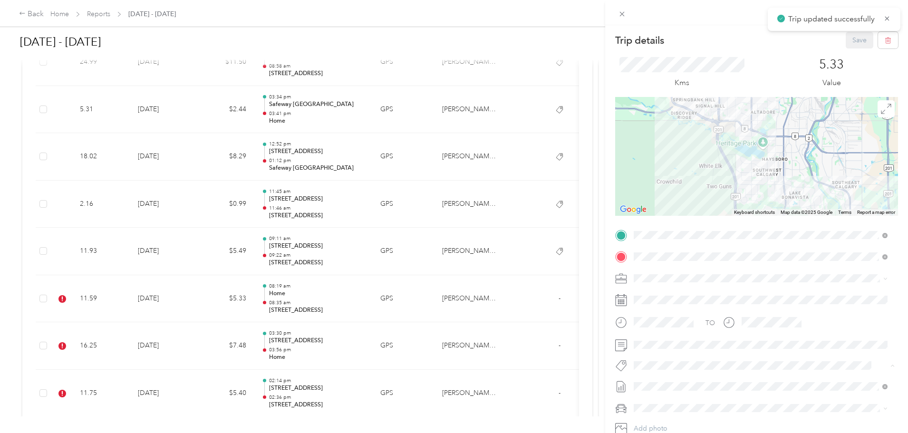
click at [450, 377] on button "Syndicated Retail Cost Capture" at bounding box center [685, 383] width 96 height 12
click at [450, 37] on button "Save" at bounding box center [860, 40] width 28 height 17
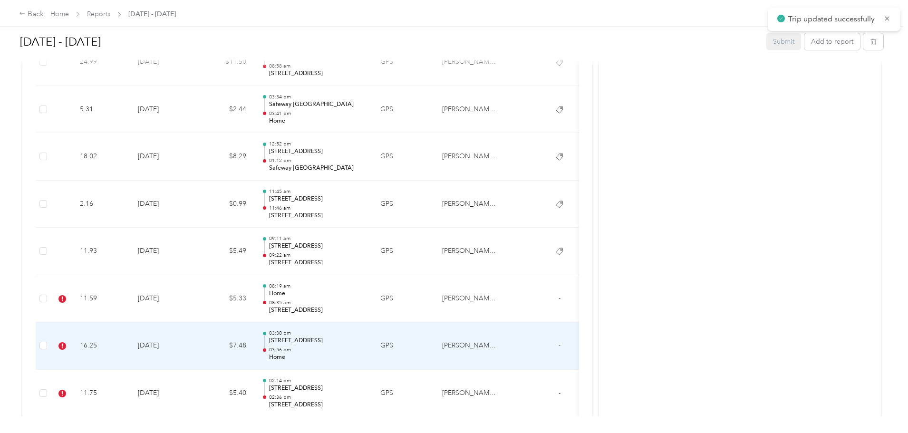
click at [197, 350] on td "[DATE]" at bounding box center [163, 346] width 67 height 48
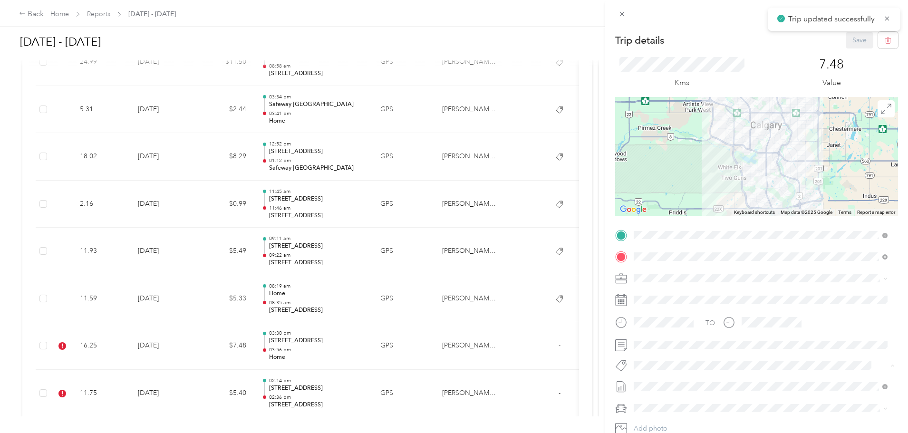
click at [450, 378] on span "Syndicated Retail Cost Capture" at bounding box center [685, 382] width 83 height 9
click at [450, 39] on button "Save" at bounding box center [860, 40] width 28 height 17
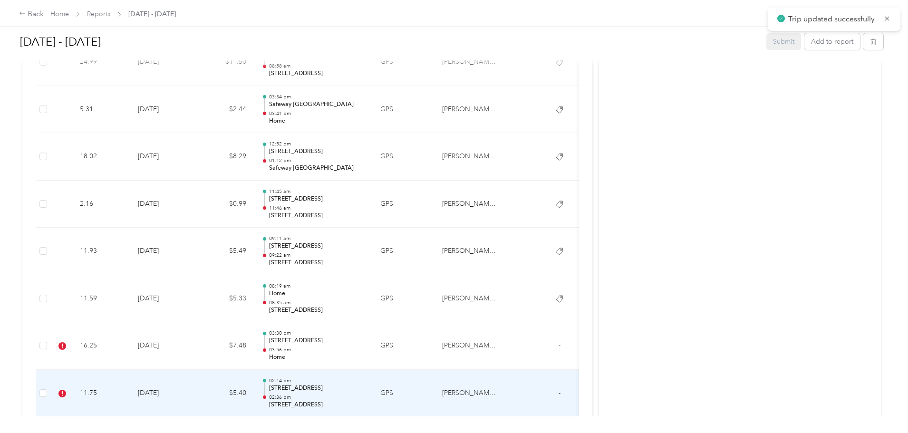
click at [130, 378] on td "11.75" at bounding box center [101, 394] width 58 height 48
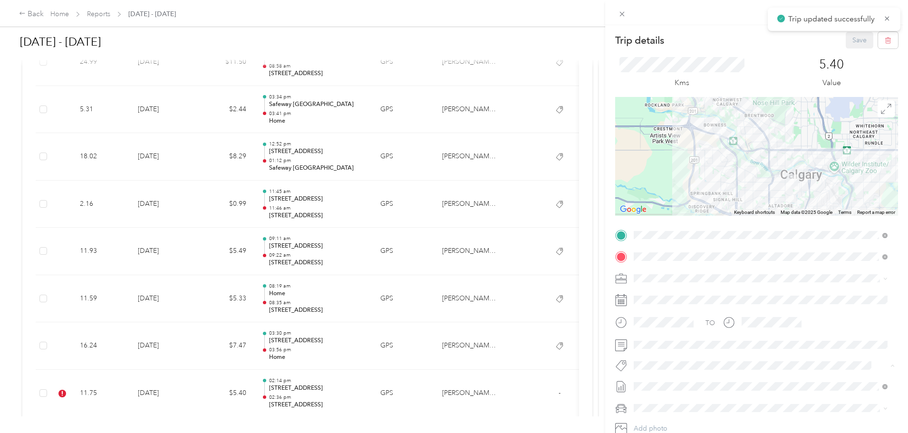
click at [450, 383] on span "Syndicated Retail Cost Capture" at bounding box center [685, 382] width 83 height 9
click at [450, 42] on button "Save" at bounding box center [860, 40] width 28 height 17
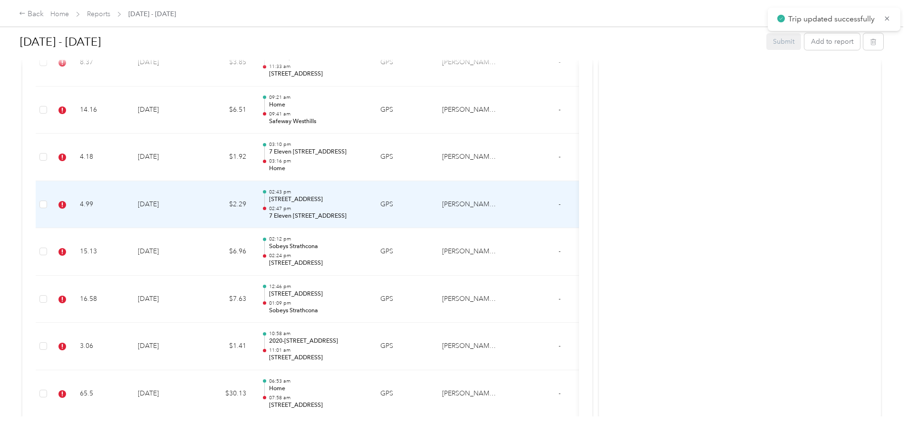
scroll to position [3233, 0]
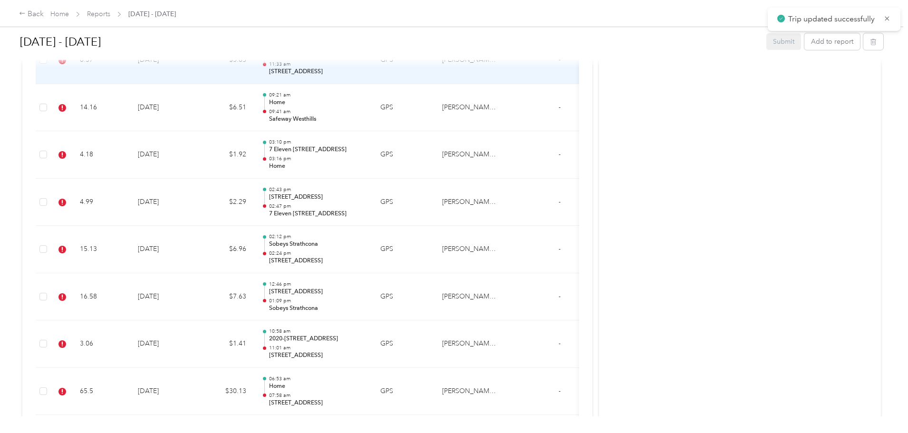
click at [130, 75] on td "8.37" at bounding box center [101, 61] width 58 height 48
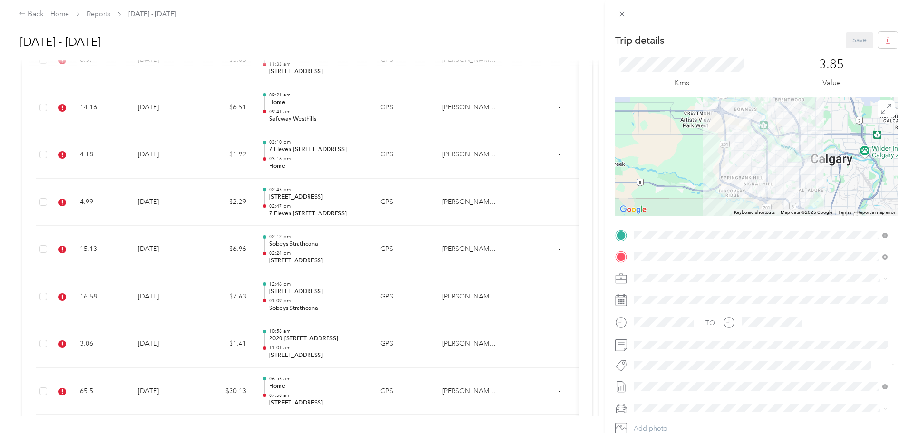
click at [450, 378] on span "Syndicated Retail Cost Capture" at bounding box center [685, 382] width 83 height 9
click at [450, 44] on button "Save" at bounding box center [860, 40] width 28 height 17
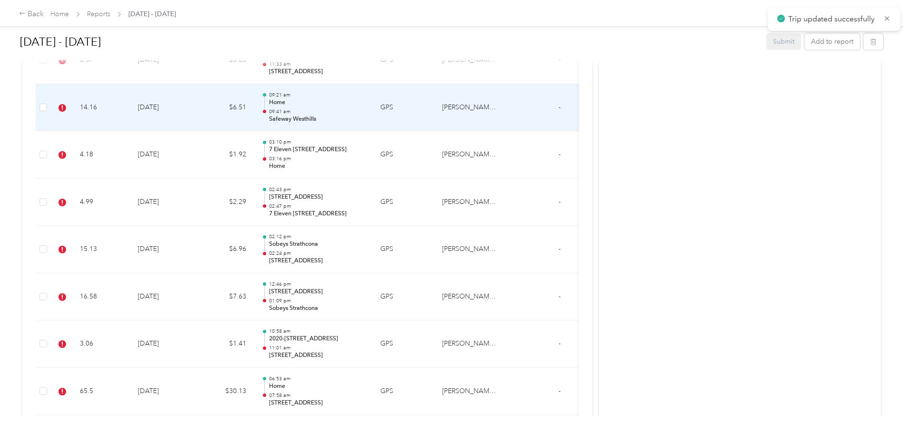
click at [130, 107] on td "14.16" at bounding box center [101, 108] width 58 height 48
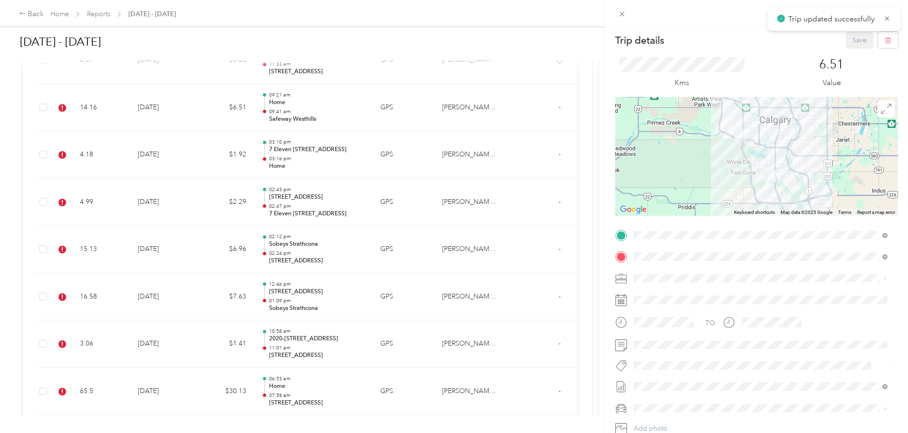
drag, startPoint x: 699, startPoint y: 380, endPoint x: 700, endPoint y: 371, distance: 9.1
click at [450, 379] on span "Syndicated Retail Cost Capture" at bounding box center [685, 382] width 83 height 9
click at [450, 41] on button "Save" at bounding box center [860, 40] width 28 height 17
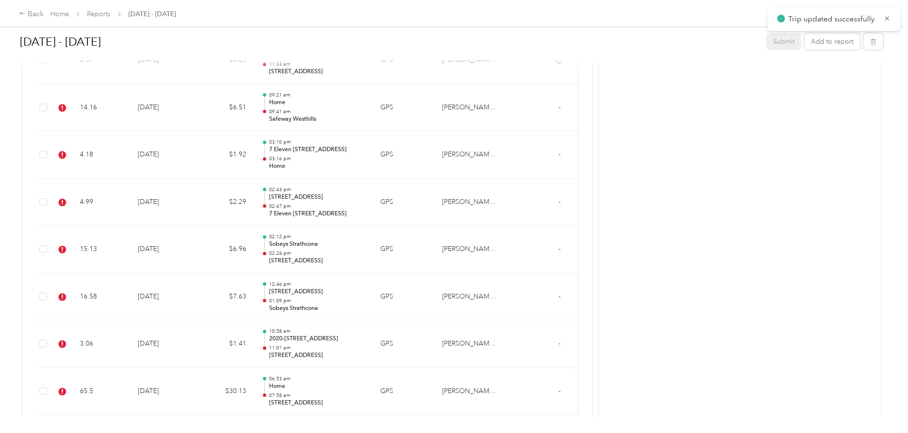
click at [130, 156] on td "4.18" at bounding box center [101, 155] width 58 height 48
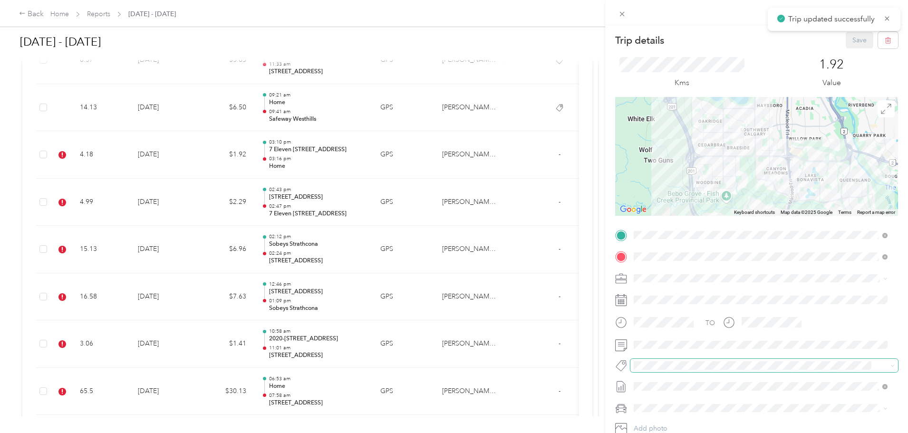
click at [450, 371] on span at bounding box center [764, 365] width 268 height 13
drag, startPoint x: 689, startPoint y: 381, endPoint x: 707, endPoint y: 376, distance: 18.7
click at [450, 432] on div "Trip details Save This trip cannot be edited because it is either under review,…" at bounding box center [451, 433] width 903 height 0
click at [450, 389] on li "Syndicated Retail Cost Capture" at bounding box center [760, 382] width 261 height 19
click at [450, 38] on button "Save" at bounding box center [860, 40] width 28 height 17
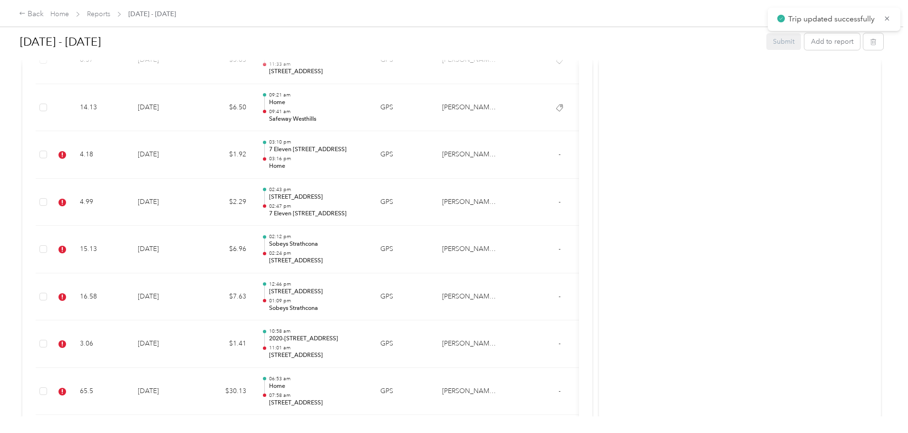
click at [130, 209] on td "4.99" at bounding box center [101, 203] width 58 height 48
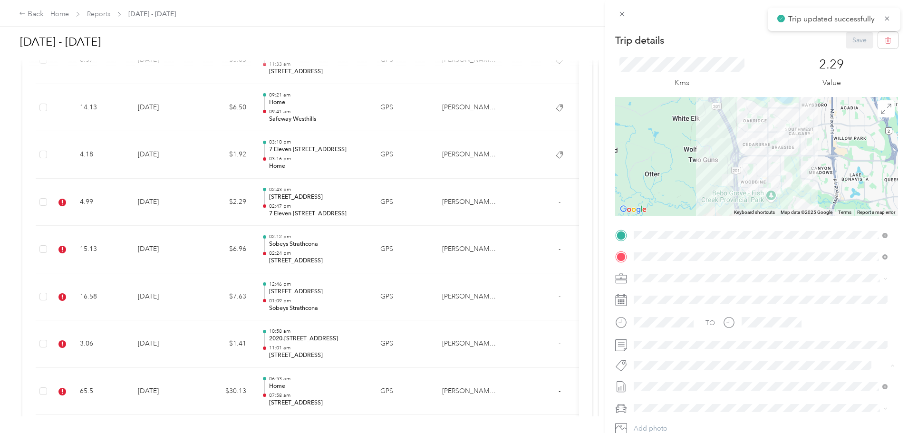
click at [450, 382] on span "Syndicated Retail Cost Capture" at bounding box center [685, 382] width 83 height 9
click at [450, 44] on button "Save" at bounding box center [860, 40] width 28 height 17
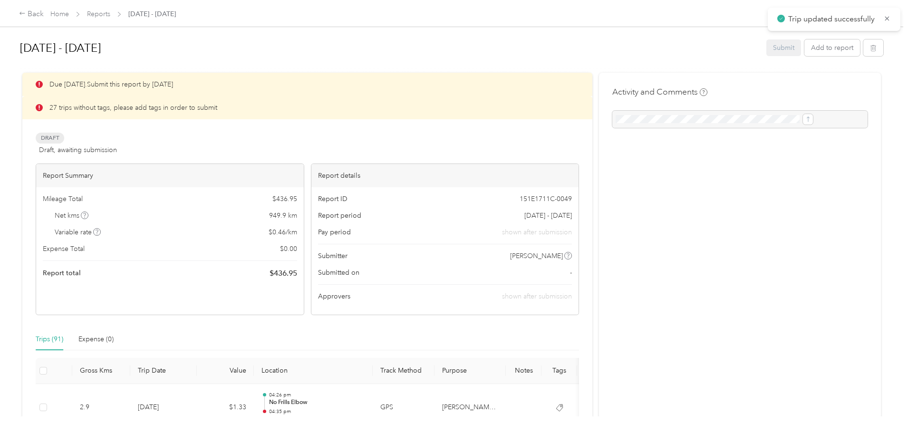
scroll to position [3233, 0]
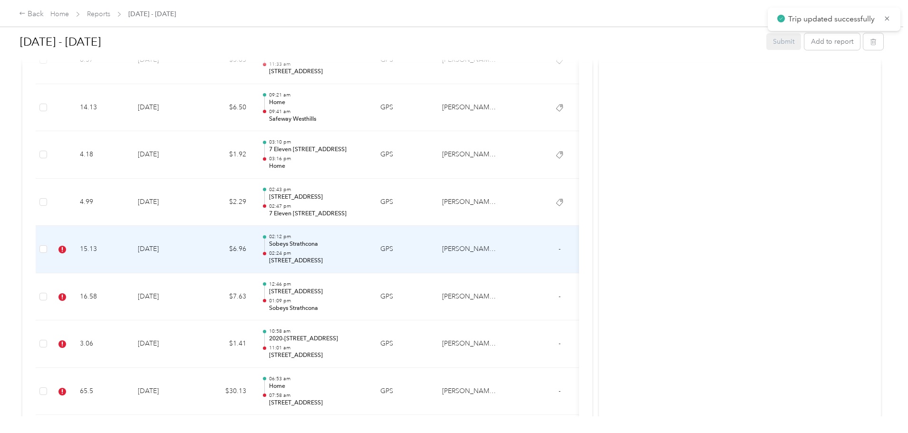
click at [130, 254] on td "15.13" at bounding box center [101, 250] width 58 height 48
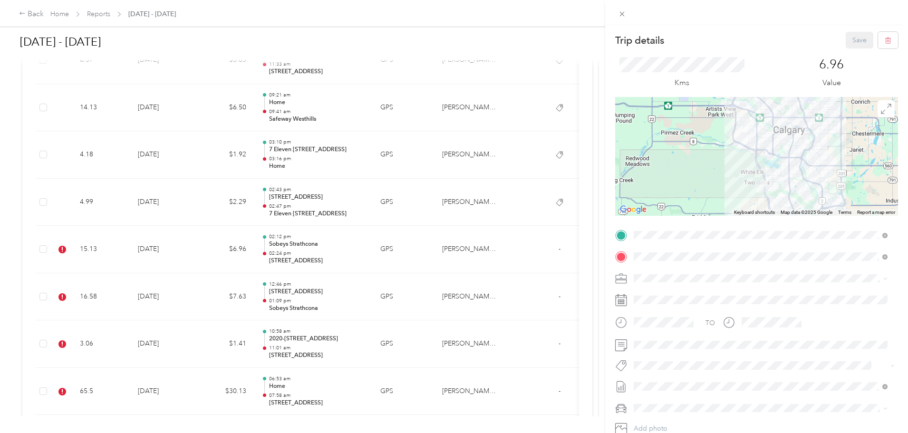
click at [671, 383] on span "Syndicated Retail Cost Capture" at bounding box center [685, 382] width 83 height 9
click at [851, 40] on button "Save" at bounding box center [860, 40] width 28 height 17
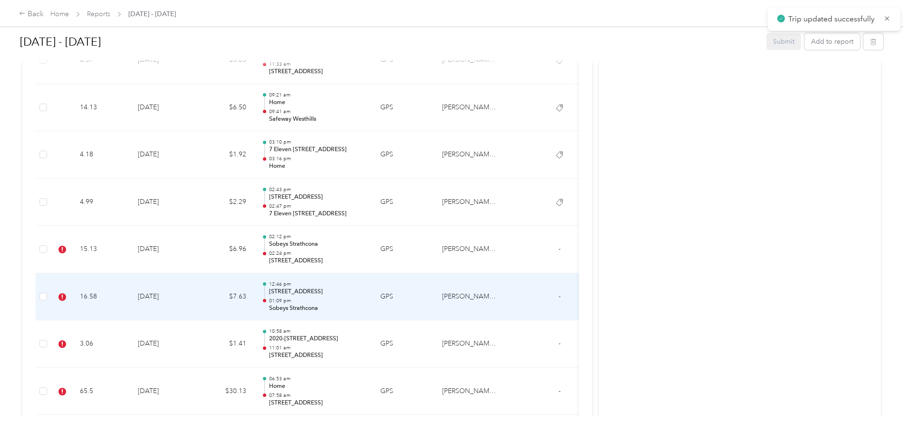
click at [72, 316] on td at bounding box center [61, 297] width 21 height 48
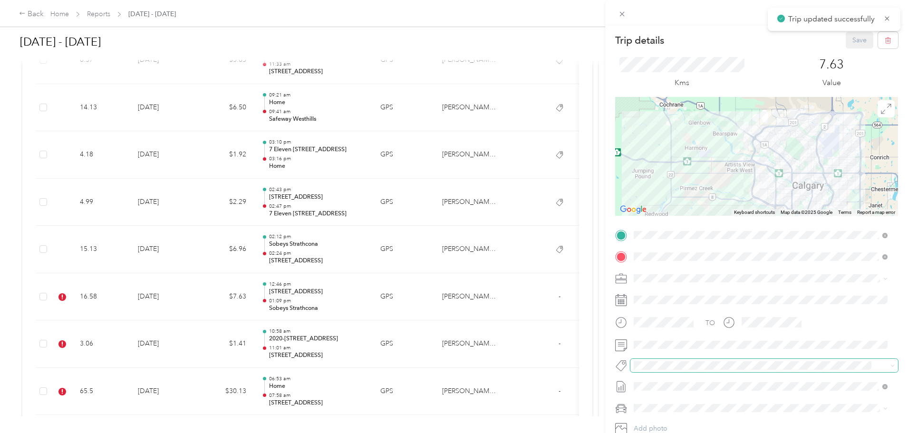
click at [632, 361] on span at bounding box center [755, 366] width 251 height 10
click at [676, 433] on div "Trip details Save This trip cannot be edited because it is either under review,…" at bounding box center [451, 433] width 903 height 0
click at [669, 376] on li "Syndicated Retail Cost Capture" at bounding box center [760, 382] width 261 height 19
click at [846, 44] on button "Save" at bounding box center [860, 40] width 28 height 17
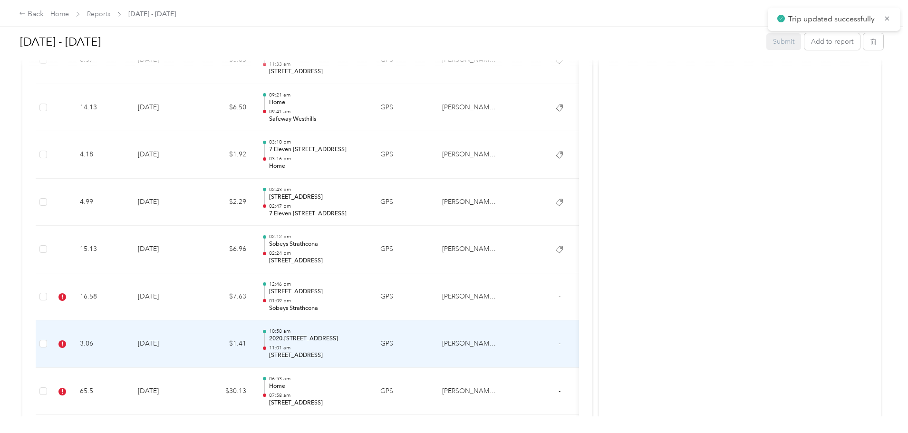
click at [130, 342] on td "3.06" at bounding box center [101, 344] width 58 height 48
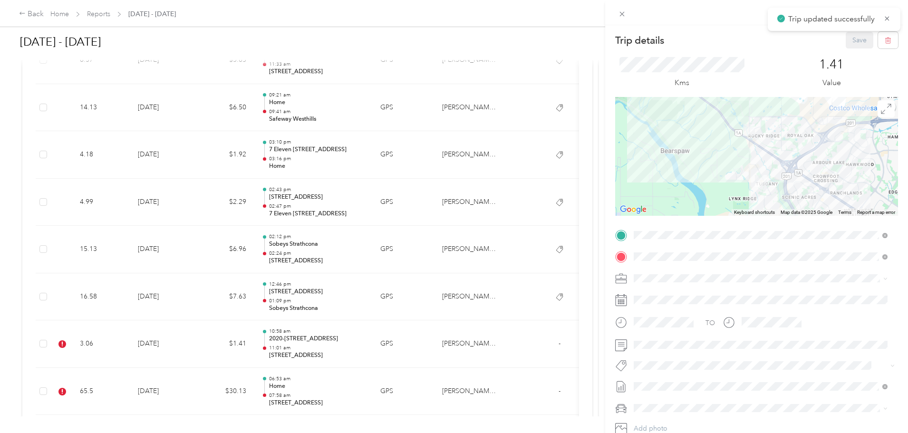
click at [675, 433] on div "Trip details Save This trip cannot be edited because it is either under review,…" at bounding box center [451, 433] width 903 height 0
click at [664, 381] on span "Syndicated Retail Cost Capture" at bounding box center [685, 381] width 83 height 9
click at [847, 40] on button "Save" at bounding box center [860, 40] width 28 height 17
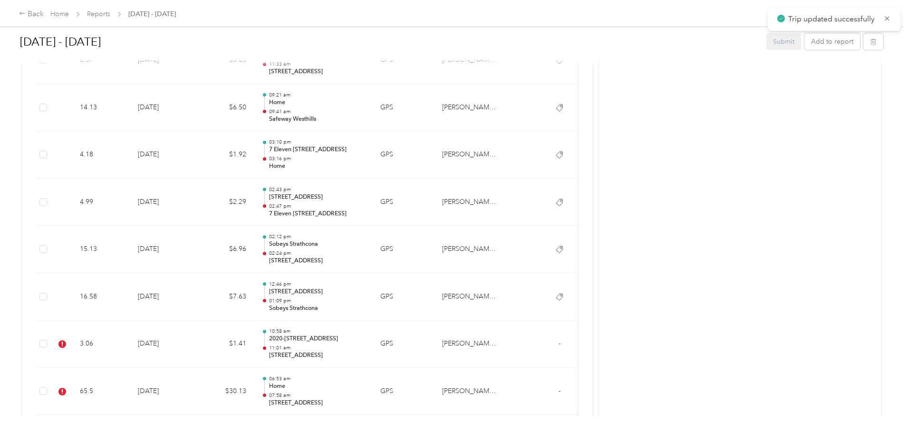
click at [130, 383] on td "65.5" at bounding box center [101, 392] width 58 height 48
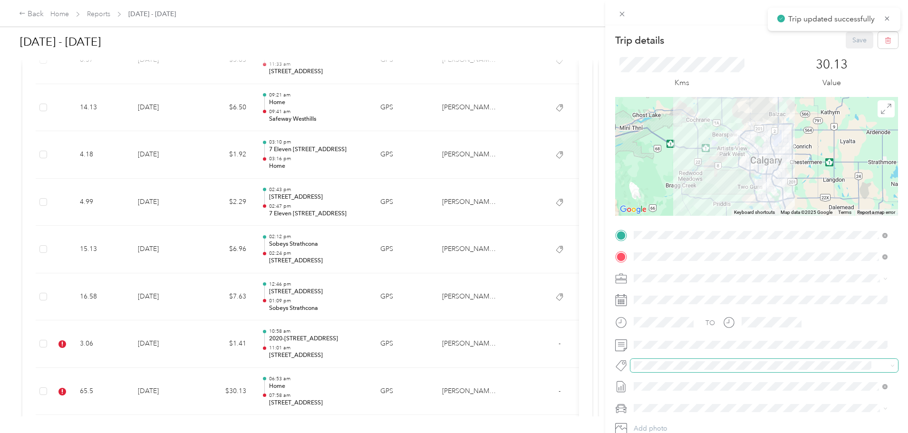
click at [650, 359] on span at bounding box center [764, 365] width 268 height 13
click at [667, 433] on div "Trip details Save This trip cannot be edited because it is either under review,…" at bounding box center [451, 433] width 903 height 0
click at [666, 433] on div "Trip details Save This trip cannot be edited because it is either under review,…" at bounding box center [451, 433] width 903 height 0
click at [674, 377] on button "Syndicated Retail Cost Capture" at bounding box center [685, 383] width 96 height 12
click at [852, 44] on button "Save" at bounding box center [860, 40] width 28 height 17
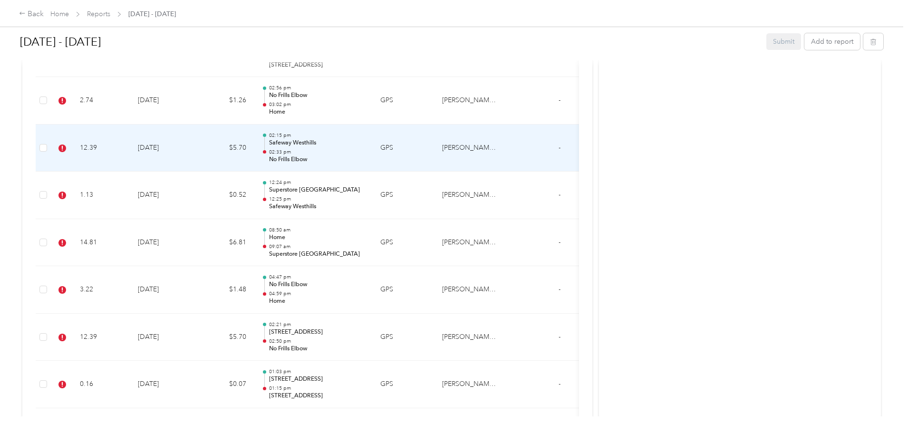
scroll to position [3565, 0]
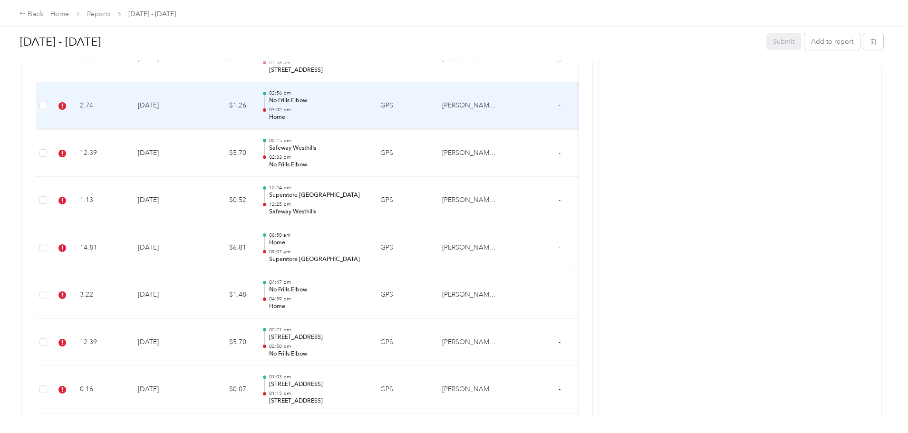
click at [130, 113] on td "2.74" at bounding box center [101, 106] width 58 height 48
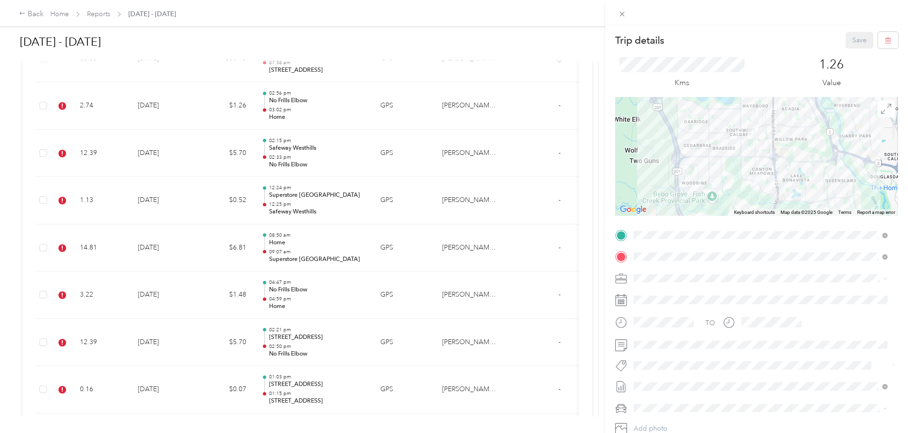
click at [673, 377] on button "Syndicated Retail Cost Capture" at bounding box center [685, 383] width 96 height 12
click at [847, 34] on button "Save" at bounding box center [860, 40] width 28 height 17
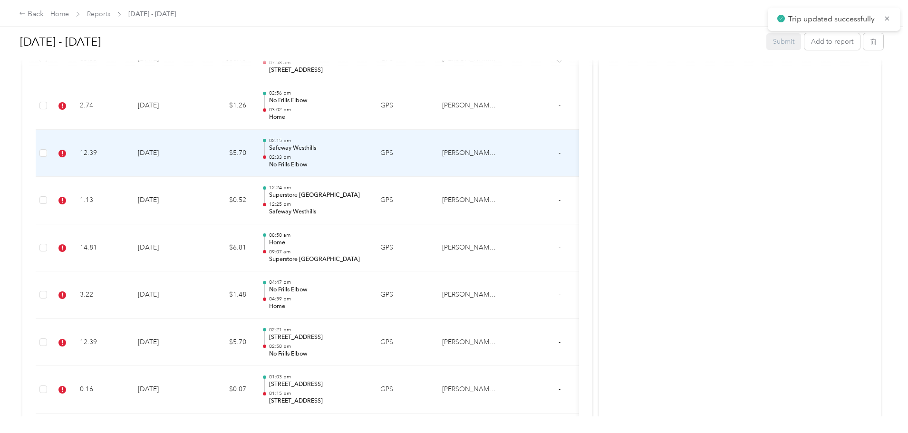
click at [130, 140] on td "12.39" at bounding box center [101, 154] width 58 height 48
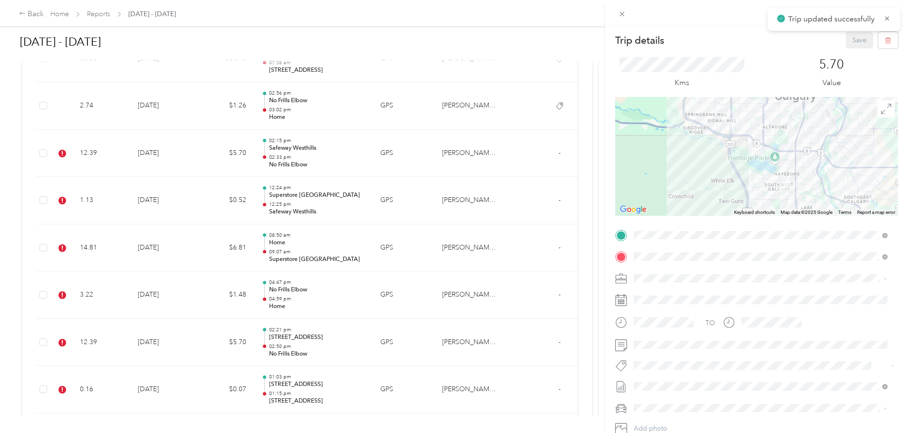
click at [673, 379] on span "Syndicated Retail Cost Capture" at bounding box center [685, 382] width 83 height 9
click at [855, 38] on button "Save" at bounding box center [860, 40] width 28 height 17
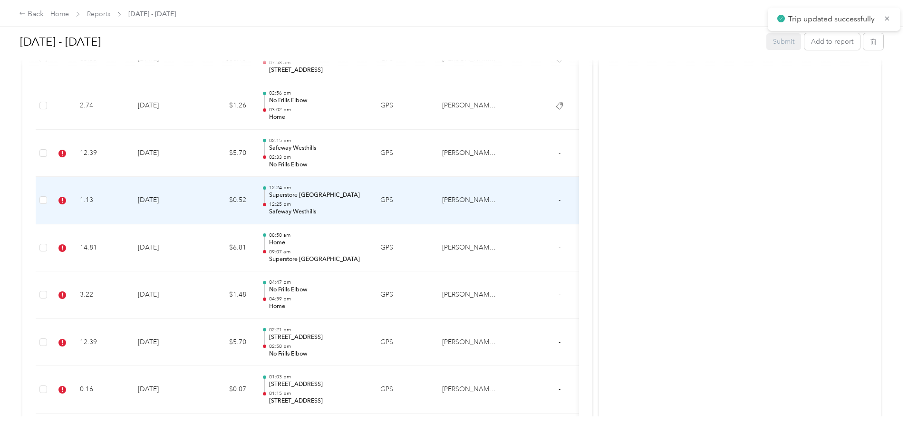
click at [130, 194] on td "1.13" at bounding box center [101, 201] width 58 height 48
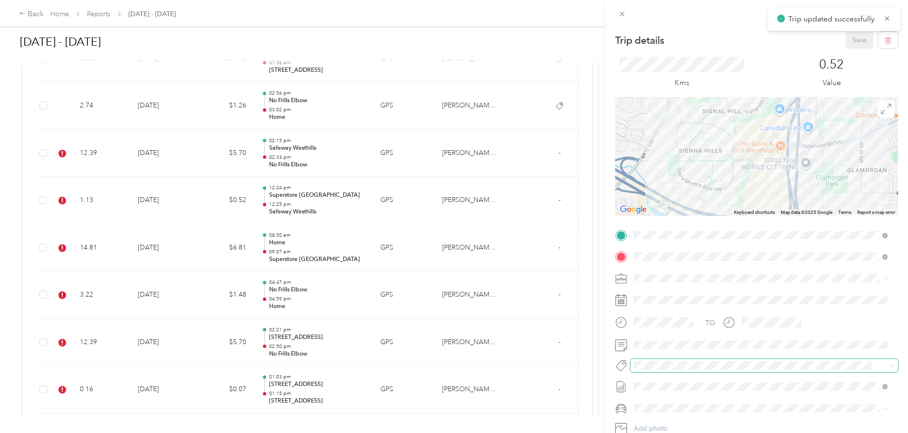
click at [676, 372] on span at bounding box center [764, 365] width 268 height 13
click at [689, 433] on div "Trip details Save This trip cannot be edited because it is either under review,…" at bounding box center [451, 433] width 903 height 0
click at [686, 383] on span "Syndicated Retail Cost Capture" at bounding box center [685, 382] width 83 height 9
click at [855, 35] on button "Save" at bounding box center [860, 40] width 28 height 17
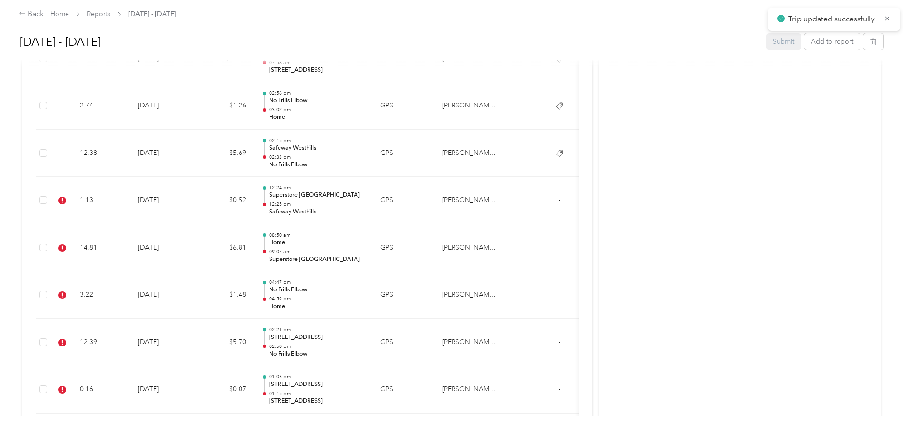
click at [130, 246] on td "14.81" at bounding box center [101, 248] width 58 height 48
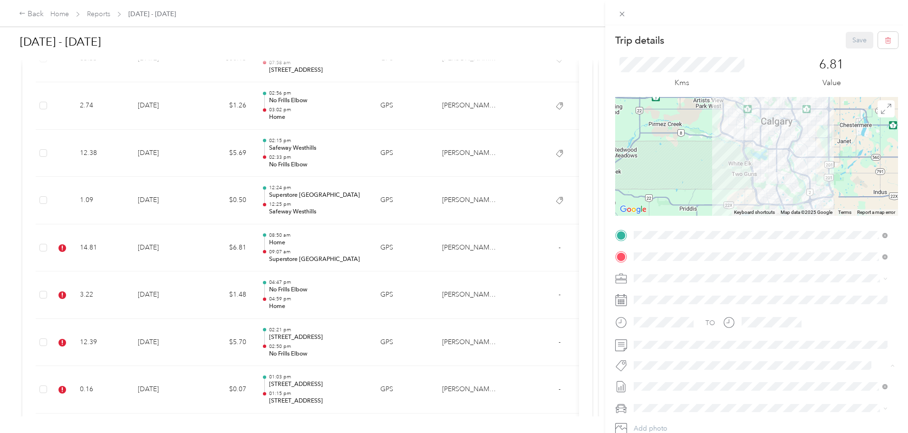
click at [702, 379] on span "Syndicated Retail Cost Capture" at bounding box center [685, 382] width 83 height 9
click at [855, 47] on button "Save" at bounding box center [860, 40] width 28 height 17
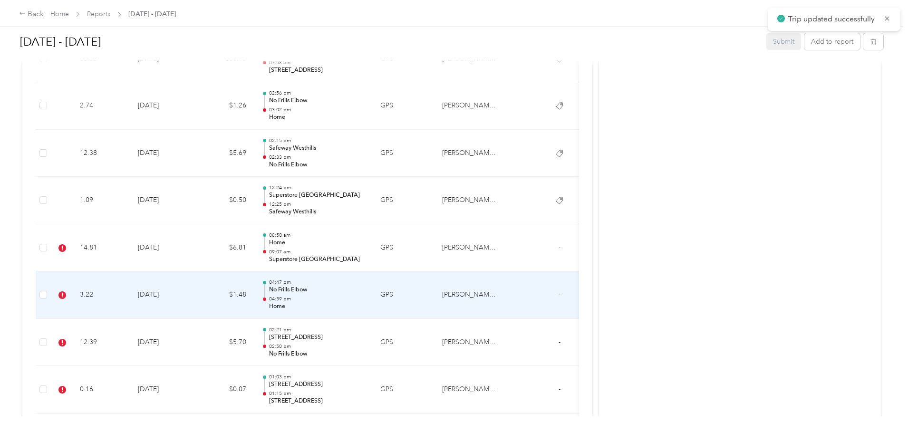
click at [130, 293] on td "3.22" at bounding box center [101, 295] width 58 height 48
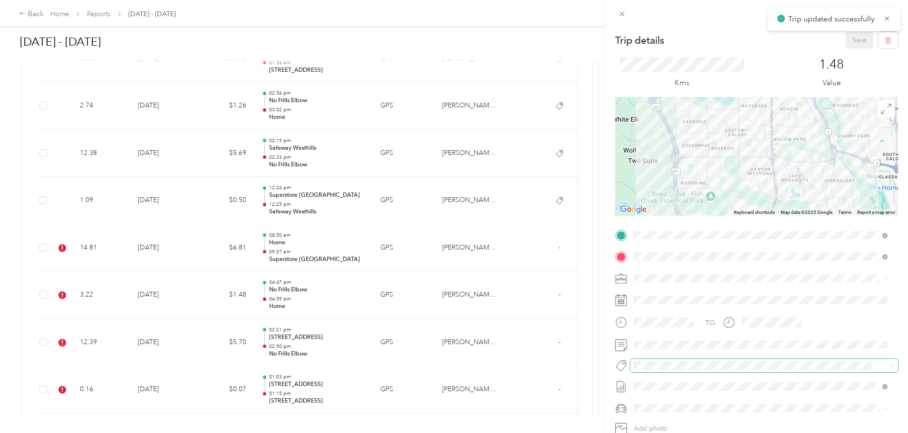
click at [630, 363] on span at bounding box center [755, 366] width 251 height 10
click at [672, 433] on div "Trip details Save This trip cannot be edited because it is either under review,…" at bounding box center [451, 433] width 903 height 0
click at [673, 385] on button "Syndicated Retail Cost Capture" at bounding box center [685, 382] width 96 height 12
click at [846, 36] on button "Save" at bounding box center [860, 40] width 28 height 17
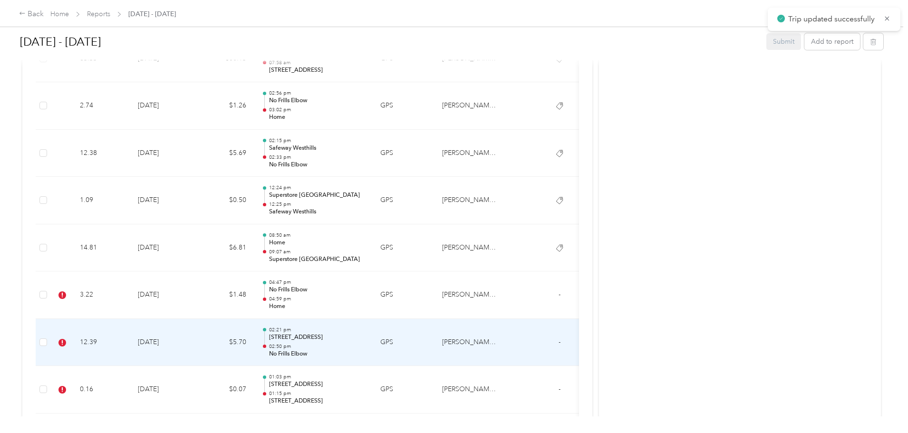
click at [197, 321] on td "[DATE]" at bounding box center [163, 343] width 67 height 48
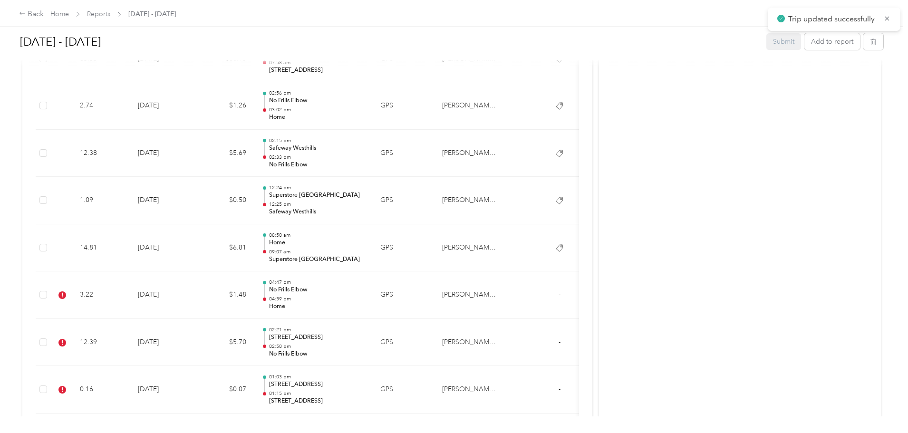
click at [209, 331] on div at bounding box center [657, 216] width 908 height 433
click at [197, 337] on td "[DATE]" at bounding box center [163, 343] width 67 height 48
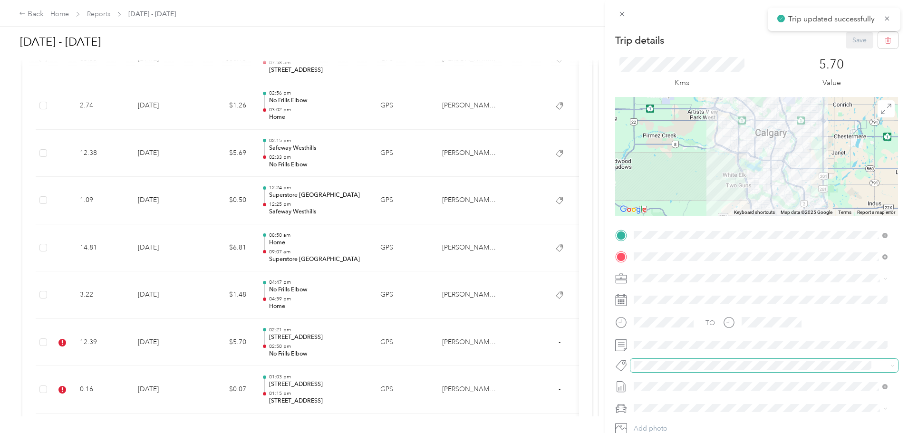
click at [657, 358] on div "TO Add photo" at bounding box center [756, 343] width 283 height 230
click at [693, 380] on span "Syndicated Retail Cost Capture" at bounding box center [685, 382] width 83 height 9
click at [853, 41] on button "Save" at bounding box center [860, 40] width 28 height 17
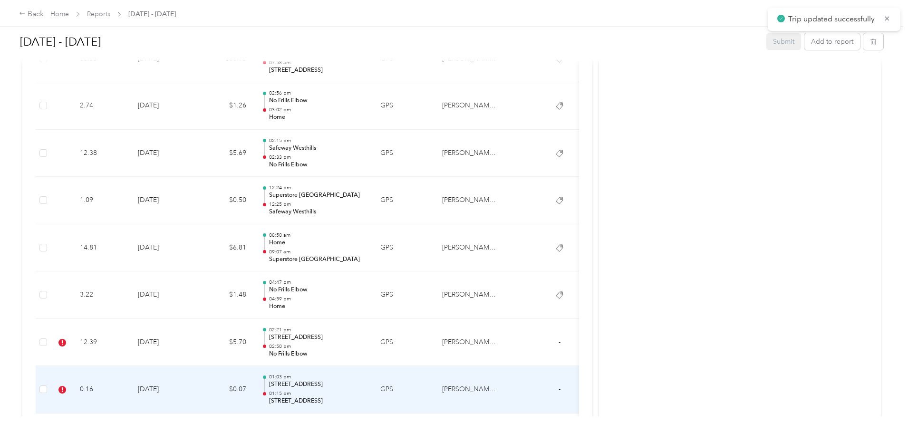
click at [130, 383] on td "0.16" at bounding box center [101, 390] width 58 height 48
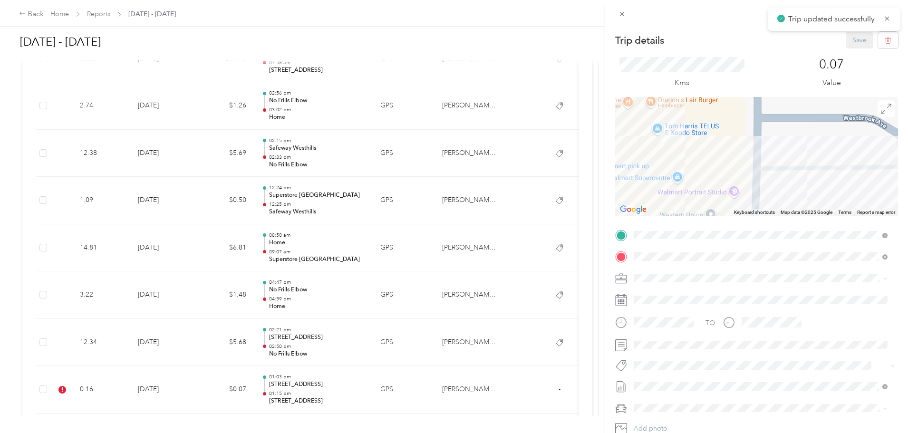
click at [685, 378] on span "Syndicated Retail Cost Capture" at bounding box center [685, 381] width 83 height 9
click at [849, 40] on button "Save" at bounding box center [860, 40] width 28 height 17
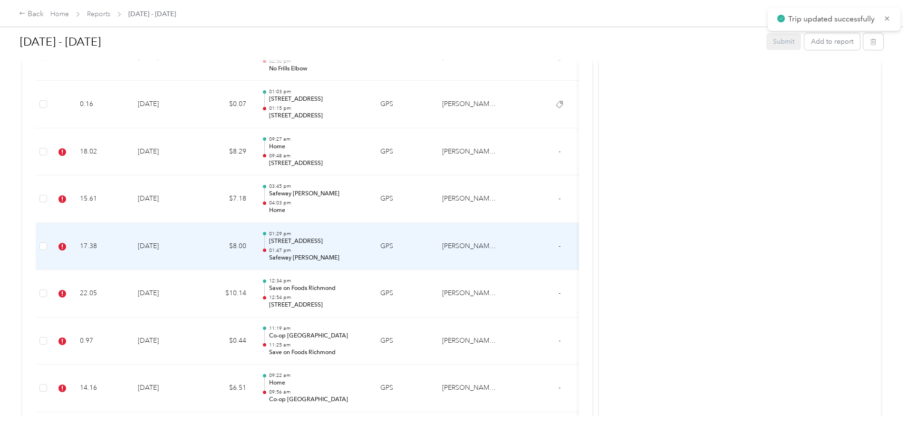
scroll to position [3898, 0]
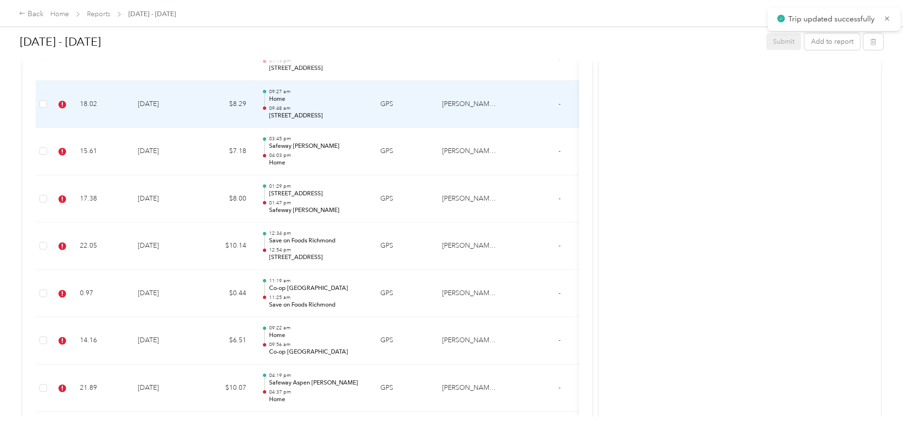
click at [130, 110] on td "18.02" at bounding box center [101, 105] width 58 height 48
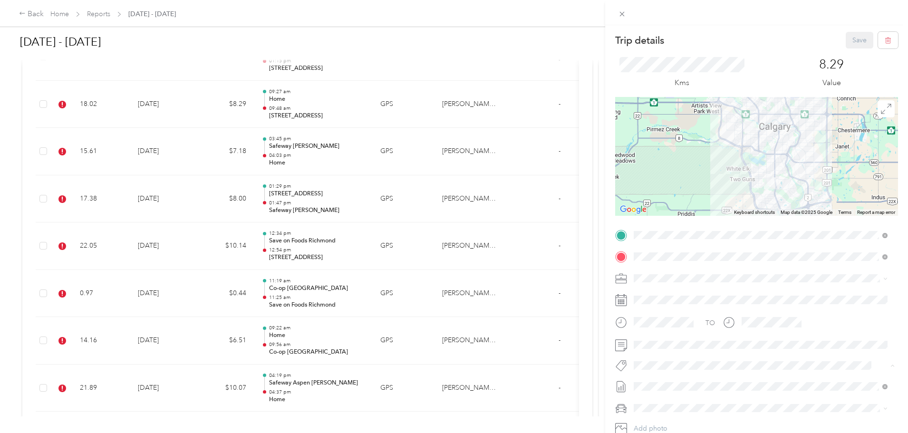
click at [695, 379] on span "Syndicated Retail Cost Capture" at bounding box center [685, 382] width 83 height 9
click at [847, 40] on button "Save" at bounding box center [860, 40] width 28 height 17
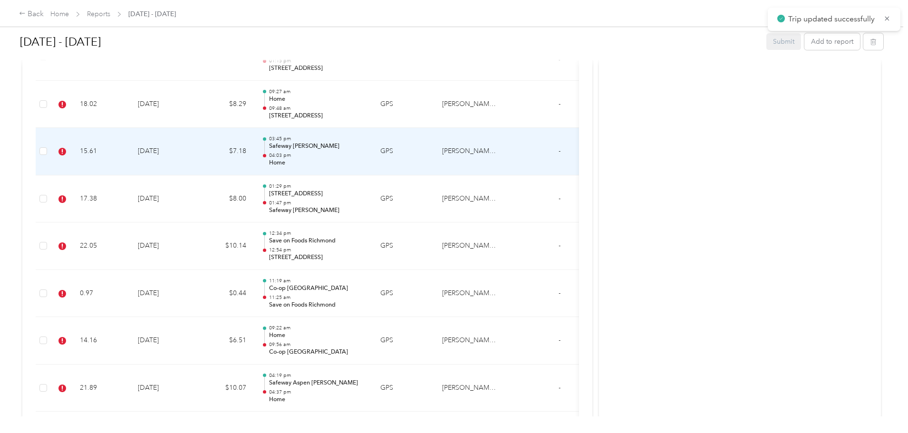
click at [130, 145] on td "15.61" at bounding box center [101, 152] width 58 height 48
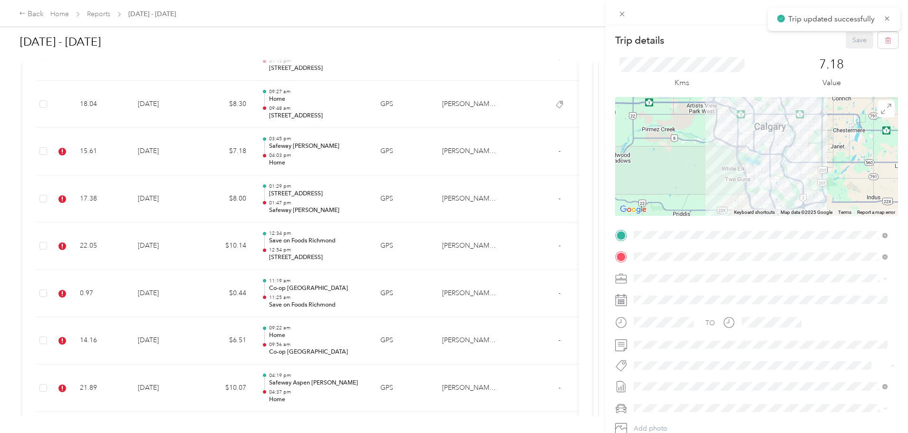
click at [716, 377] on button "Syndicated Retail Cost Capture" at bounding box center [685, 383] width 96 height 12
click at [846, 39] on button "Save" at bounding box center [860, 40] width 28 height 17
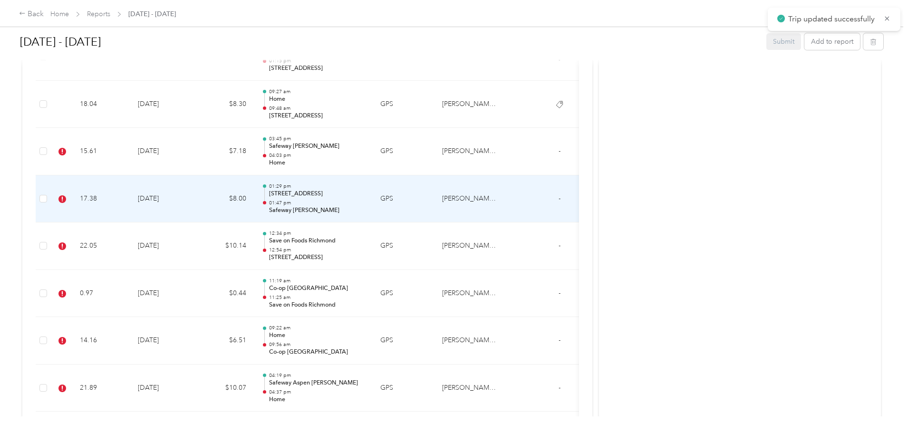
click at [197, 203] on td "[DATE]" at bounding box center [163, 199] width 67 height 48
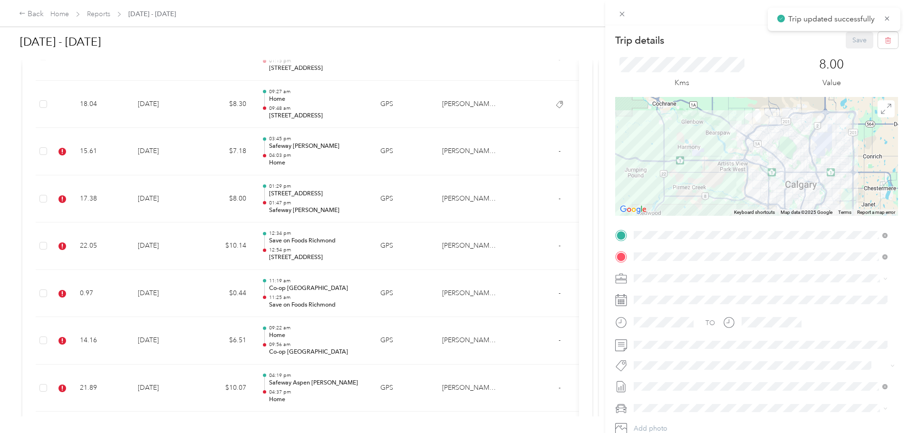
click at [686, 373] on div "TO Add photo" at bounding box center [756, 343] width 283 height 230
click at [693, 388] on li "Syndicated Retail Cost Capture" at bounding box center [760, 382] width 261 height 19
click at [832, 39] on div "Trip details Save" at bounding box center [756, 40] width 283 height 17
drag, startPoint x: 835, startPoint y: 39, endPoint x: 846, endPoint y: 38, distance: 10.5
click at [838, 39] on div "Trip details Save" at bounding box center [756, 40] width 283 height 17
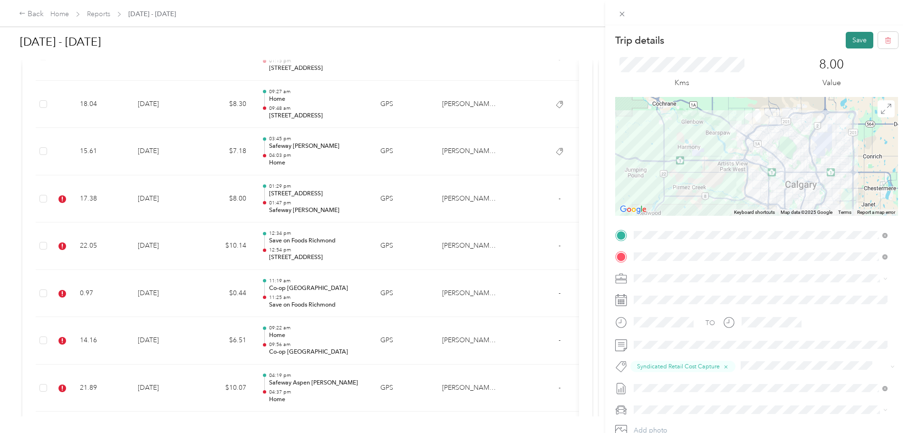
click at [846, 38] on button "Save" at bounding box center [860, 40] width 28 height 17
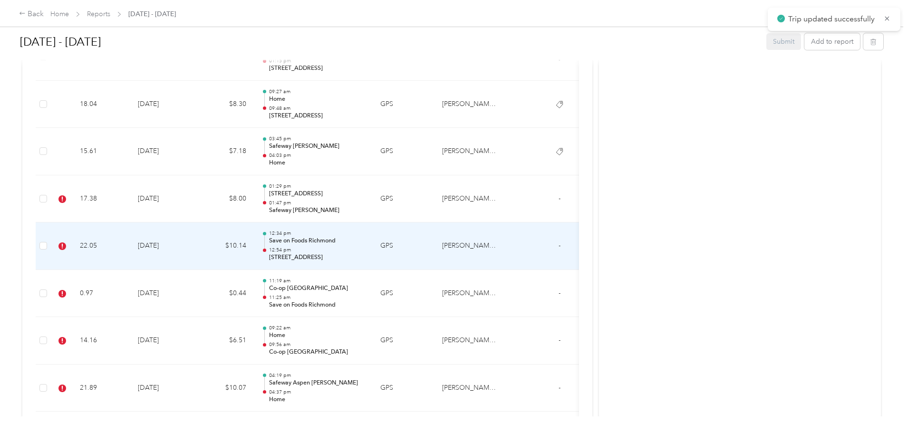
click at [130, 245] on td "22.05" at bounding box center [101, 246] width 58 height 48
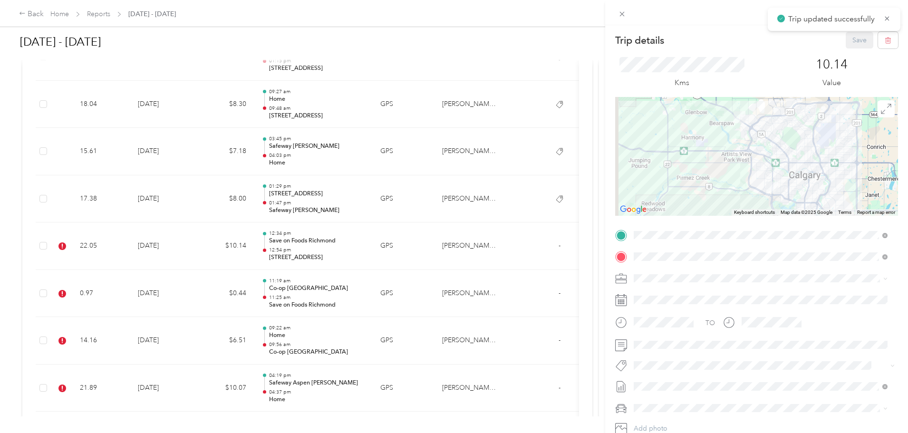
click at [654, 373] on div "TO Add photo" at bounding box center [756, 343] width 283 height 230
click at [693, 379] on span "Syndicated Retail Cost Capture" at bounding box center [685, 382] width 83 height 9
click at [852, 39] on button "Save" at bounding box center [860, 40] width 28 height 17
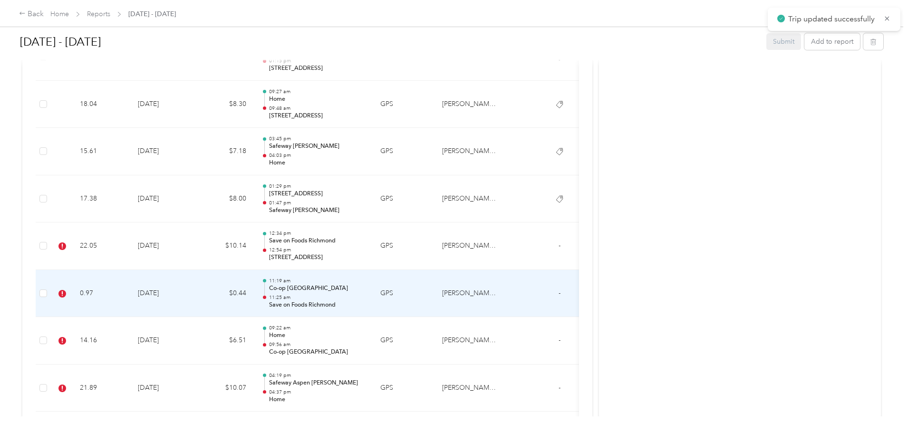
click at [130, 297] on td "0.97" at bounding box center [101, 294] width 58 height 48
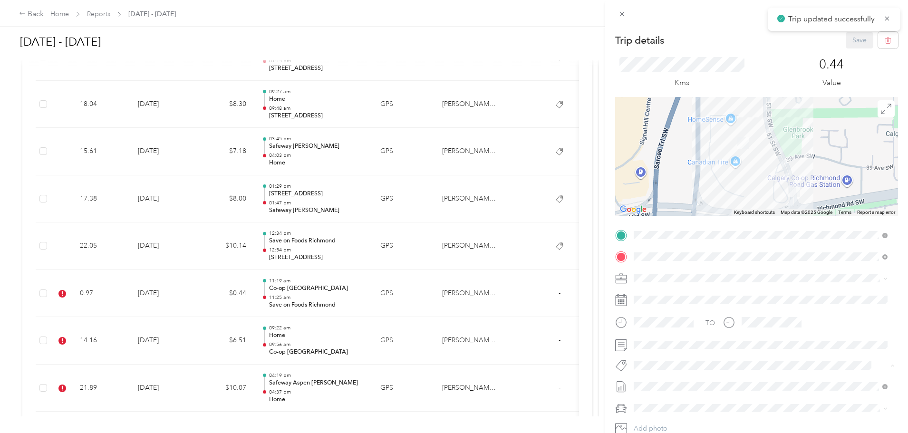
click at [708, 379] on span "Syndicated Retail Cost Capture" at bounding box center [685, 382] width 83 height 9
click at [858, 40] on button "Save" at bounding box center [860, 40] width 28 height 17
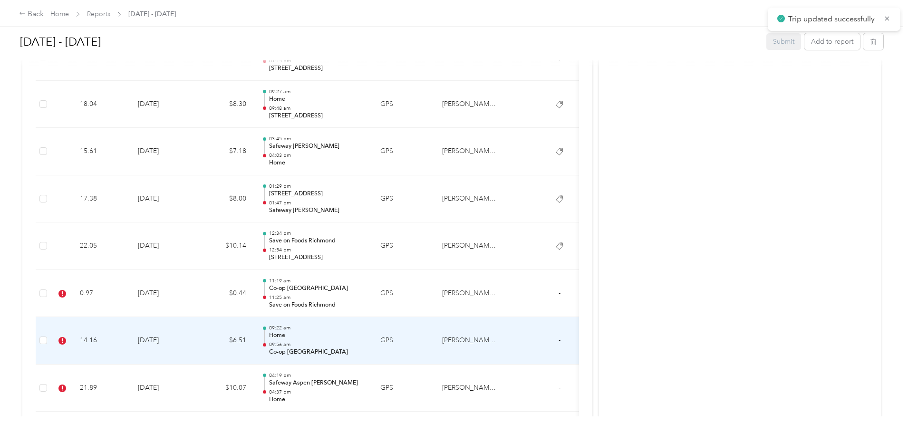
click at [130, 337] on td "14.16" at bounding box center [101, 341] width 58 height 48
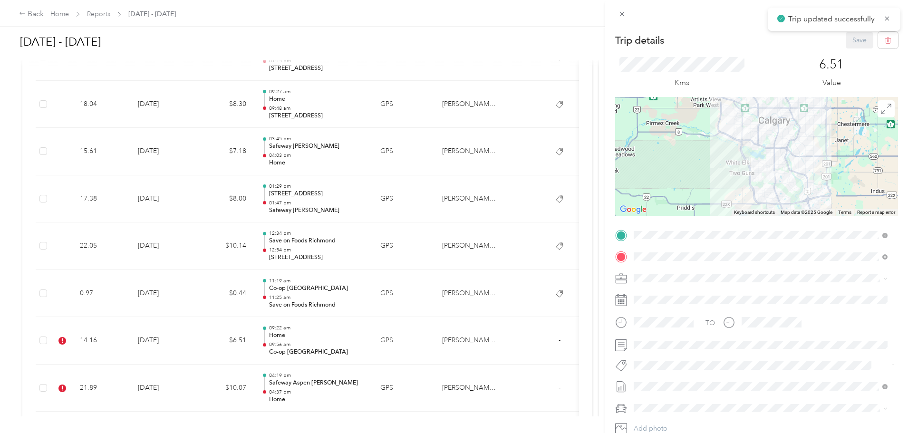
click at [713, 380] on span "Syndicated Retail Cost Capture" at bounding box center [685, 382] width 83 height 9
click at [850, 38] on button "Save" at bounding box center [860, 40] width 28 height 17
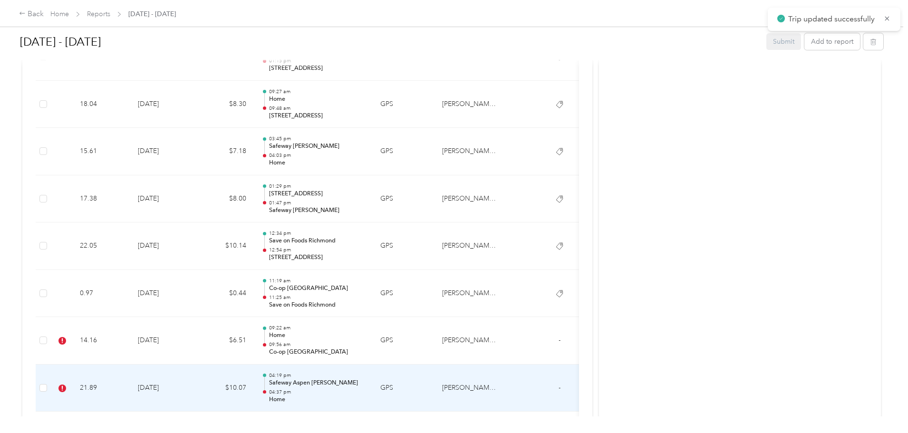
click at [130, 376] on td "21.89" at bounding box center [101, 389] width 58 height 48
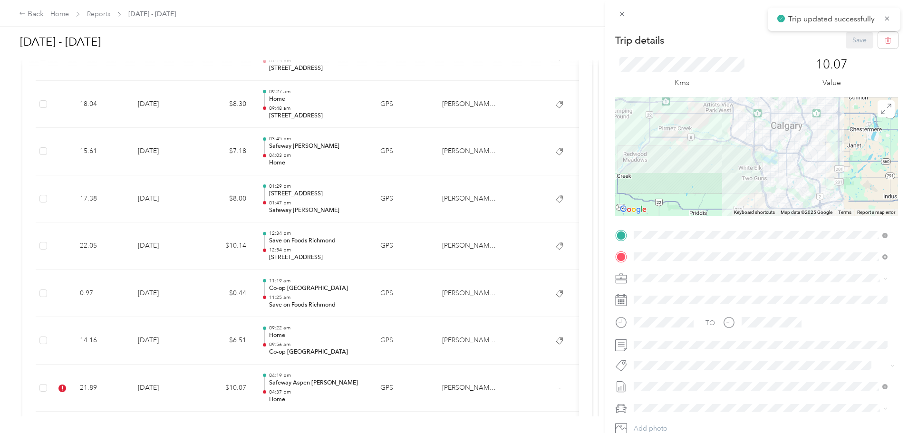
click at [704, 379] on span "Syndicated Retail Cost Capture" at bounding box center [685, 382] width 83 height 9
click at [865, 39] on button "Save" at bounding box center [860, 40] width 28 height 17
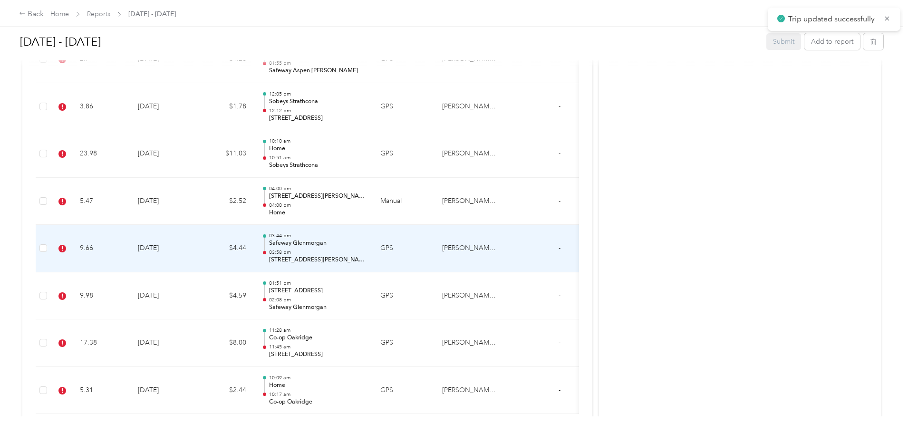
scroll to position [4279, 0]
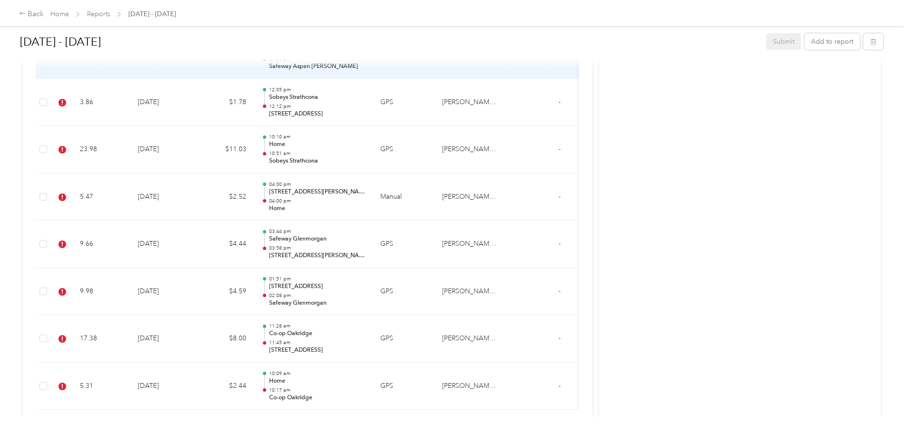
click at [130, 72] on td "2.74" at bounding box center [101, 55] width 58 height 48
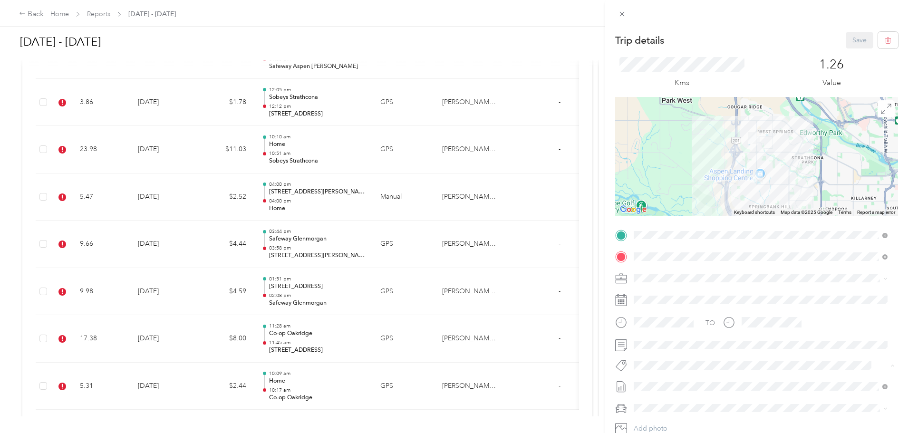
click at [708, 379] on span "Syndicated Retail Cost Capture" at bounding box center [685, 382] width 83 height 9
click at [859, 43] on button "Save" at bounding box center [860, 40] width 28 height 17
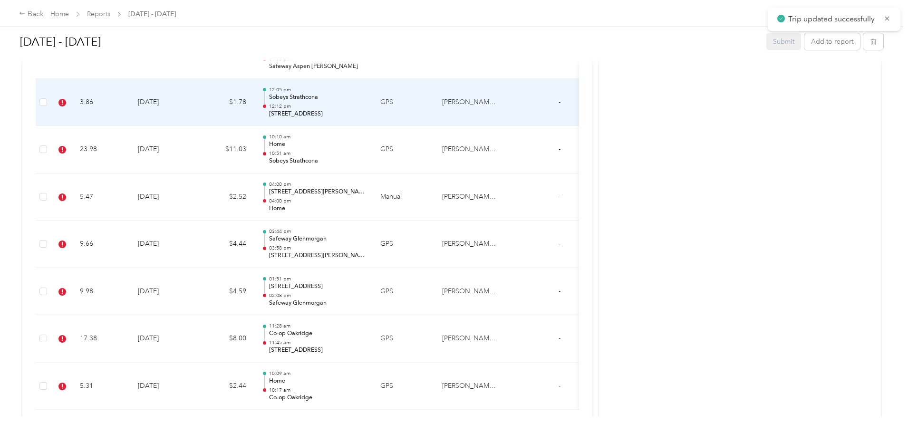
click at [130, 109] on td "3.86" at bounding box center [101, 103] width 58 height 48
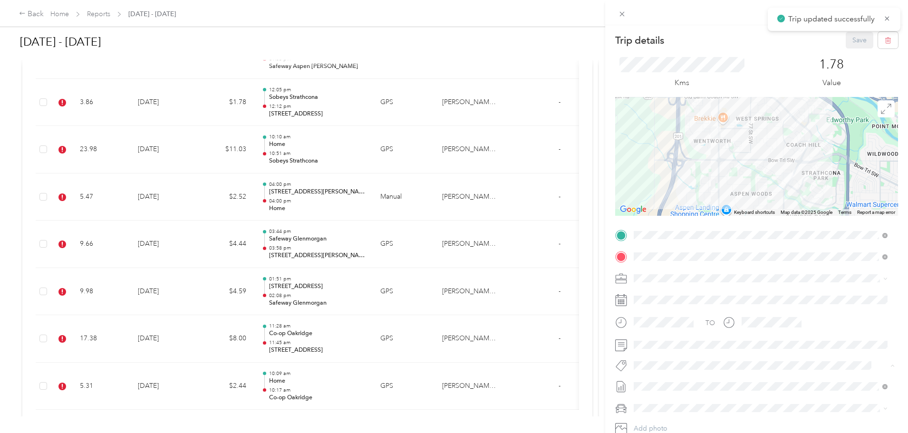
click at [691, 381] on span "Syndicated Retail Cost Capture" at bounding box center [685, 382] width 83 height 9
click at [860, 44] on button "Save" at bounding box center [860, 40] width 28 height 17
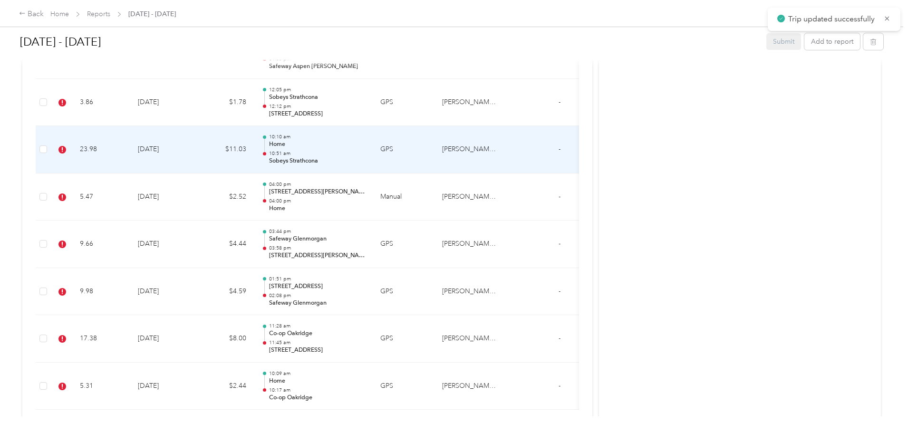
click at [130, 140] on td "23.98" at bounding box center [101, 150] width 58 height 48
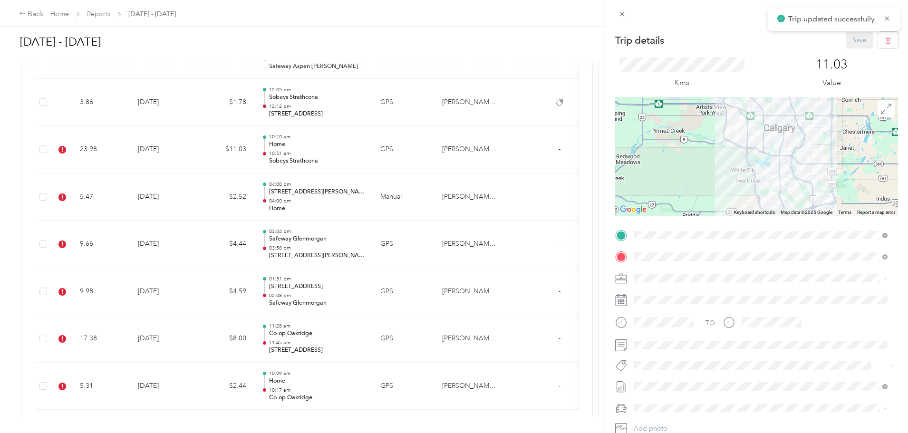
click at [712, 386] on button "Syndicated Retail Cost Capture" at bounding box center [685, 383] width 96 height 12
click at [855, 38] on button "Save" at bounding box center [860, 40] width 28 height 17
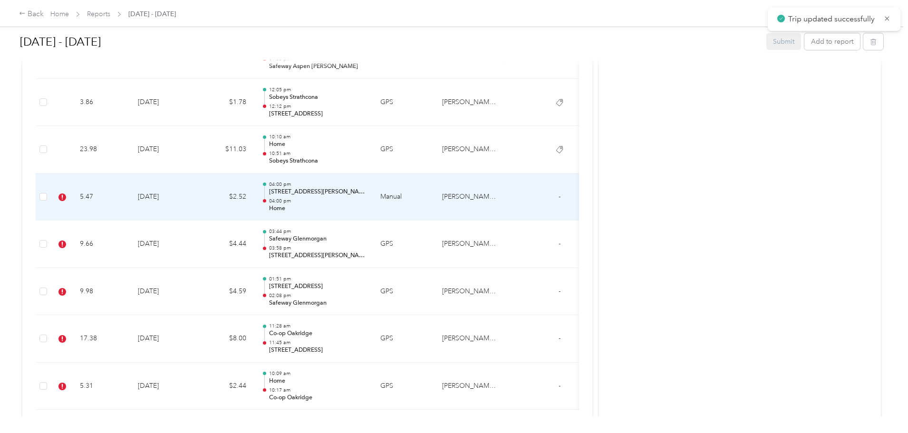
click at [130, 201] on td "5.47" at bounding box center [101, 198] width 58 height 48
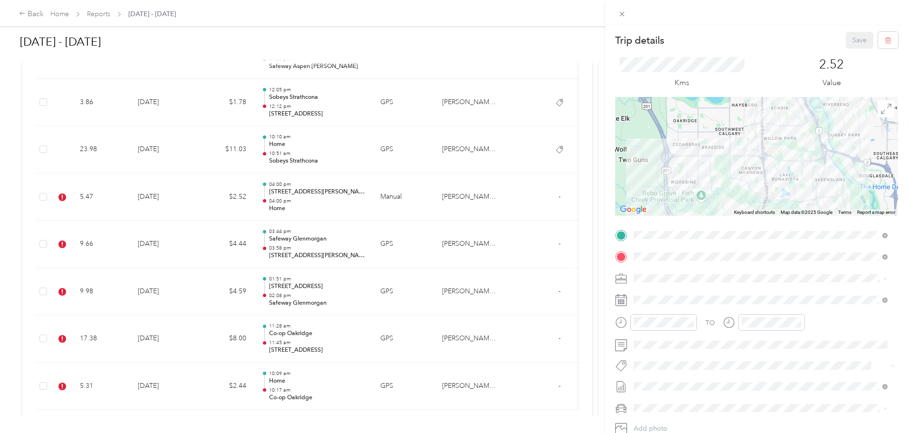
click at [691, 375] on li "Syndicated Retail Cost Capture" at bounding box center [760, 382] width 261 height 19
click at [854, 31] on div "Trip details Save This trip cannot be edited because it is either under review,…" at bounding box center [756, 241] width 303 height 433
click at [860, 37] on button "Save" at bounding box center [860, 40] width 28 height 17
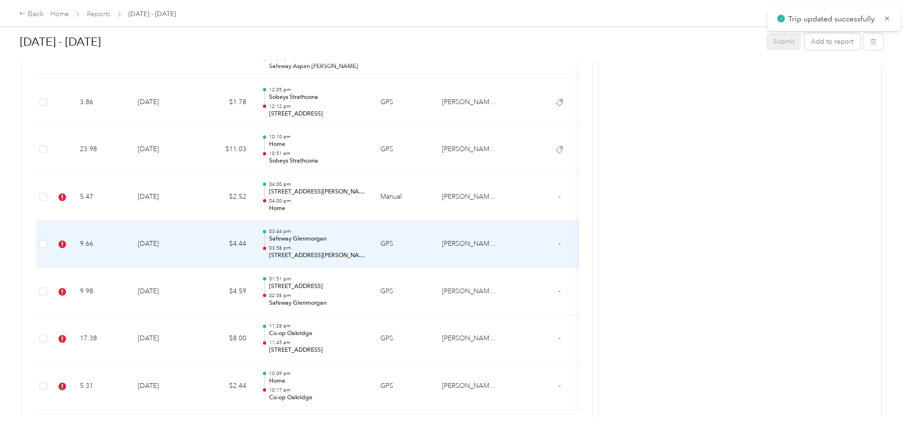
click at [130, 226] on td "9.66" at bounding box center [101, 245] width 58 height 48
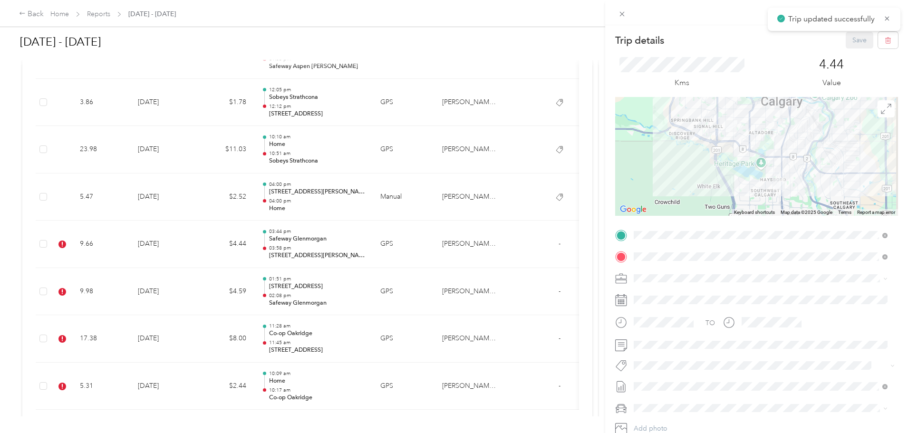
click at [687, 384] on span "Syndicated Retail Cost Capture" at bounding box center [685, 381] width 83 height 9
click at [864, 38] on button "Save" at bounding box center [860, 40] width 28 height 17
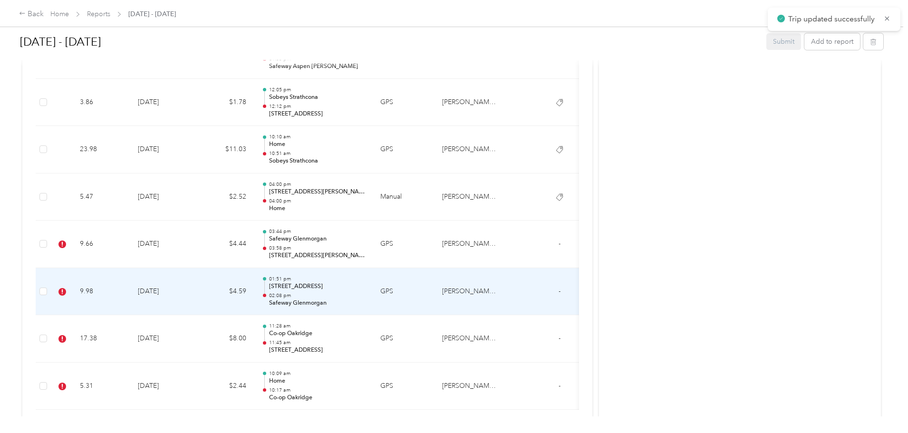
click at [130, 276] on td "9.98" at bounding box center [101, 292] width 58 height 48
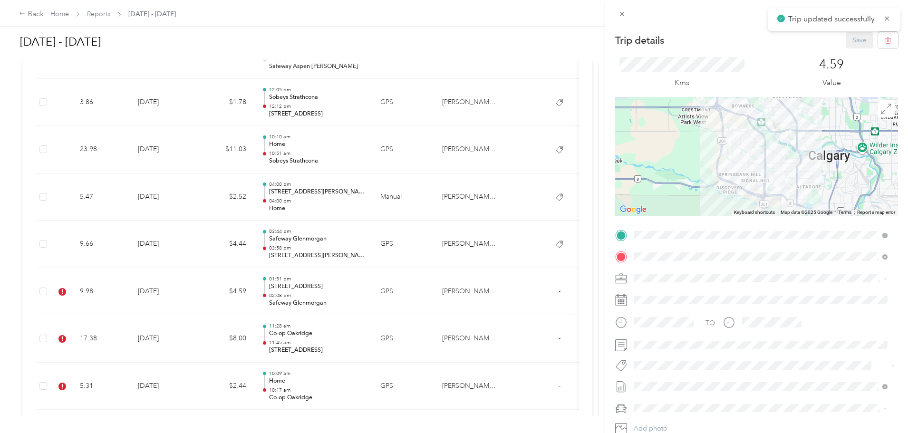
click at [660, 379] on span "Syndicated Retail Cost Capture" at bounding box center [685, 382] width 83 height 9
click at [861, 35] on button "Save" at bounding box center [860, 40] width 28 height 17
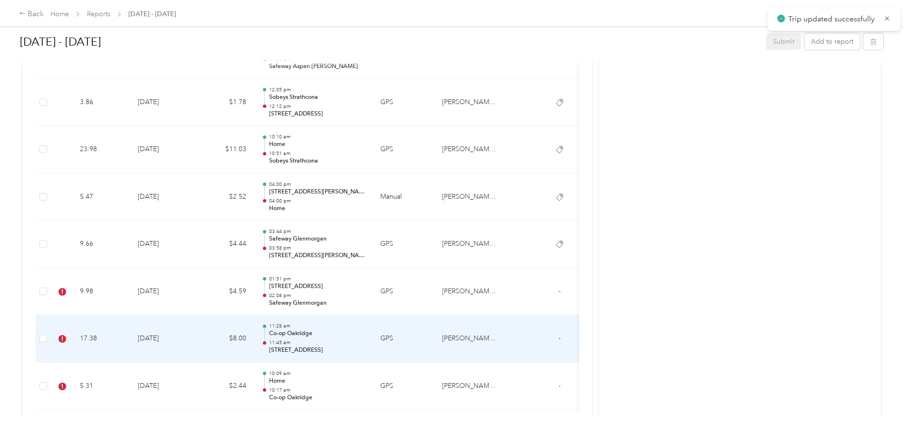
click at [130, 325] on td "17.38" at bounding box center [101, 339] width 58 height 48
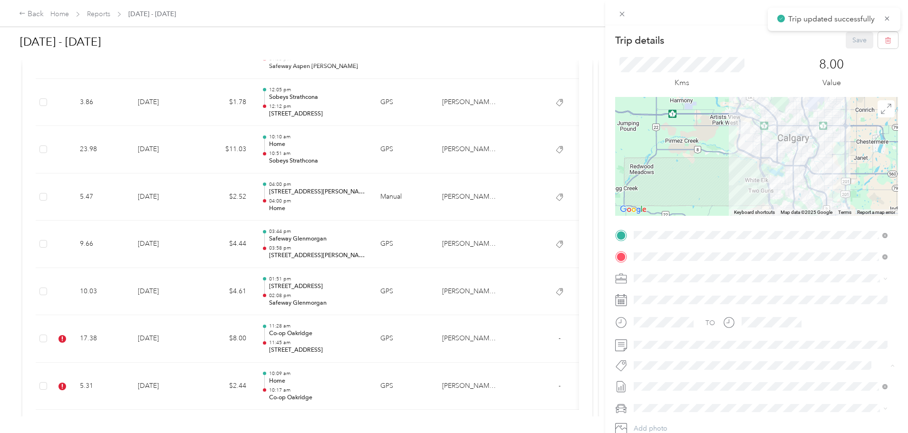
click at [683, 383] on span "Syndicated Retail Cost Capture" at bounding box center [685, 382] width 83 height 9
click at [846, 45] on button "Save" at bounding box center [860, 40] width 28 height 17
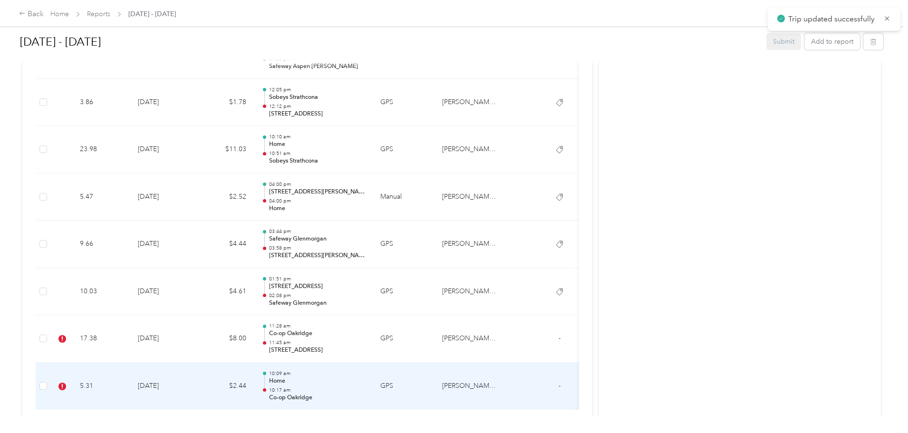
click at [130, 372] on td "5.31" at bounding box center [101, 387] width 58 height 48
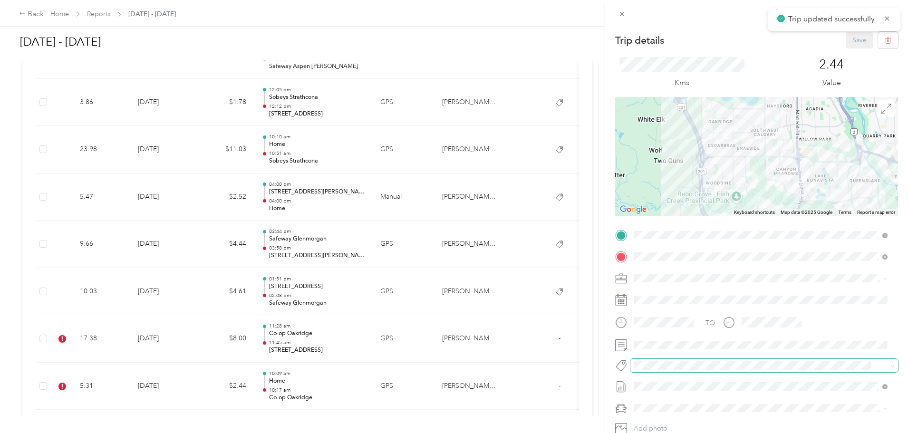
click at [638, 371] on span at bounding box center [764, 365] width 268 height 13
click at [674, 433] on div "Trip details Save This trip cannot be edited because it is either under review,…" at bounding box center [451, 433] width 903 height 0
click at [679, 382] on span "Syndicated Retail Cost Capture" at bounding box center [685, 382] width 83 height 9
click at [865, 34] on button "Save" at bounding box center [860, 40] width 28 height 17
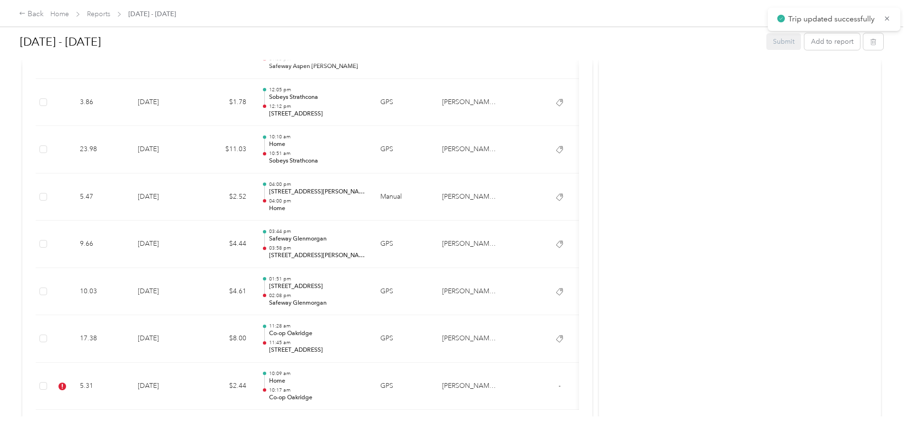
click at [860, 39] on div at bounding box center [454, 216] width 908 height 433
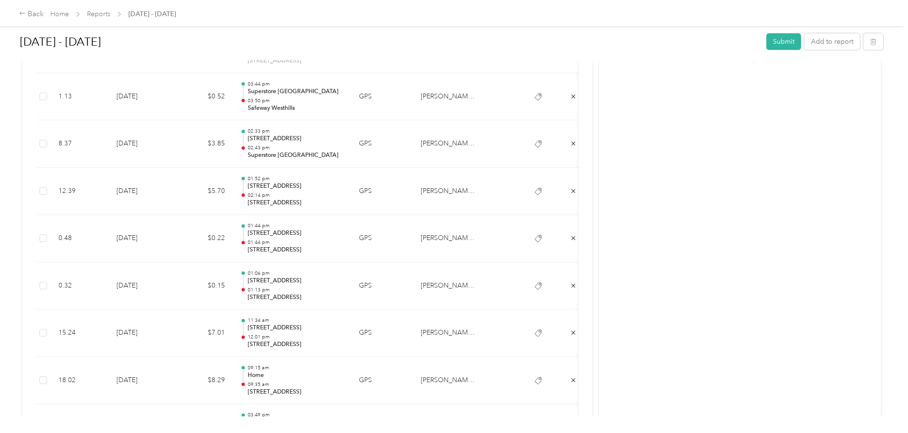
scroll to position [0, 0]
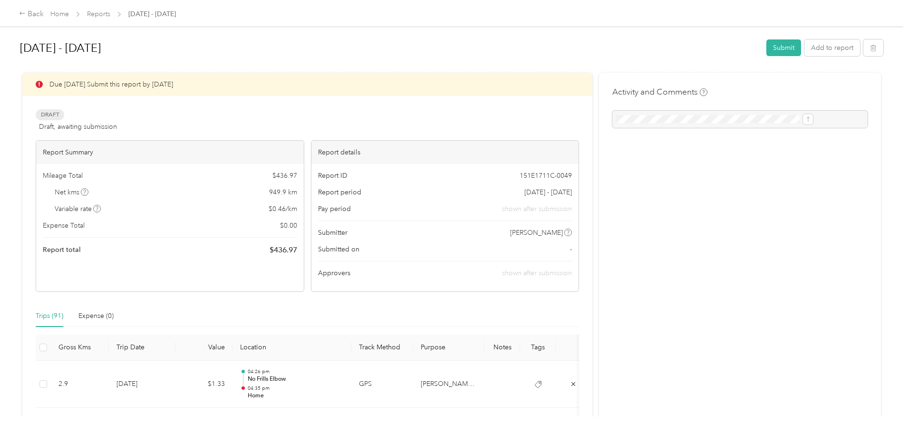
drag, startPoint x: 667, startPoint y: 356, endPoint x: 635, endPoint y: 91, distance: 266.3
click at [766, 48] on button "Submit" at bounding box center [783, 47] width 35 height 17
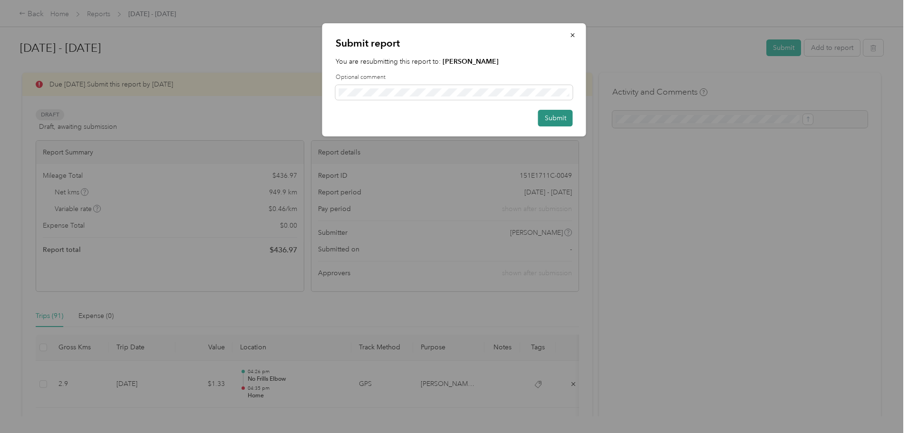
click at [548, 118] on button "Submit" at bounding box center [555, 118] width 35 height 17
